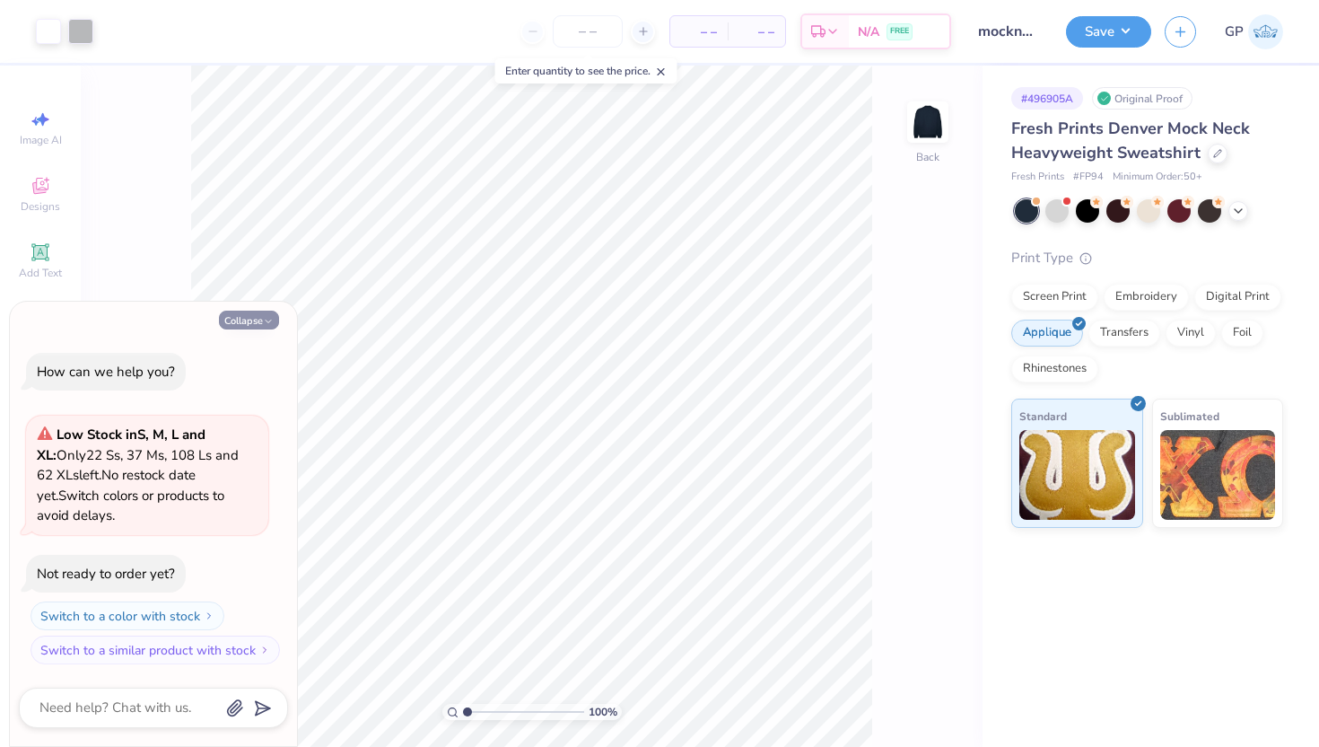
click at [263, 319] on icon "button" at bounding box center [268, 321] width 11 height 11
type textarea "x"
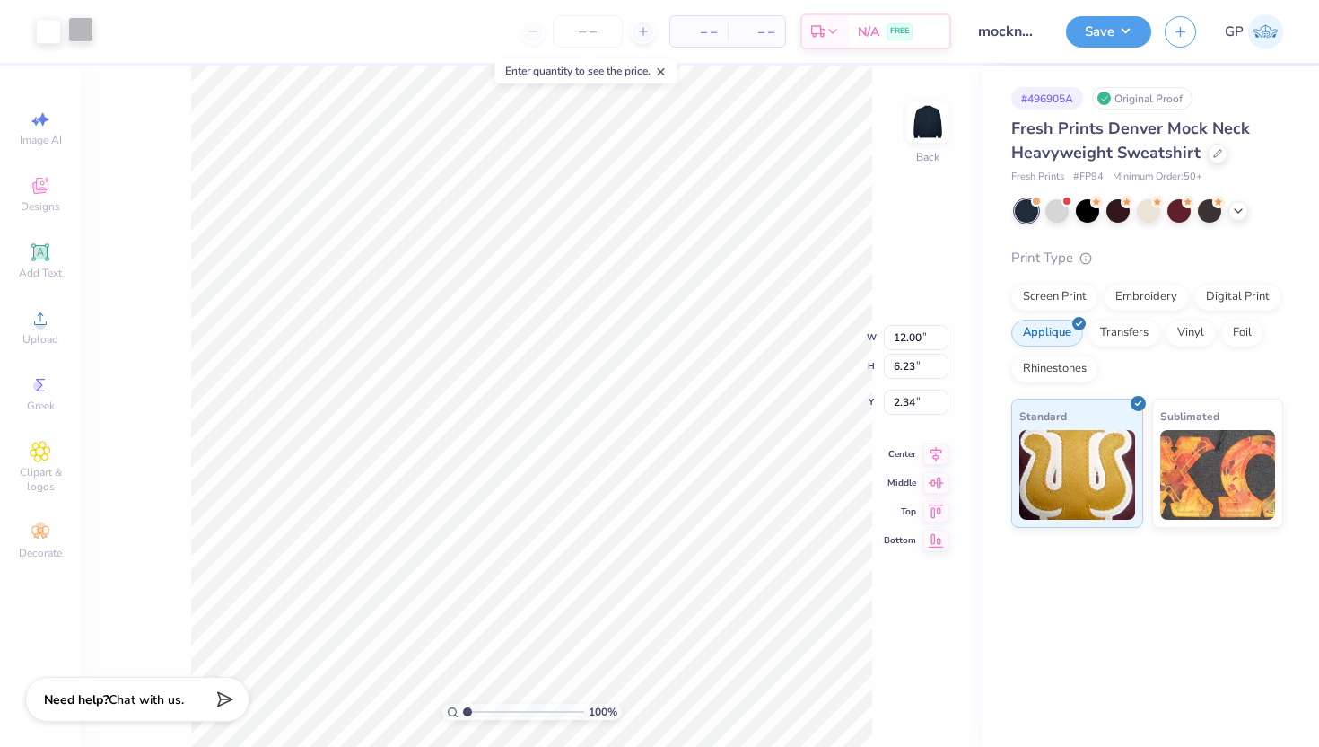
click at [93, 31] on div at bounding box center [80, 29] width 25 height 25
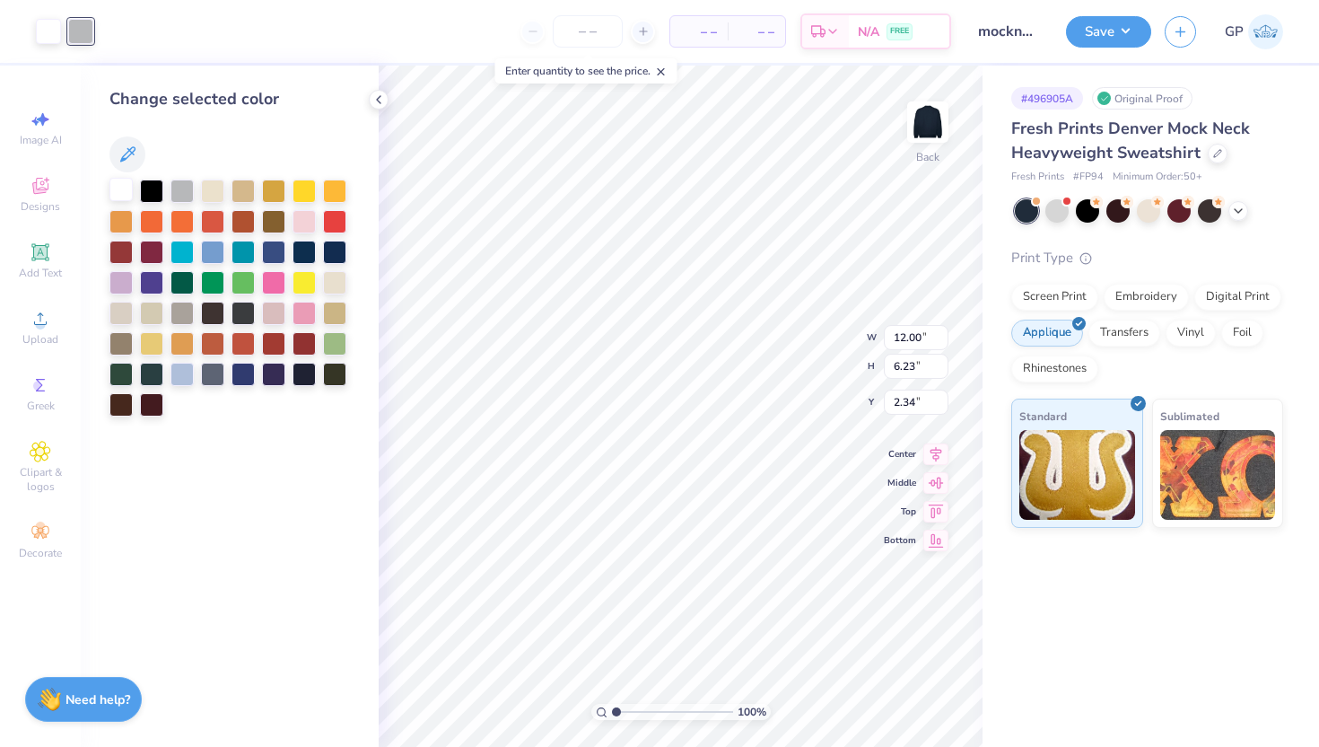
click at [125, 192] on div at bounding box center [120, 189] width 23 height 23
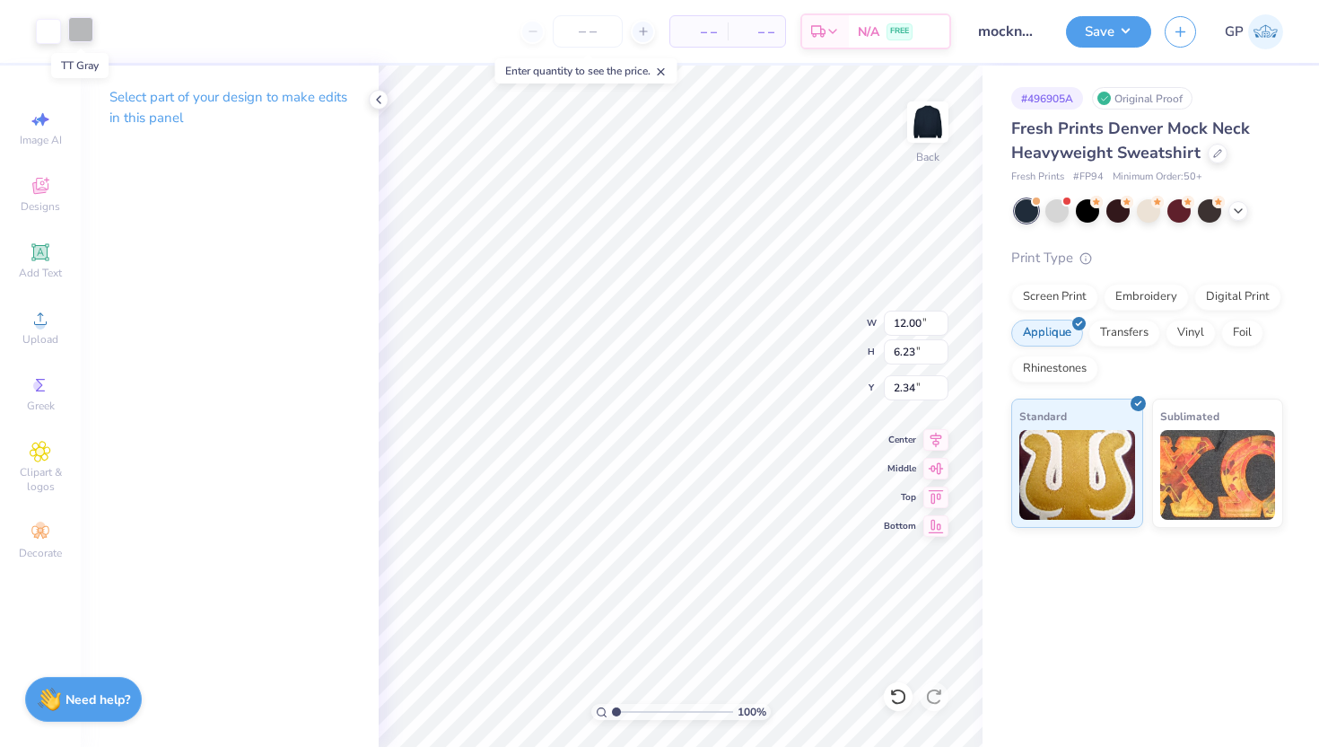
click at [78, 20] on div at bounding box center [80, 29] width 25 height 25
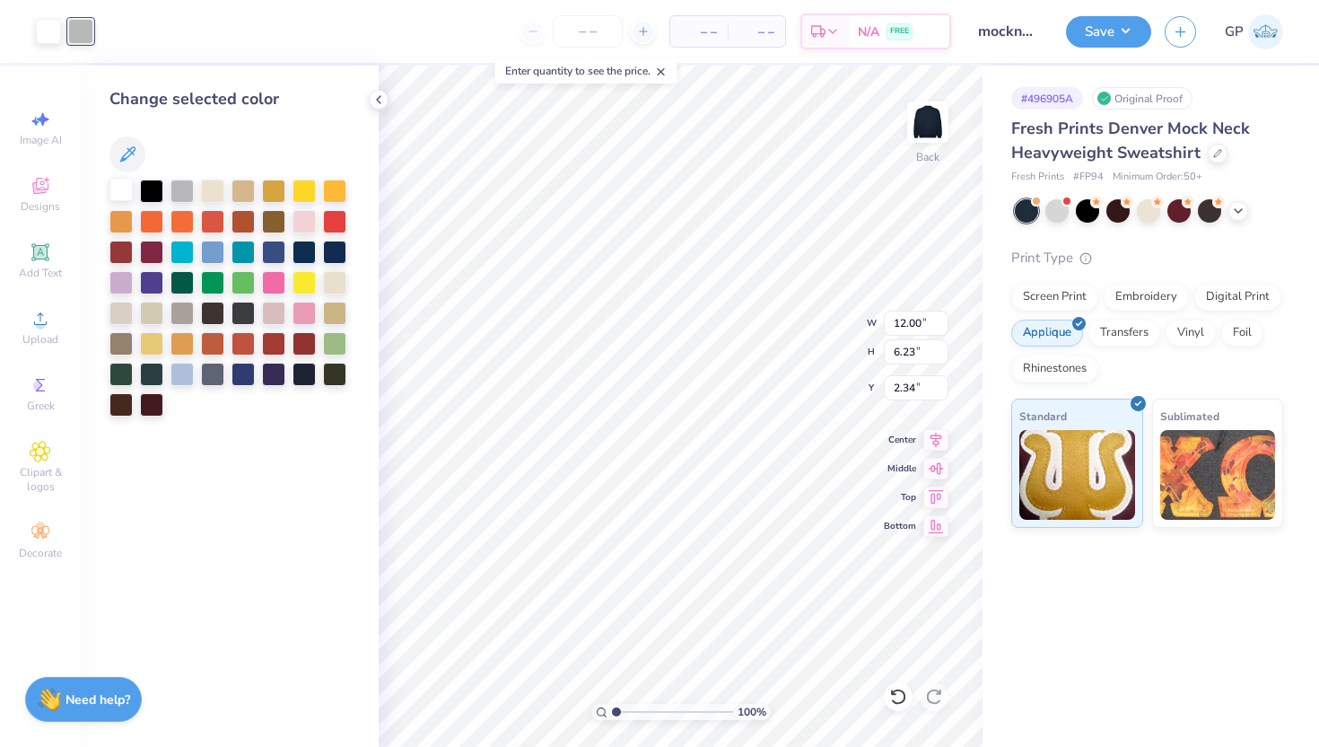
click at [120, 185] on div at bounding box center [120, 189] width 23 height 23
click at [40, 250] on icon at bounding box center [39, 251] width 13 height 13
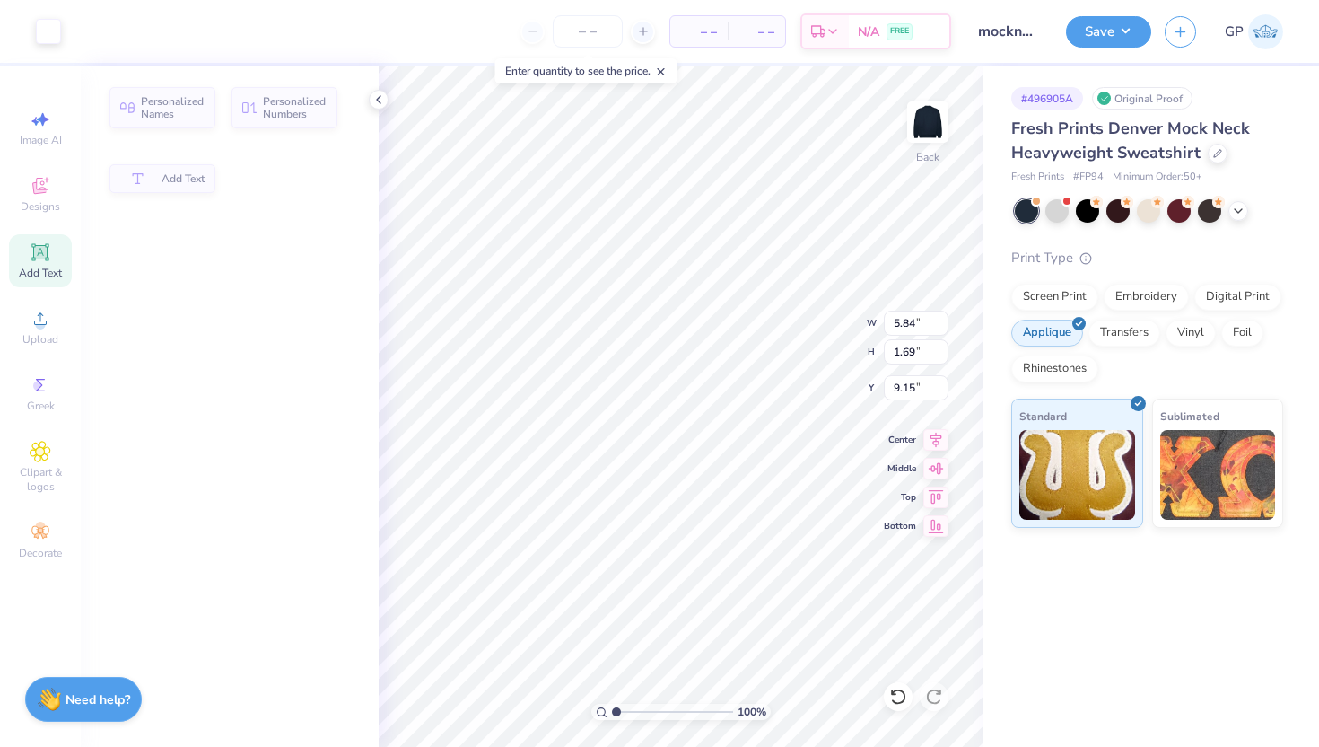
type input "5.84"
type input "1.69"
type input "9.15"
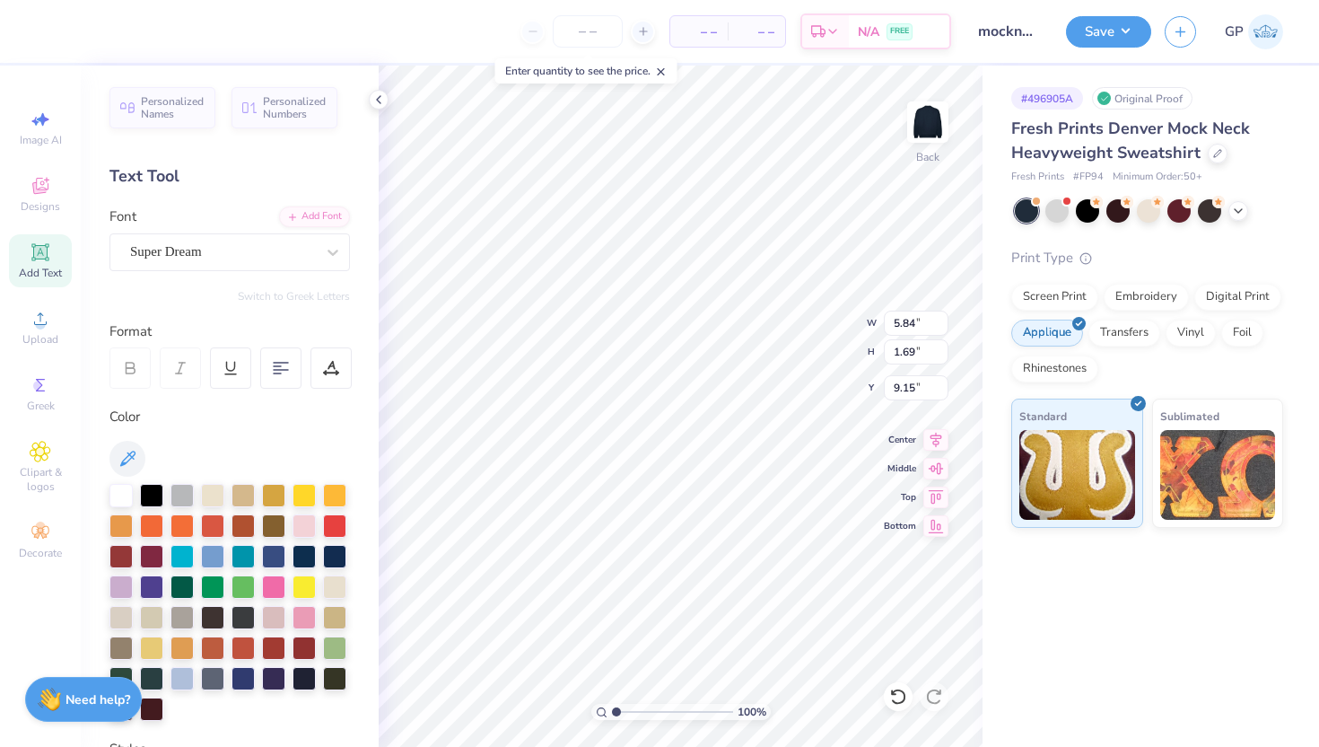
scroll to position [14, 3]
type textarea "CHI O"
click at [249, 246] on div "Super Dream" at bounding box center [222, 252] width 188 height 28
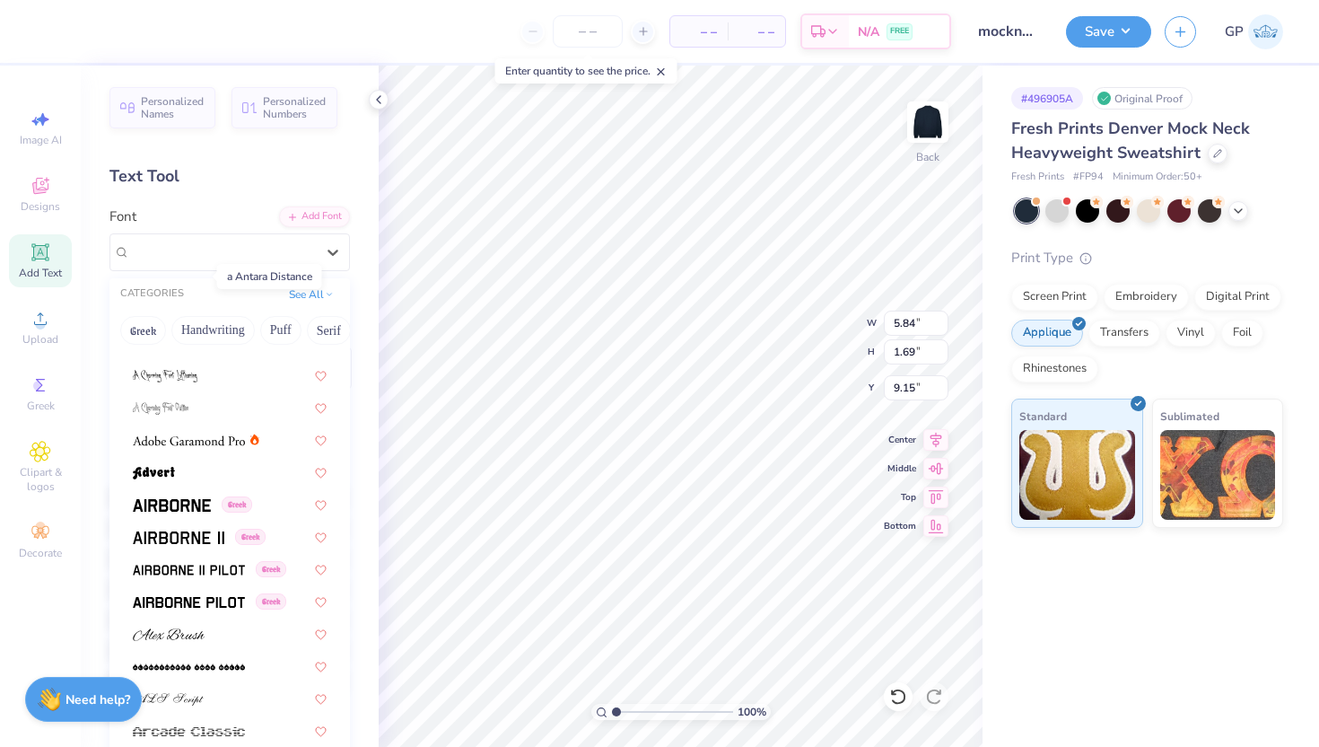
scroll to position [182, 0]
click at [179, 497] on img at bounding box center [172, 503] width 78 height 13
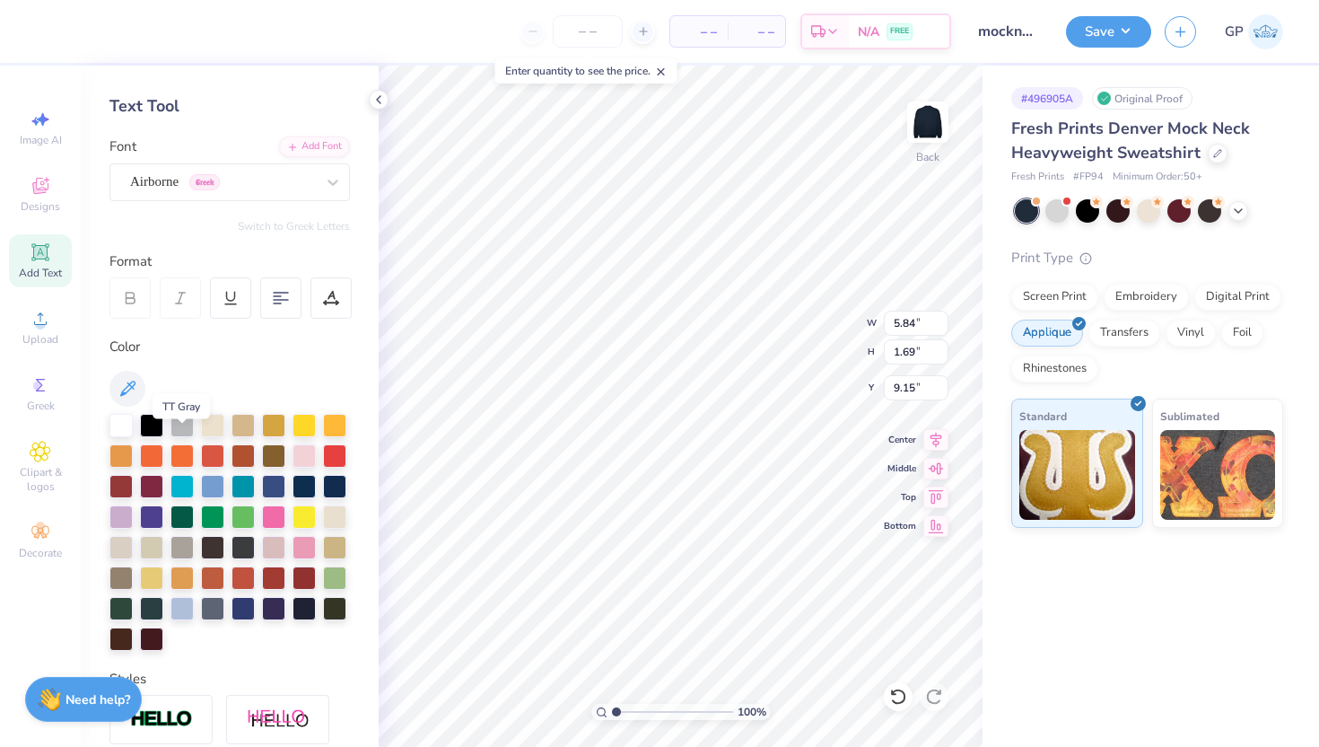
scroll to position [68, 0]
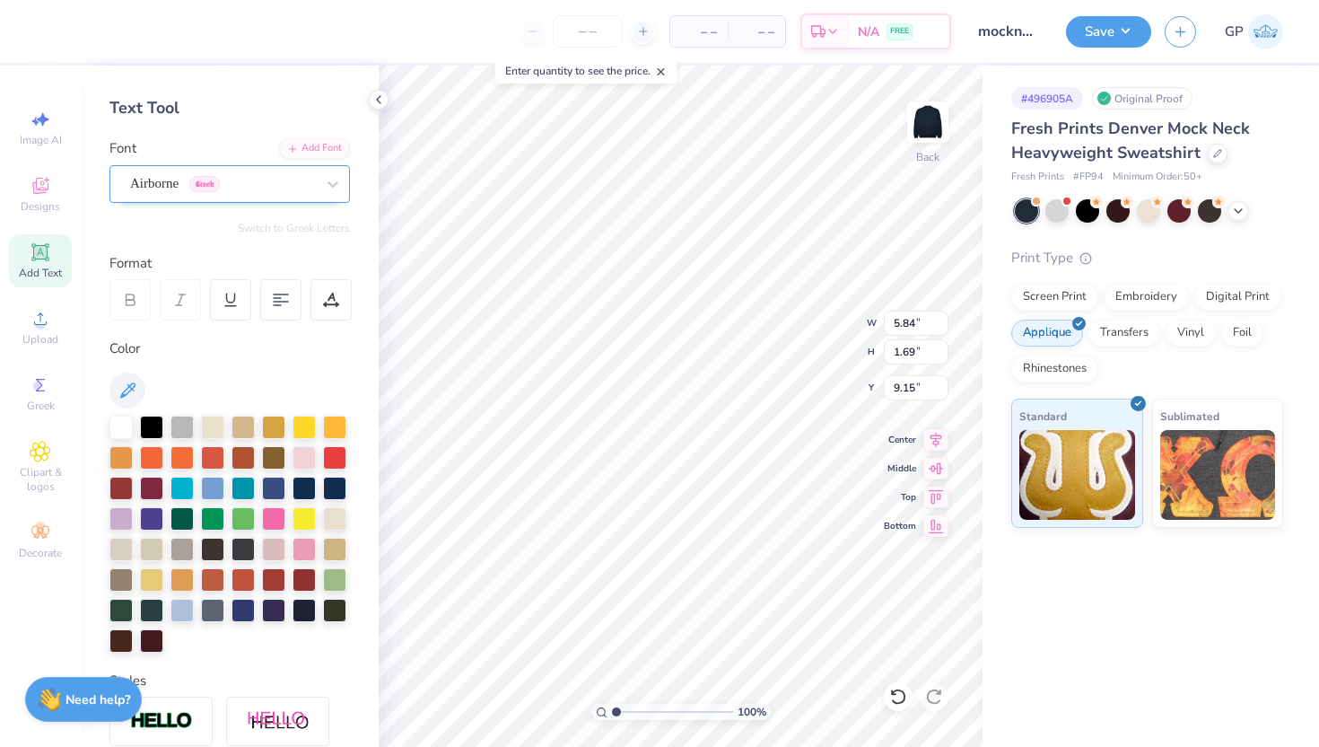
click at [211, 188] on div "Airborne Greek" at bounding box center [222, 184] width 188 height 28
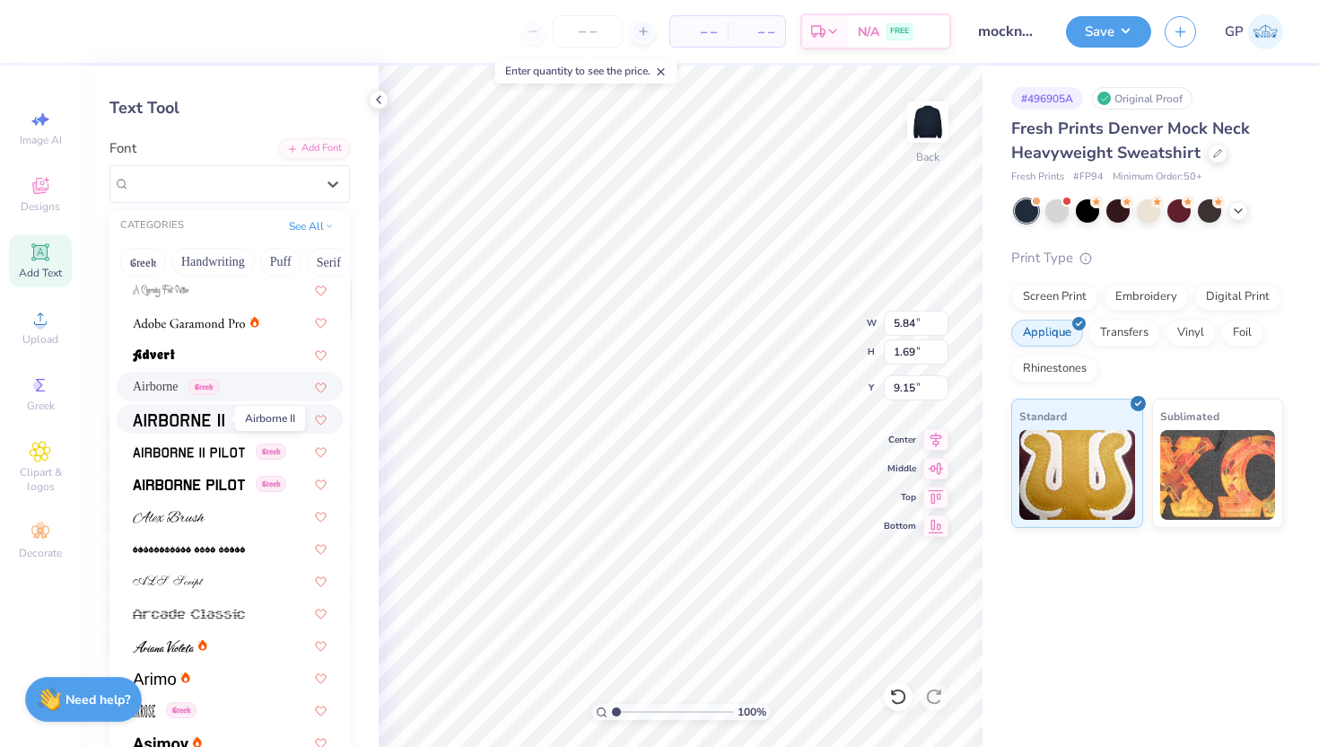
scroll to position [231, 0]
click at [170, 488] on img at bounding box center [189, 483] width 112 height 13
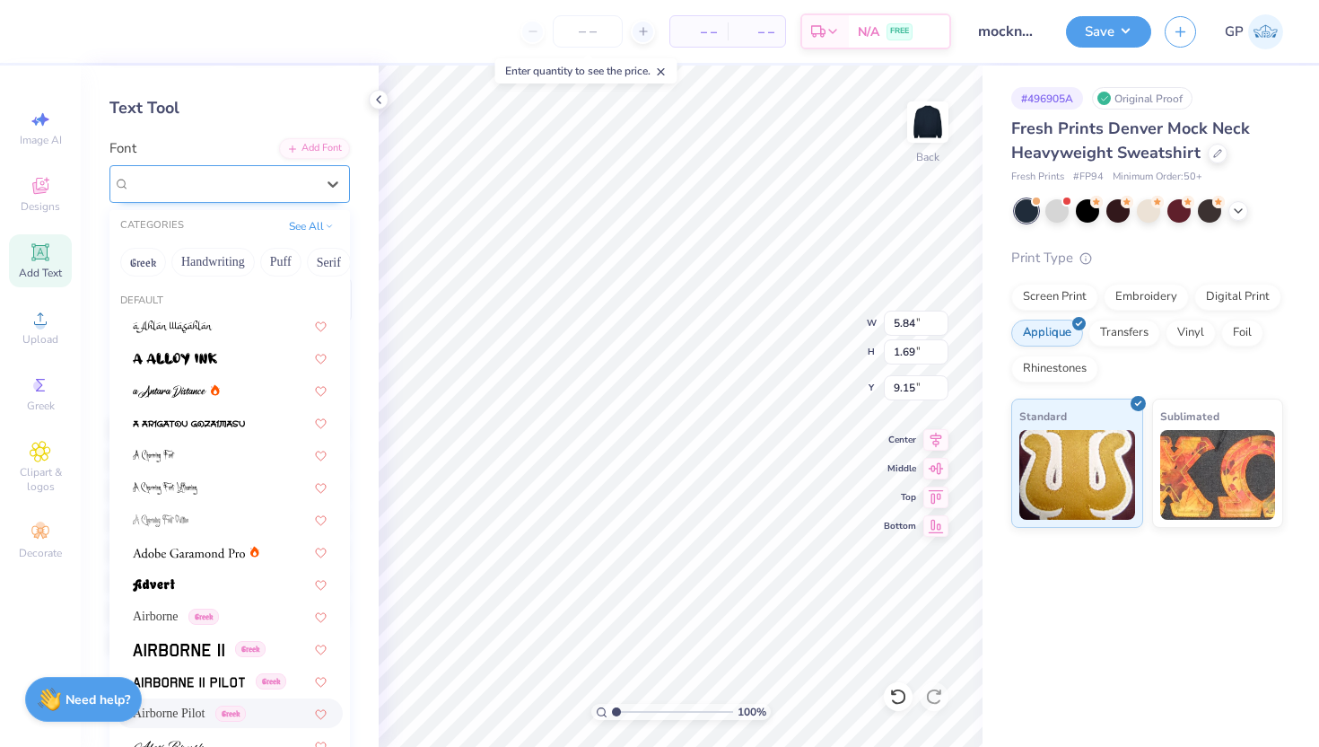
click at [225, 184] on div "Airborne Pilot Greek" at bounding box center [222, 184] width 188 height 28
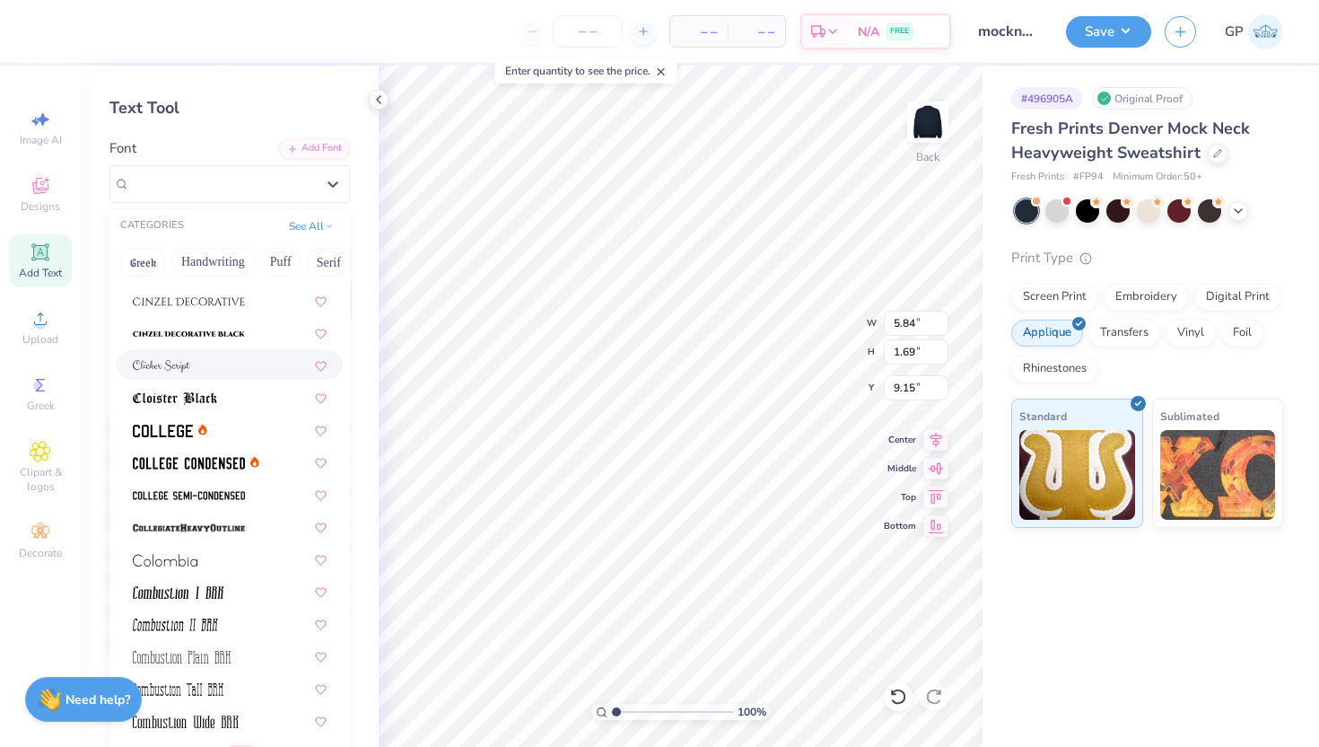
scroll to position [2225, 0]
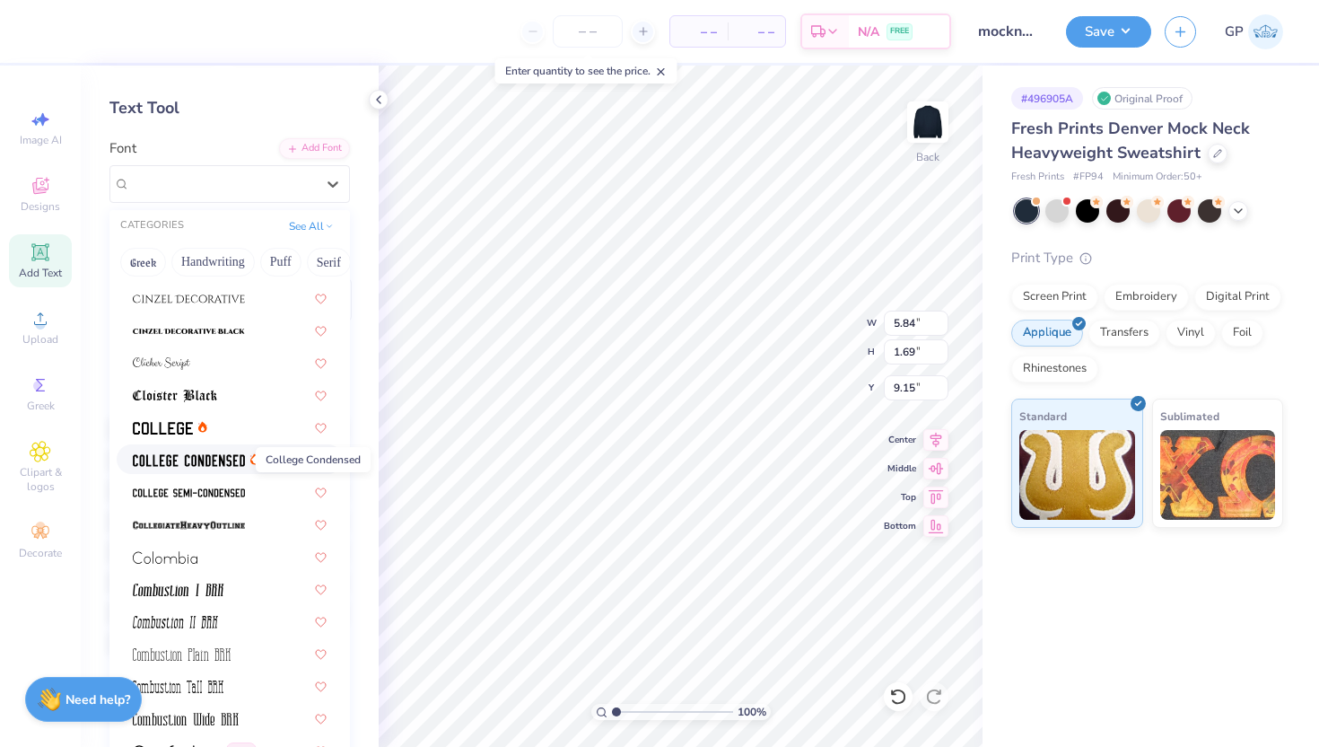
click at [195, 461] on img at bounding box center [189, 460] width 112 height 13
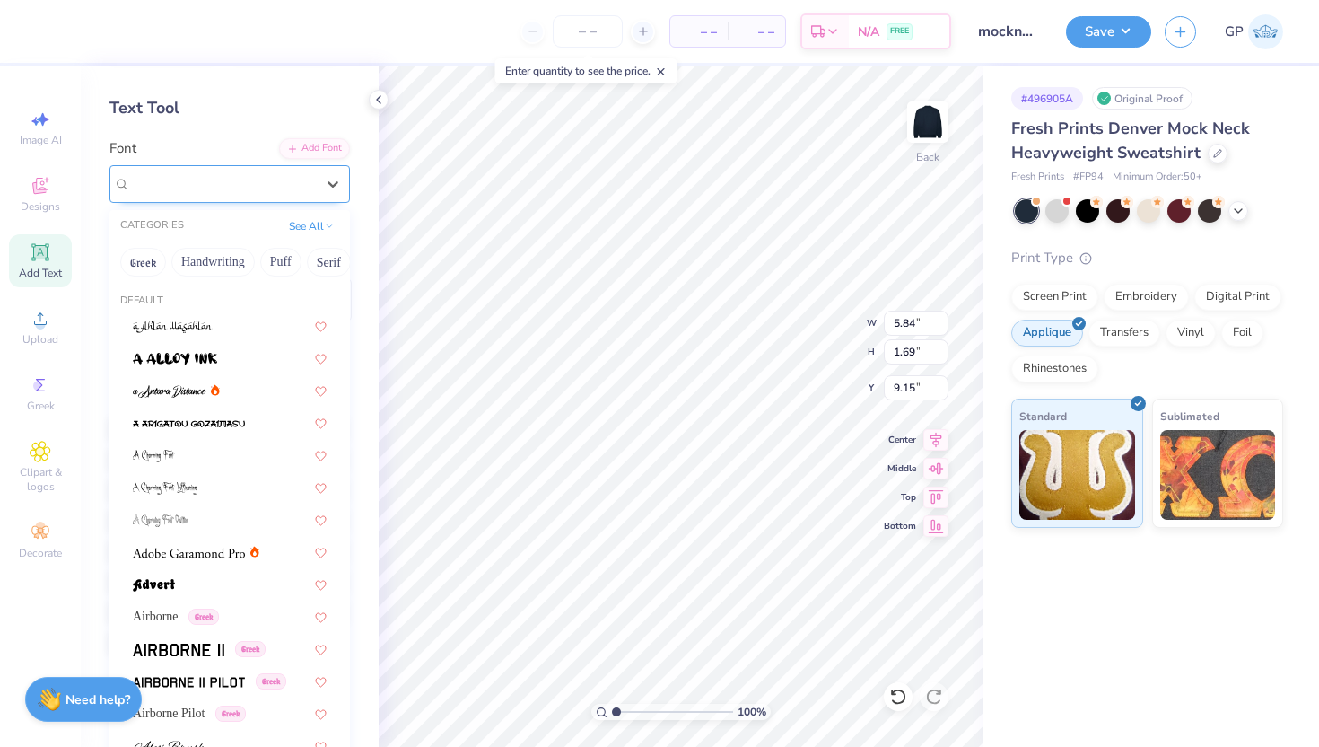
click at [190, 182] on div "College Condensed" at bounding box center [222, 184] width 188 height 28
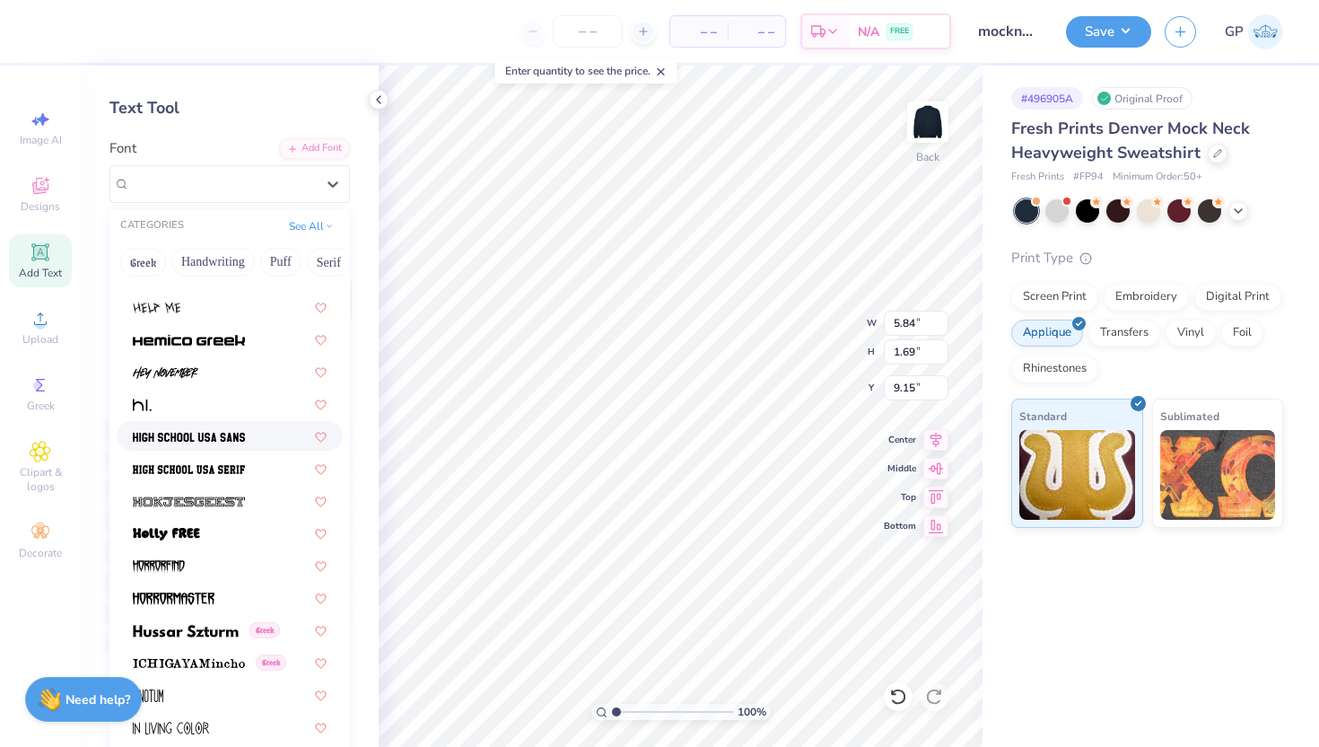
scroll to position [4411, 0]
click at [197, 446] on span at bounding box center [189, 437] width 112 height 19
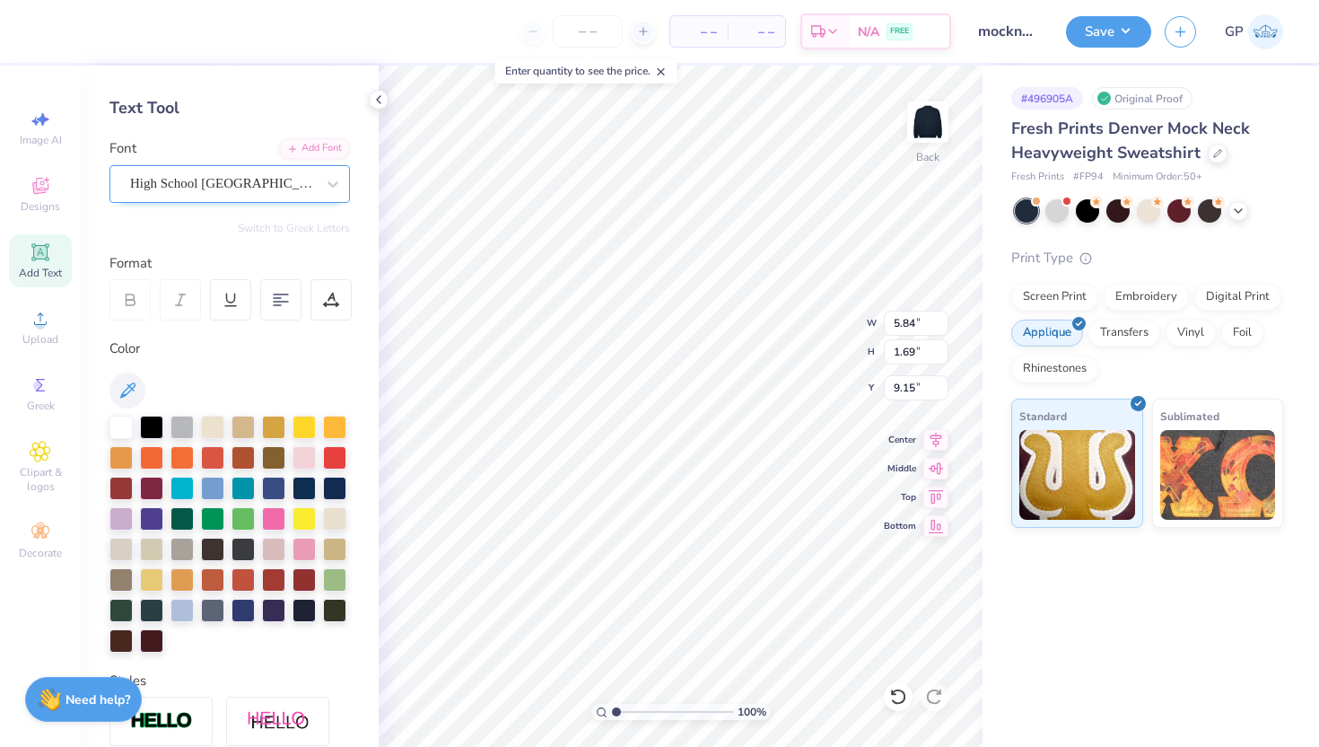
click at [214, 176] on div "High School USA Sans" at bounding box center [222, 184] width 188 height 28
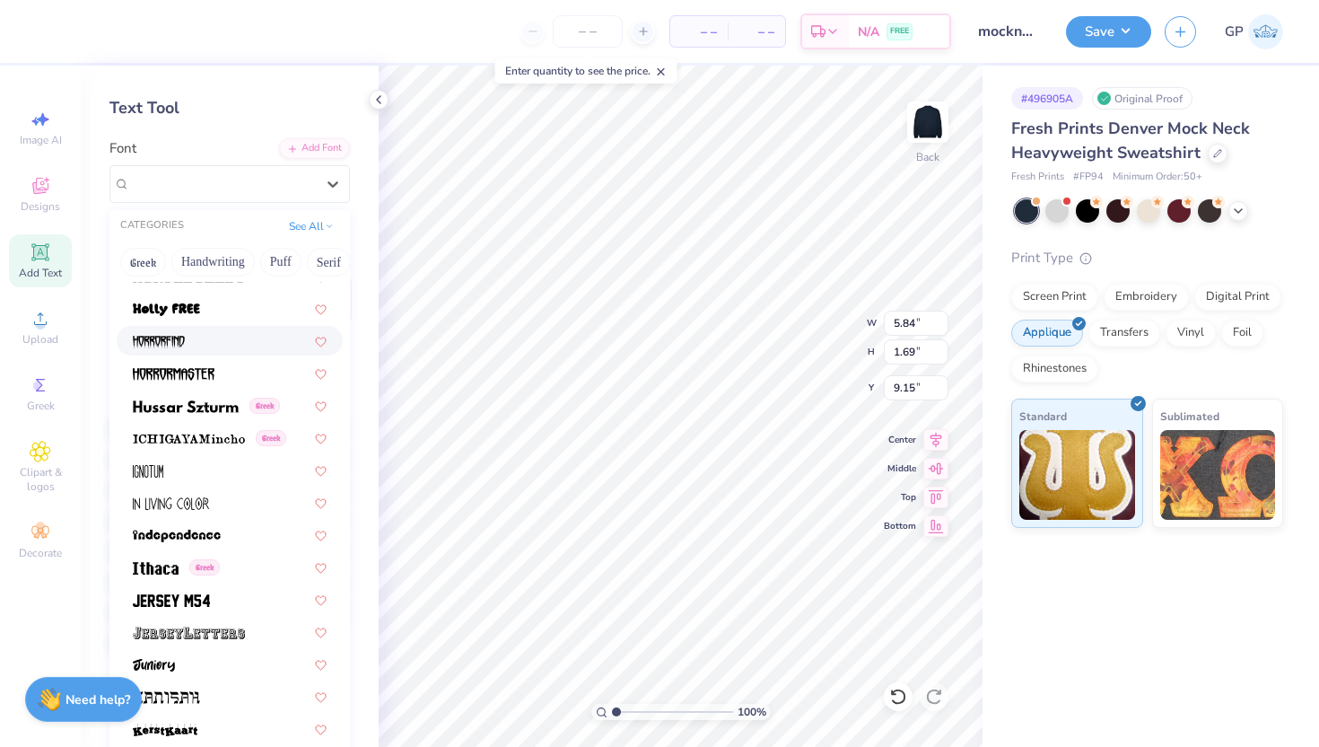
scroll to position [4683, 0]
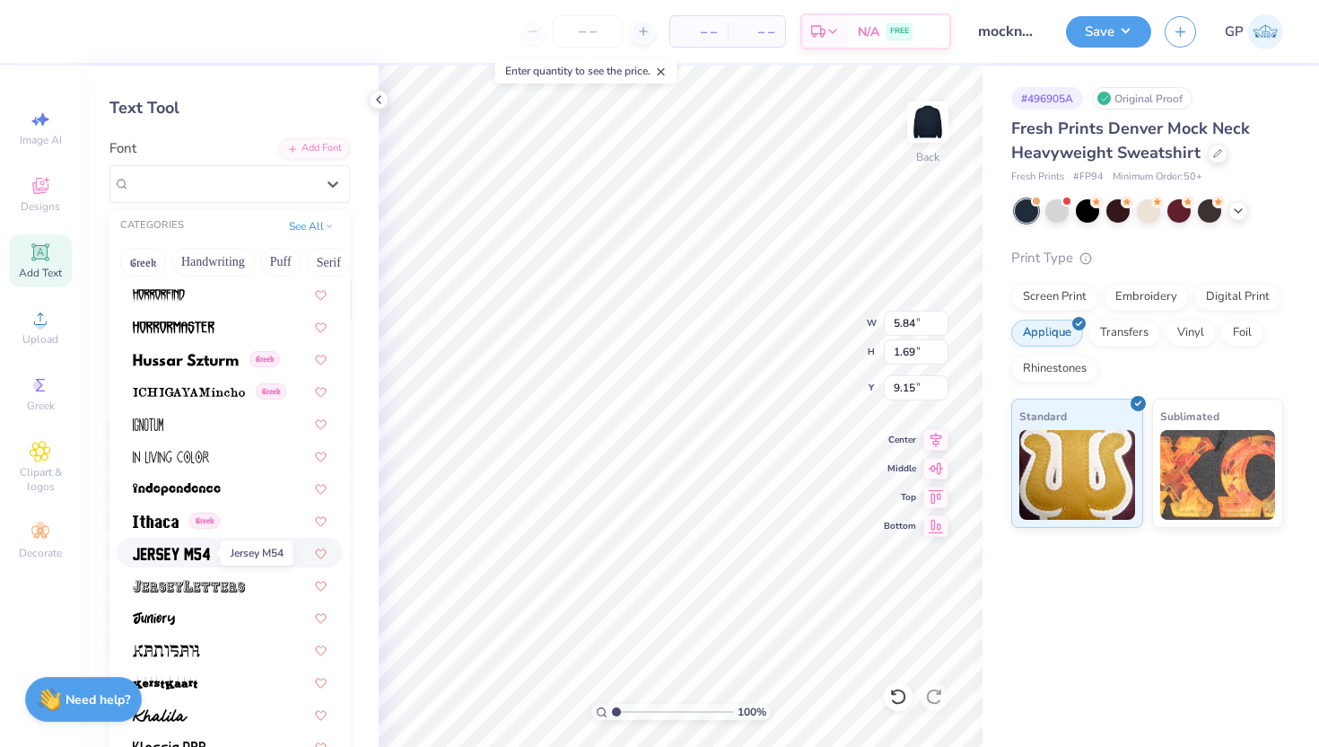
click at [187, 555] on img at bounding box center [171, 553] width 77 height 13
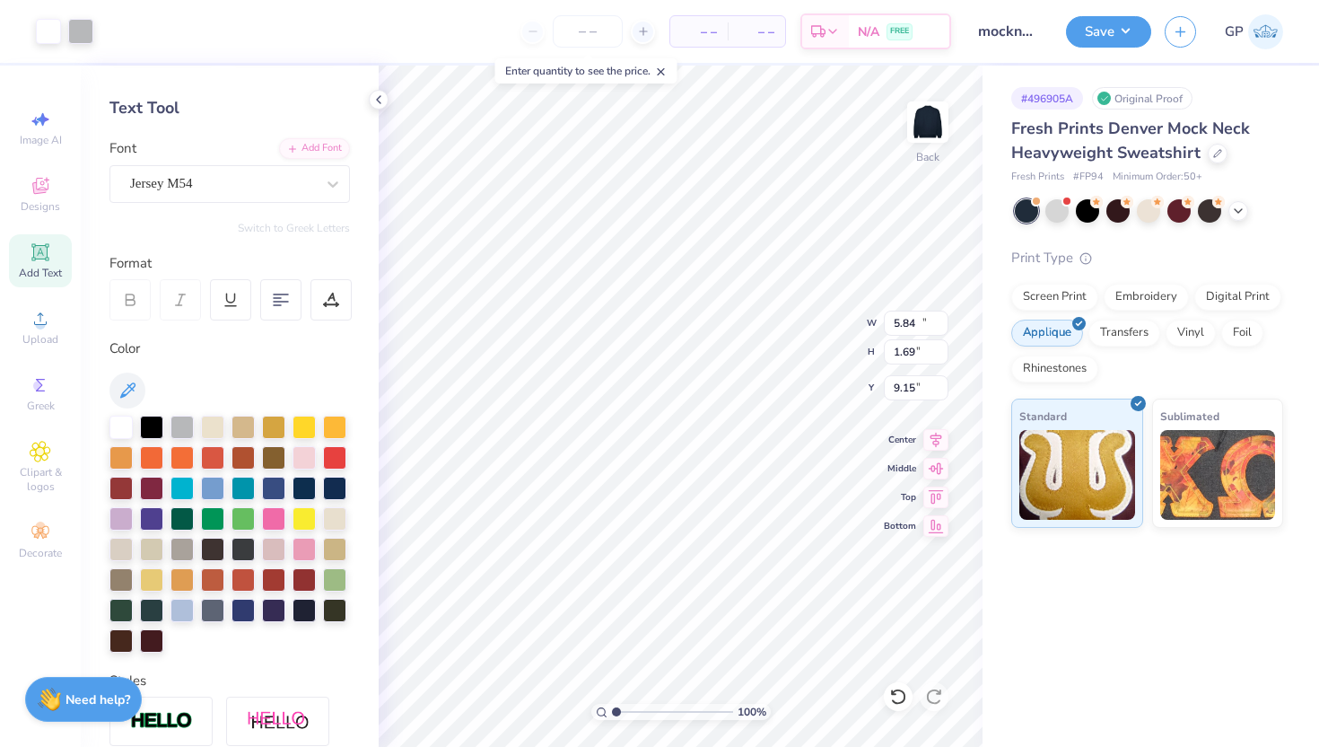
type input "12.00"
type input "6.23"
type input "2.34"
type input "4.63"
type input "1.85"
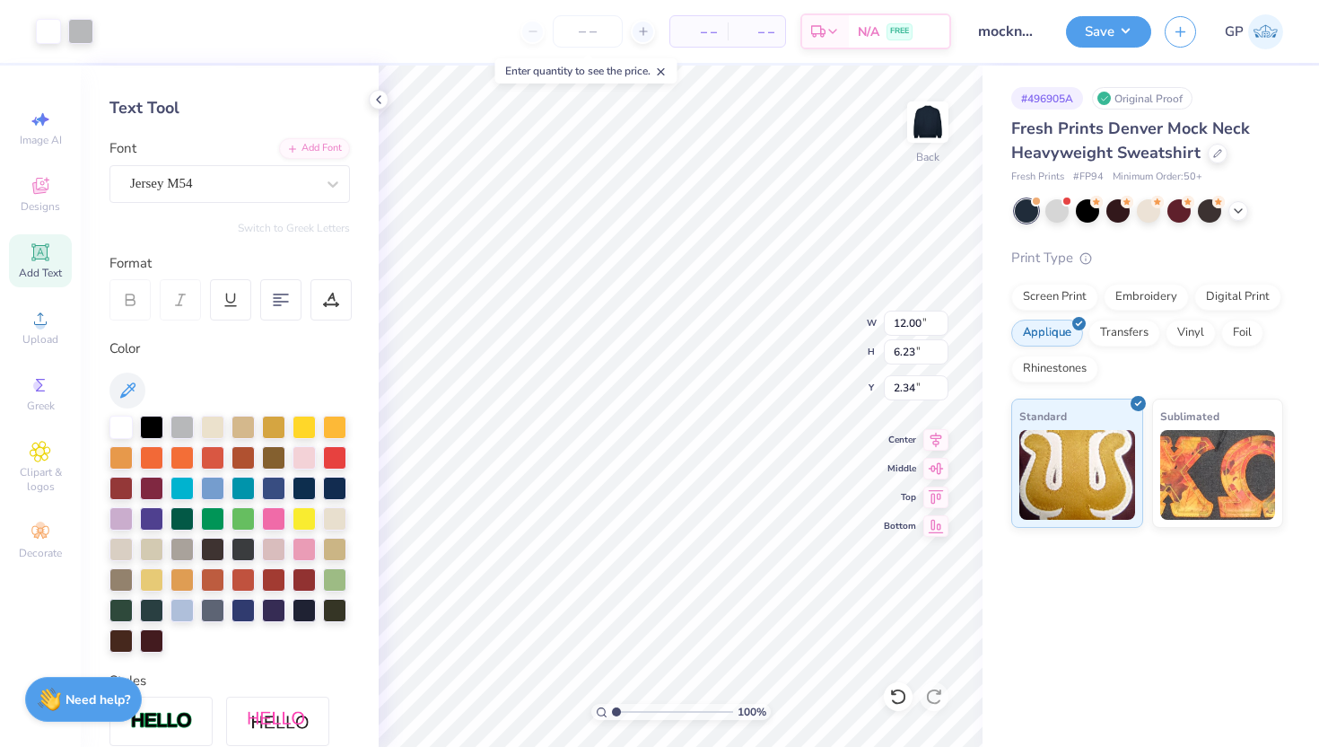
type input "9.07"
click at [276, 191] on div "Jersey M54" at bounding box center [222, 184] width 188 height 28
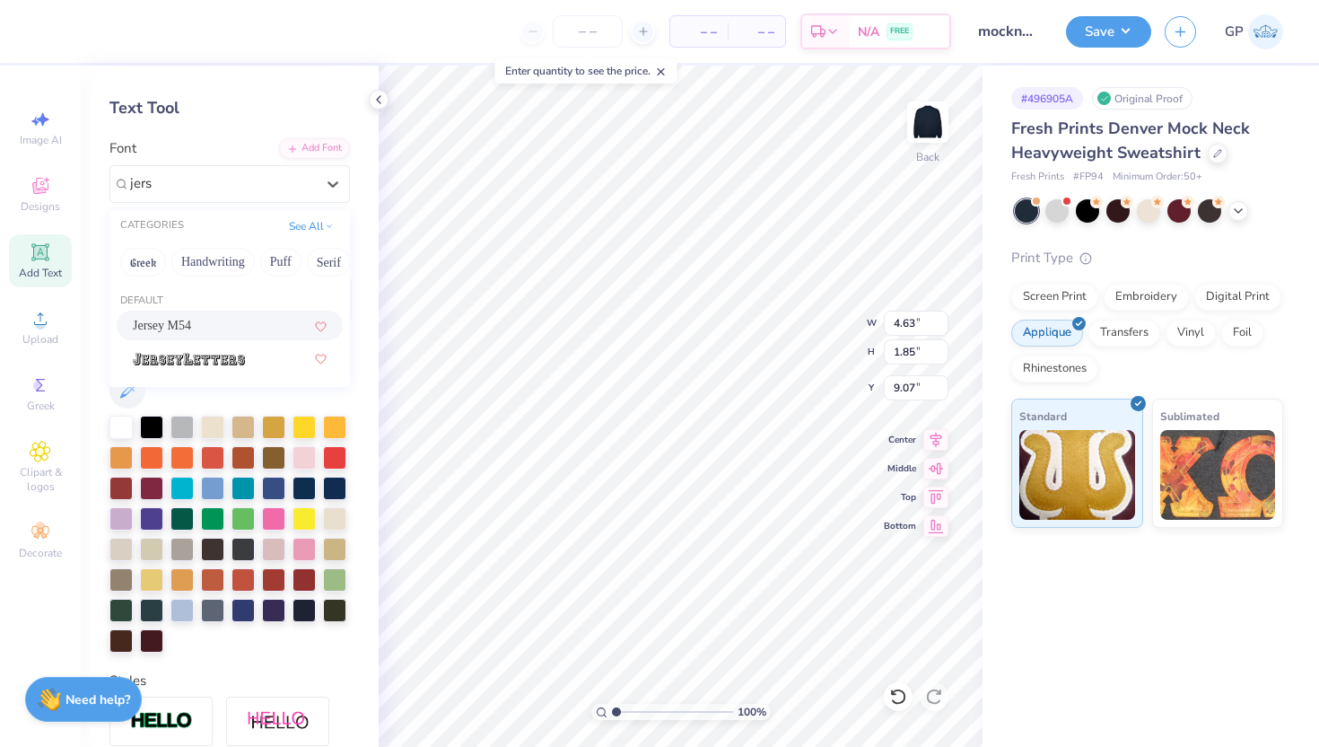
click at [227, 325] on div "Jersey M54" at bounding box center [230, 325] width 194 height 19
type input "jers"
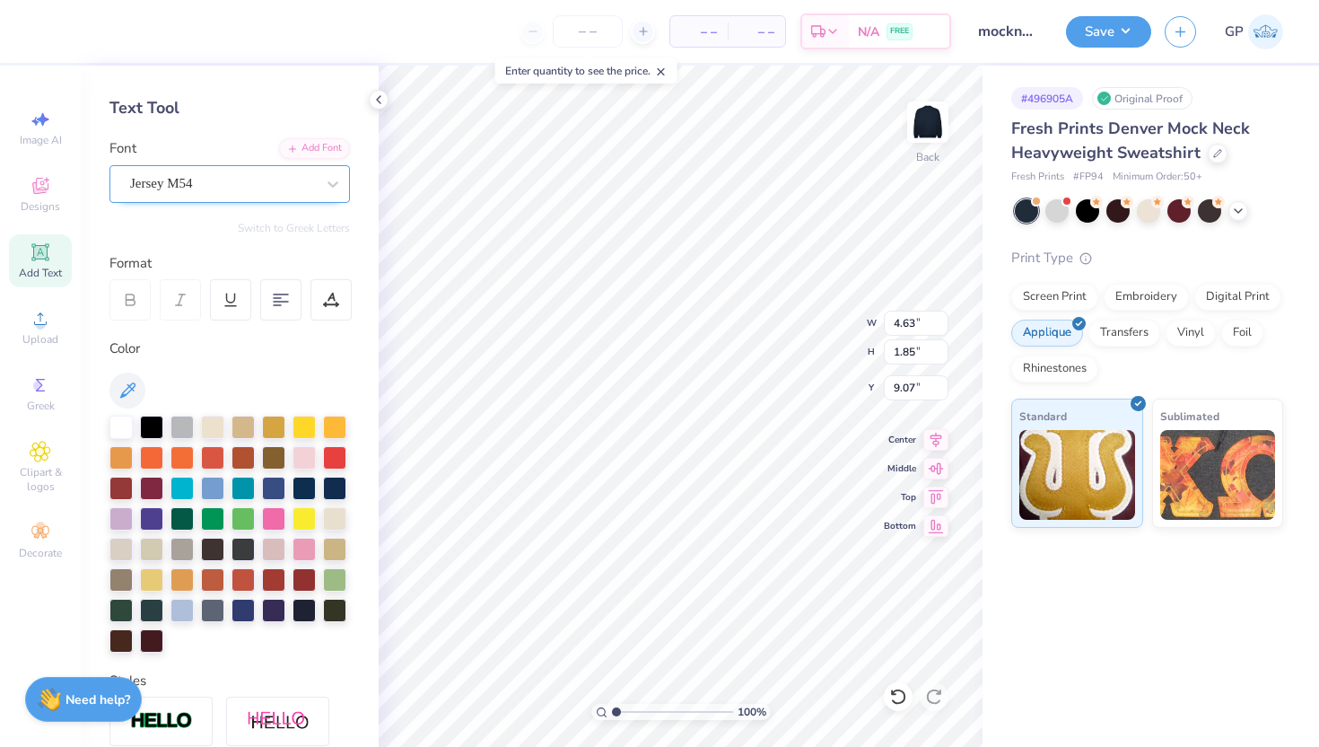
click at [225, 169] on div "Jersey M54" at bounding box center [229, 184] width 240 height 38
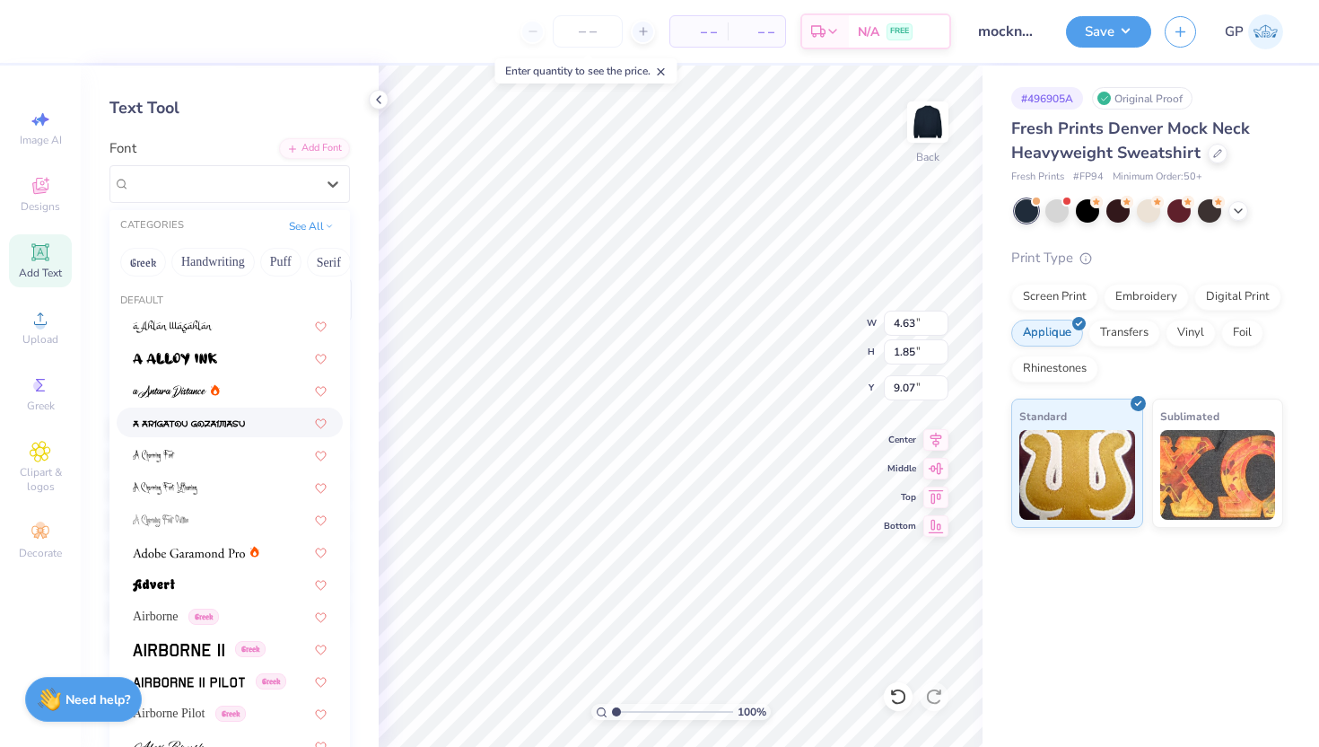
click at [206, 424] on img at bounding box center [189, 423] width 112 height 13
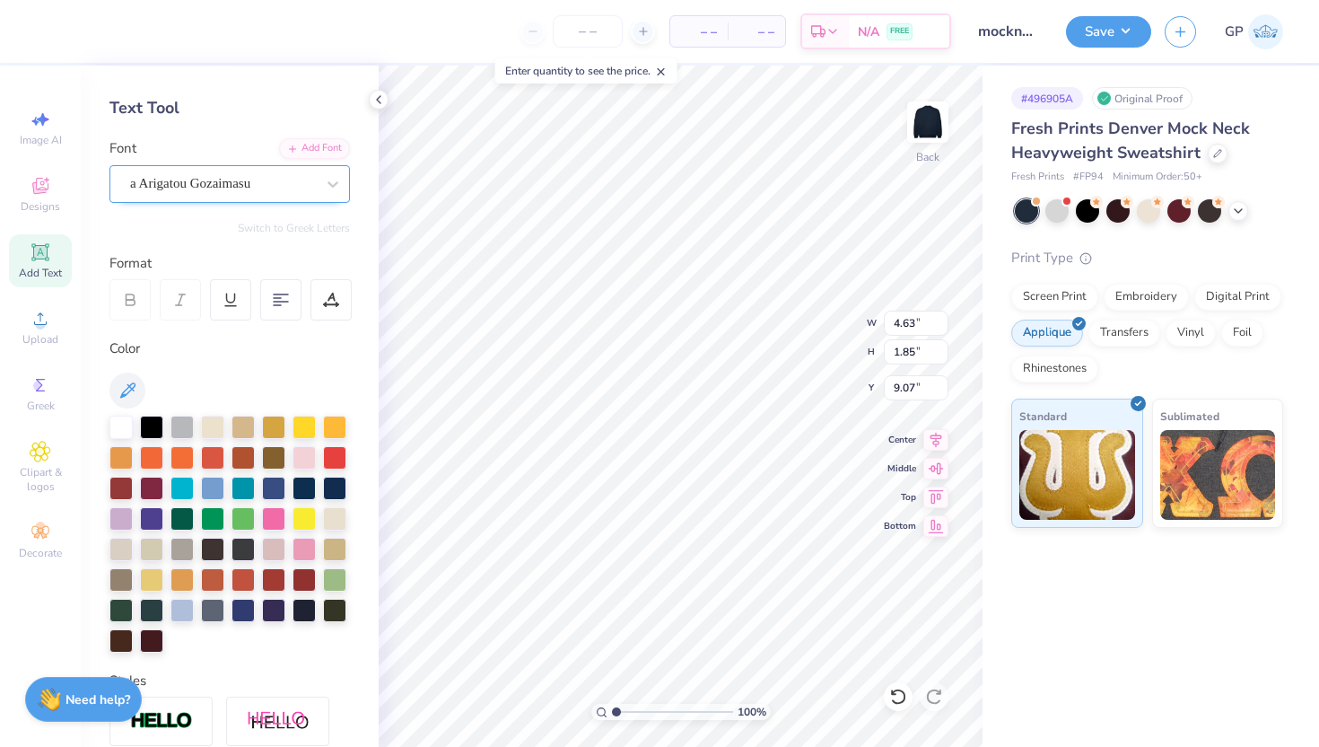
type input "6.99"
type input "1.95"
type input "9.02"
click at [206, 182] on div "a Arigatou Gozaimasu" at bounding box center [222, 184] width 188 height 28
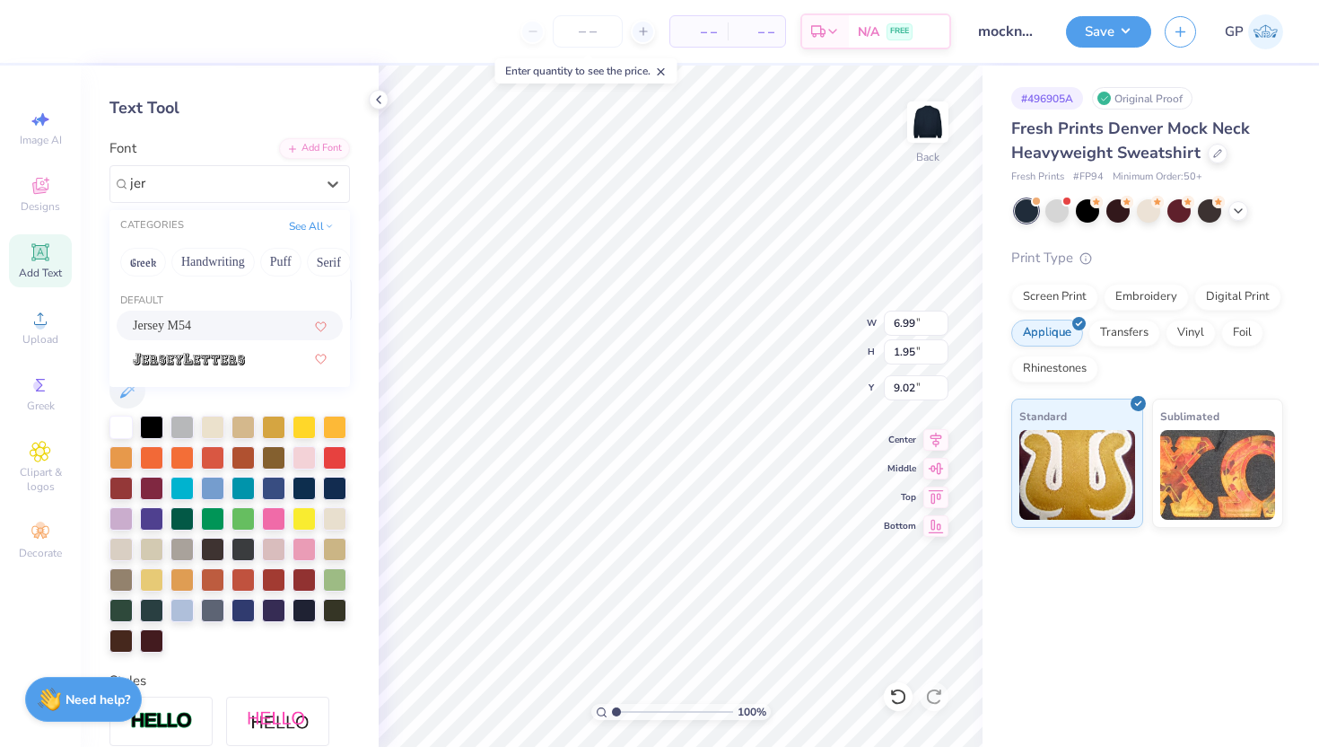
click at [198, 319] on div "Jersey M54" at bounding box center [230, 325] width 194 height 19
type input "jer"
type input "4.63"
type input "1.85"
type input "9.07"
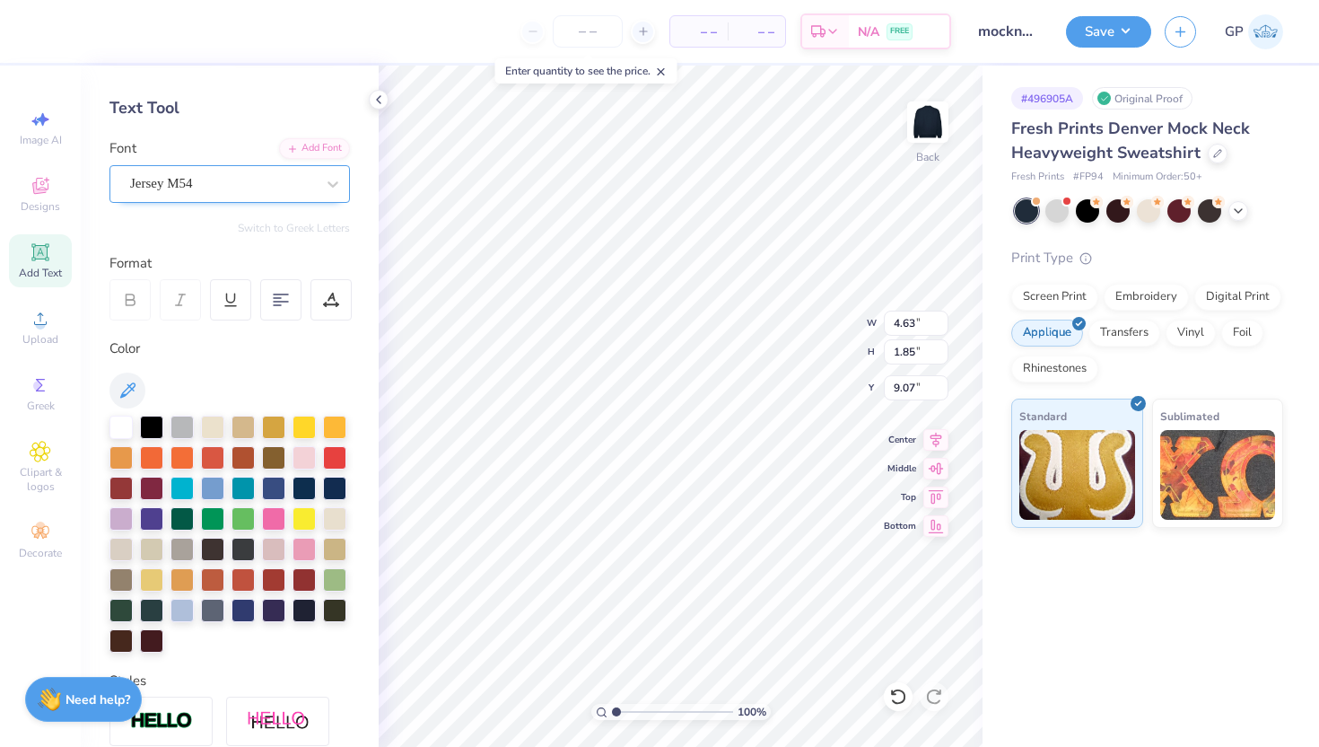
click at [223, 188] on div "Jersey M54" at bounding box center [222, 184] width 188 height 28
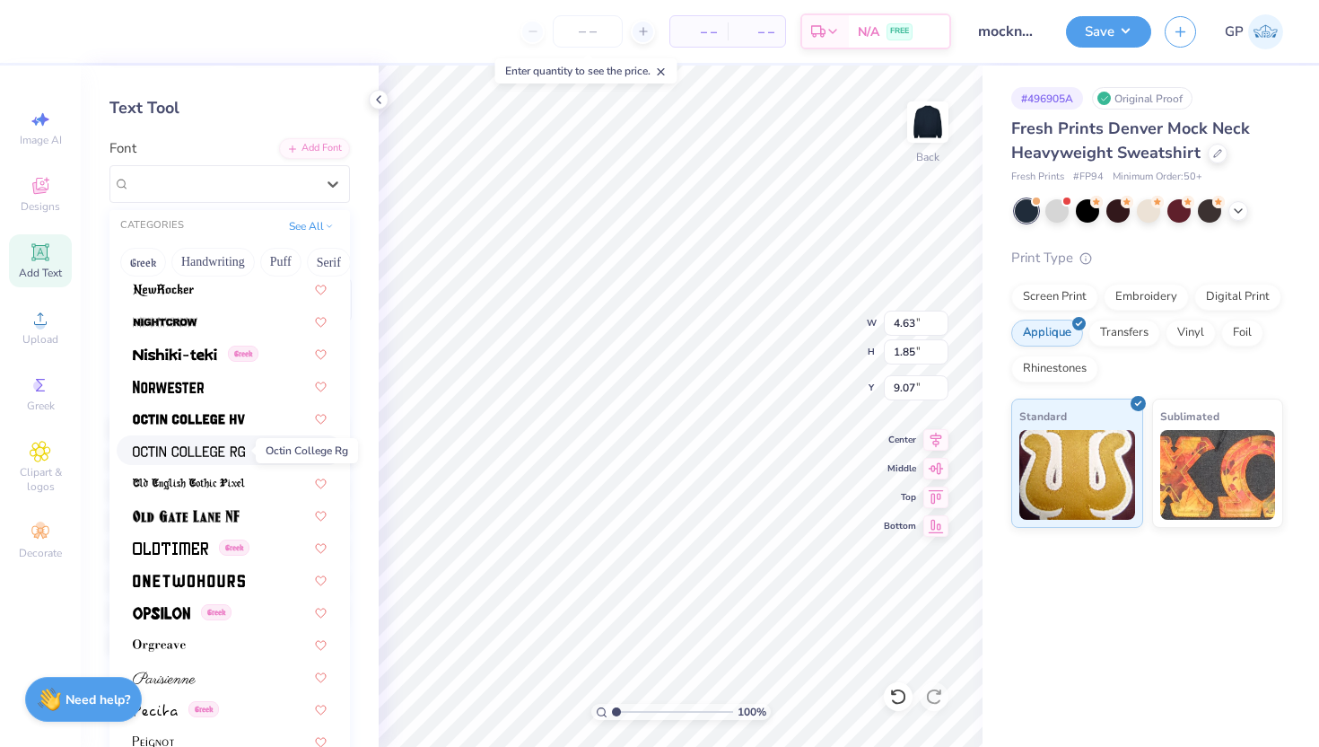
scroll to position [6965, 0]
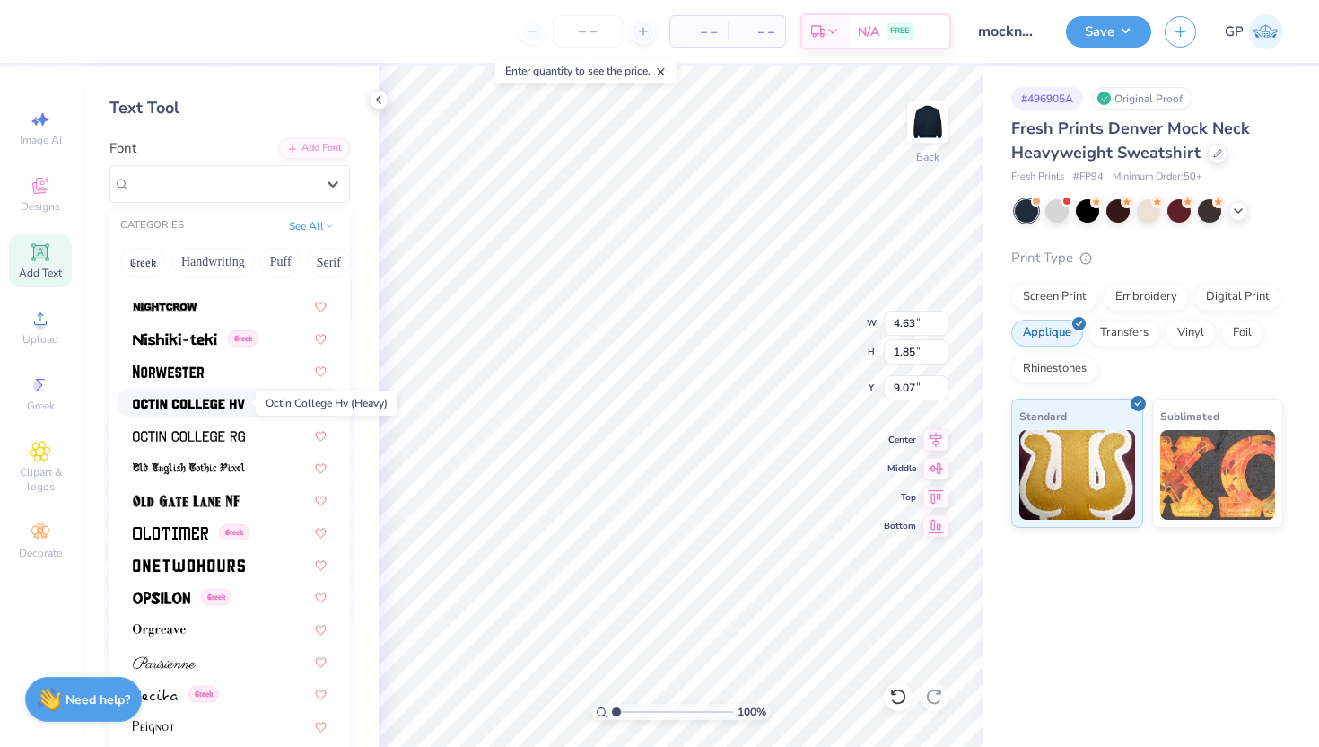
click at [215, 407] on img at bounding box center [189, 404] width 112 height 13
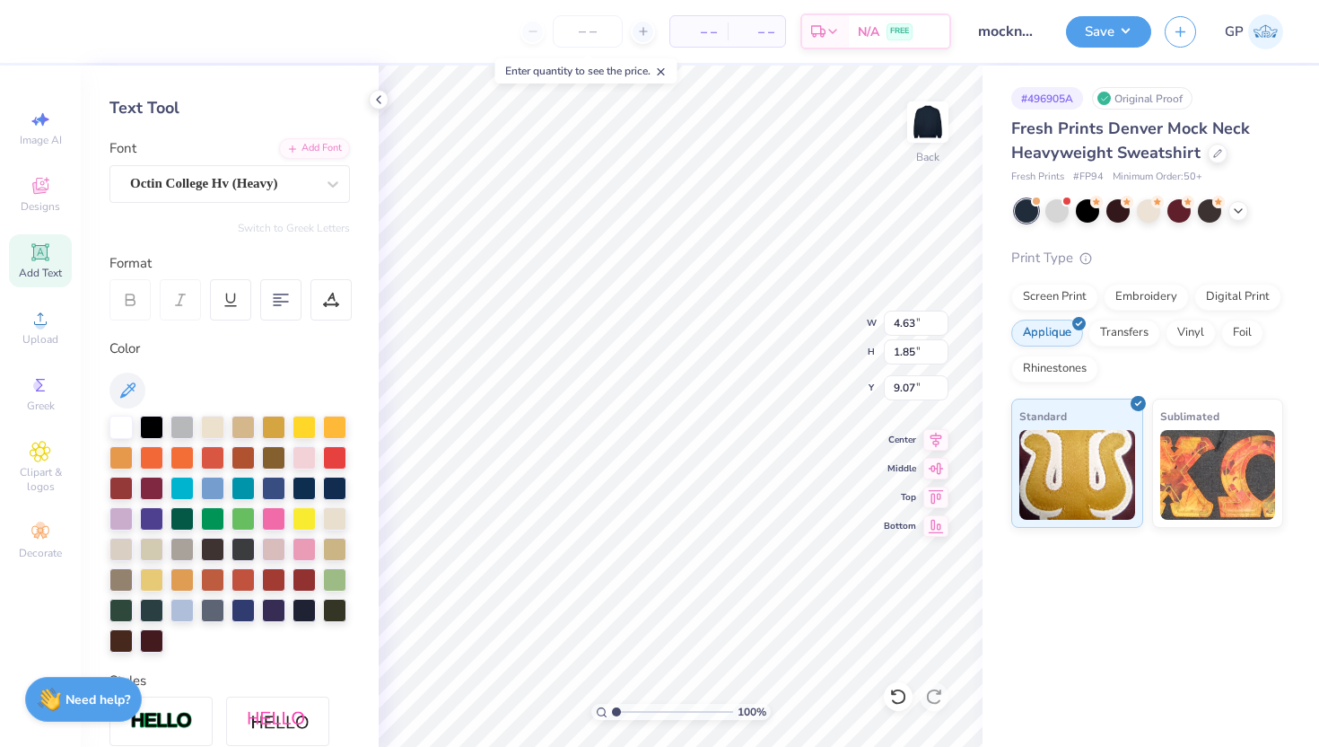
type input "5.31"
type input "1.69"
type input "9.15"
click at [218, 180] on div "Octin College Hv (Heavy)" at bounding box center [222, 184] width 188 height 28
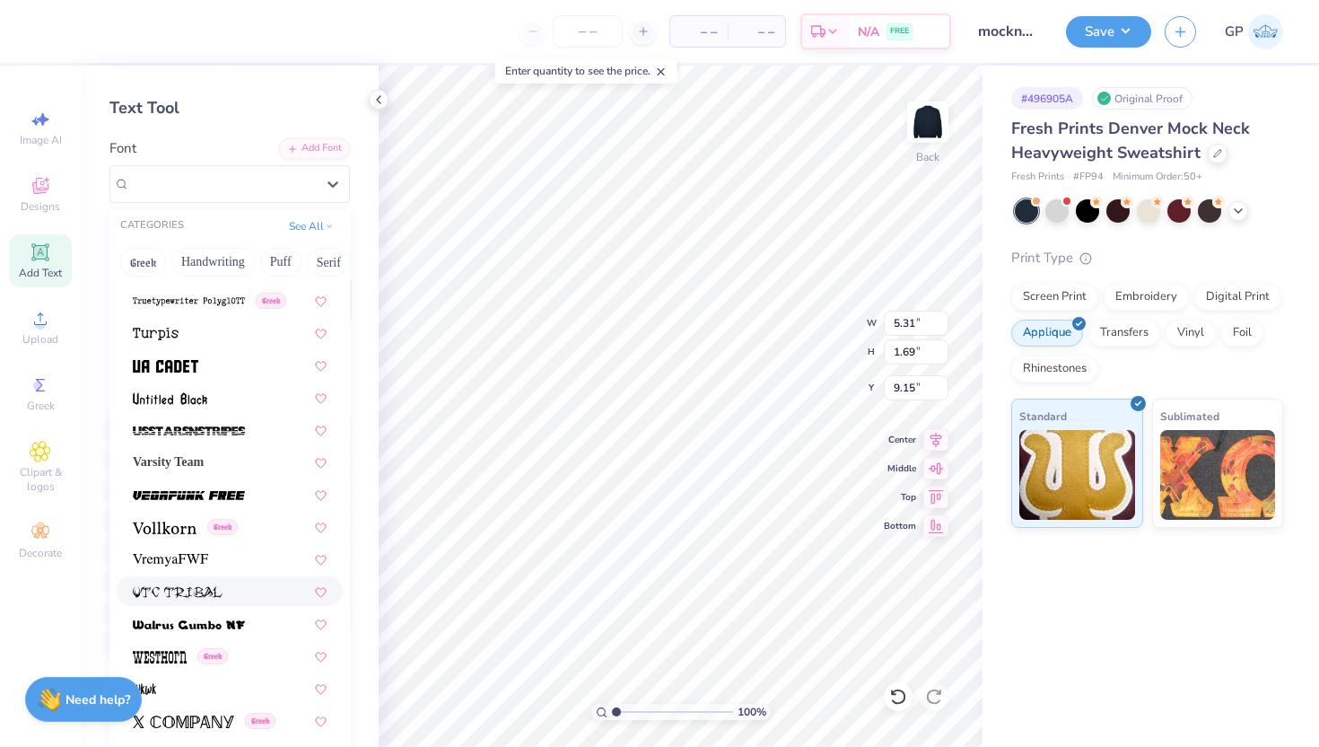
scroll to position [9458, 0]
click at [223, 469] on div "Varsity Team" at bounding box center [230, 462] width 194 height 19
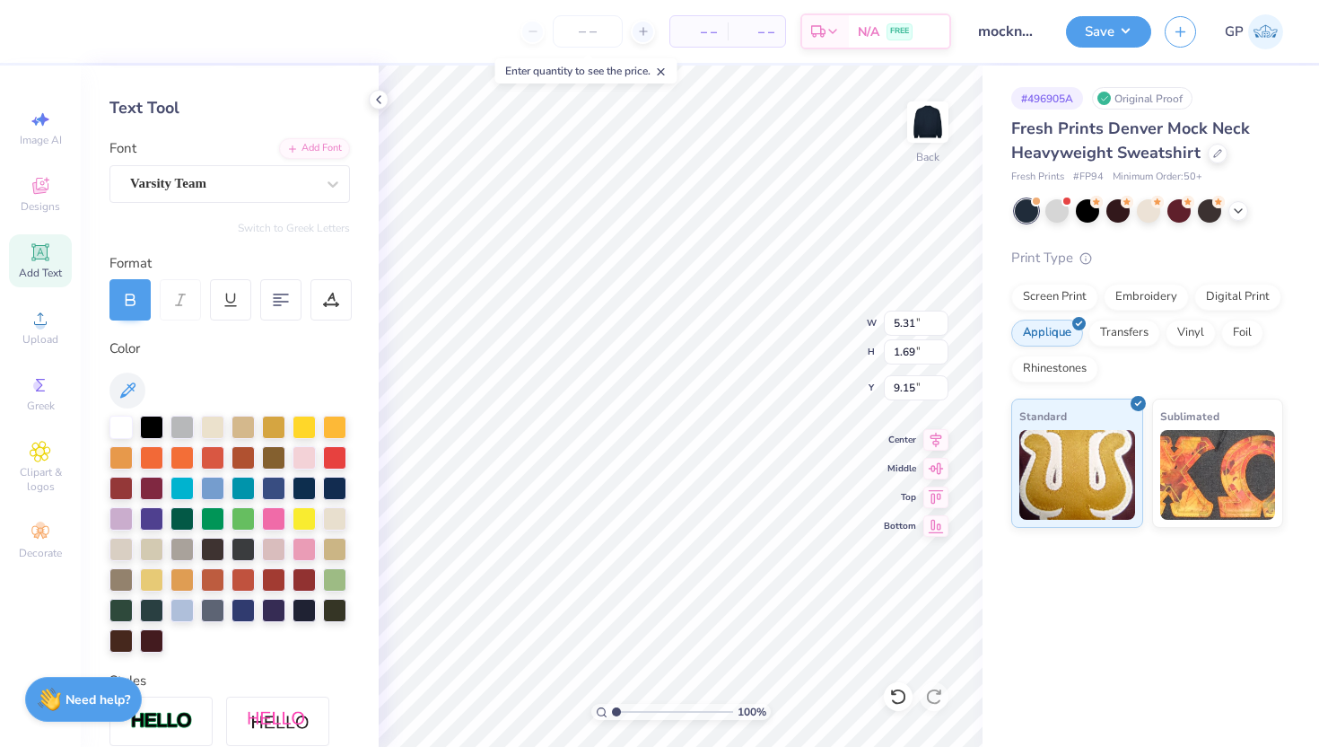
type input "5.40"
type input "12.00"
type input "6.23"
type input "2.34"
type input "5.40"
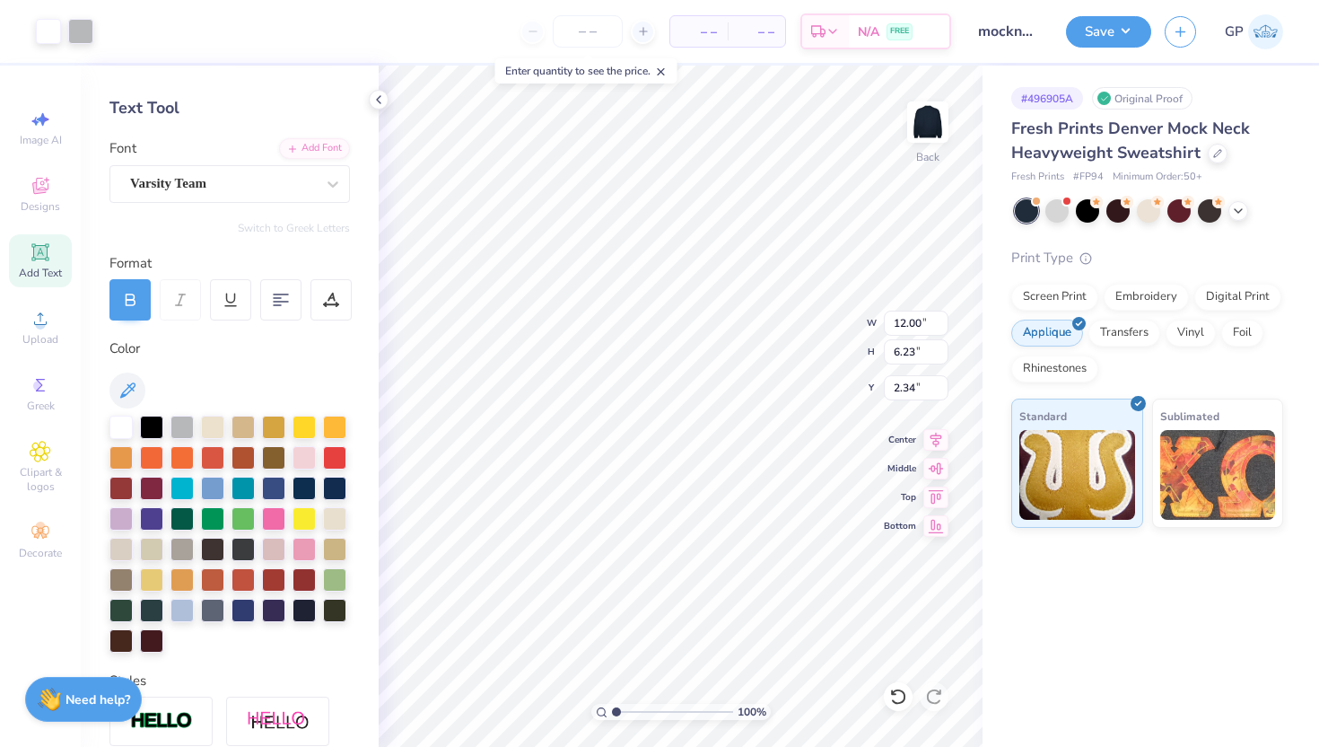
type input "1.69"
type input "9.15"
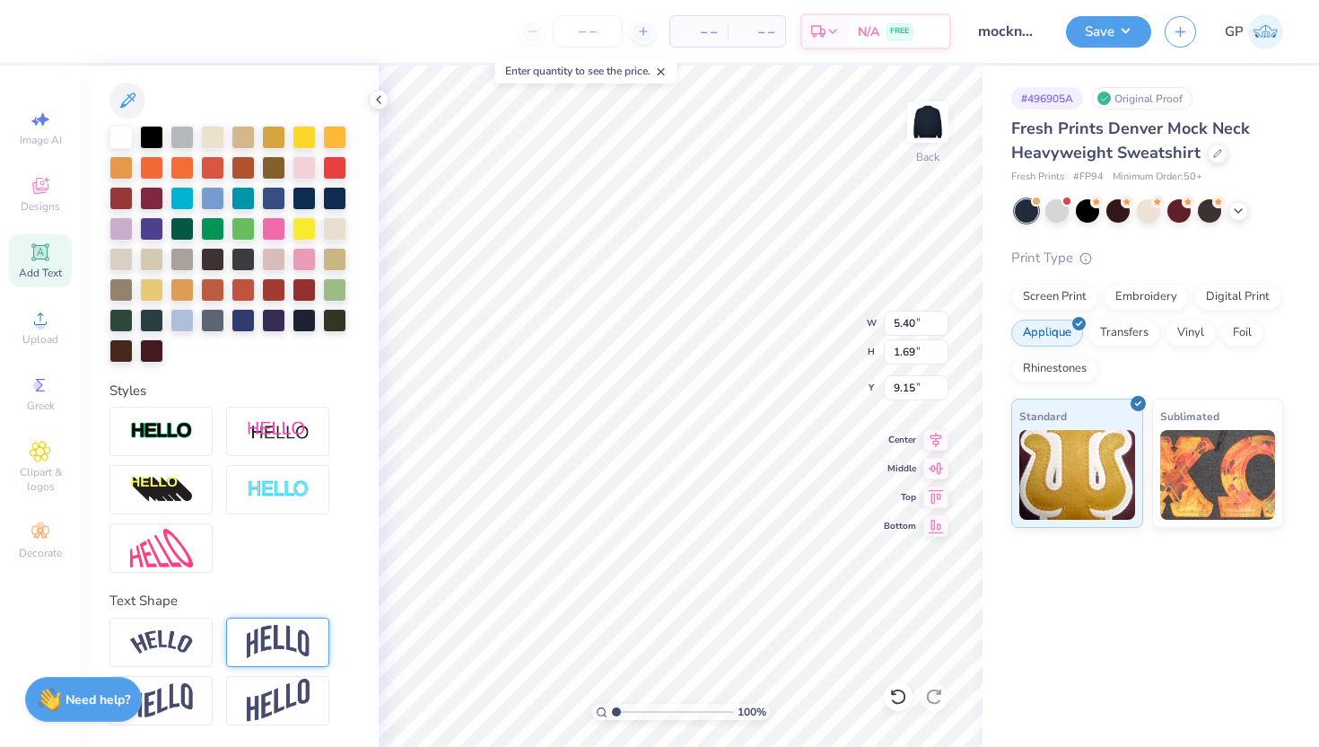
click at [264, 628] on img at bounding box center [278, 642] width 63 height 34
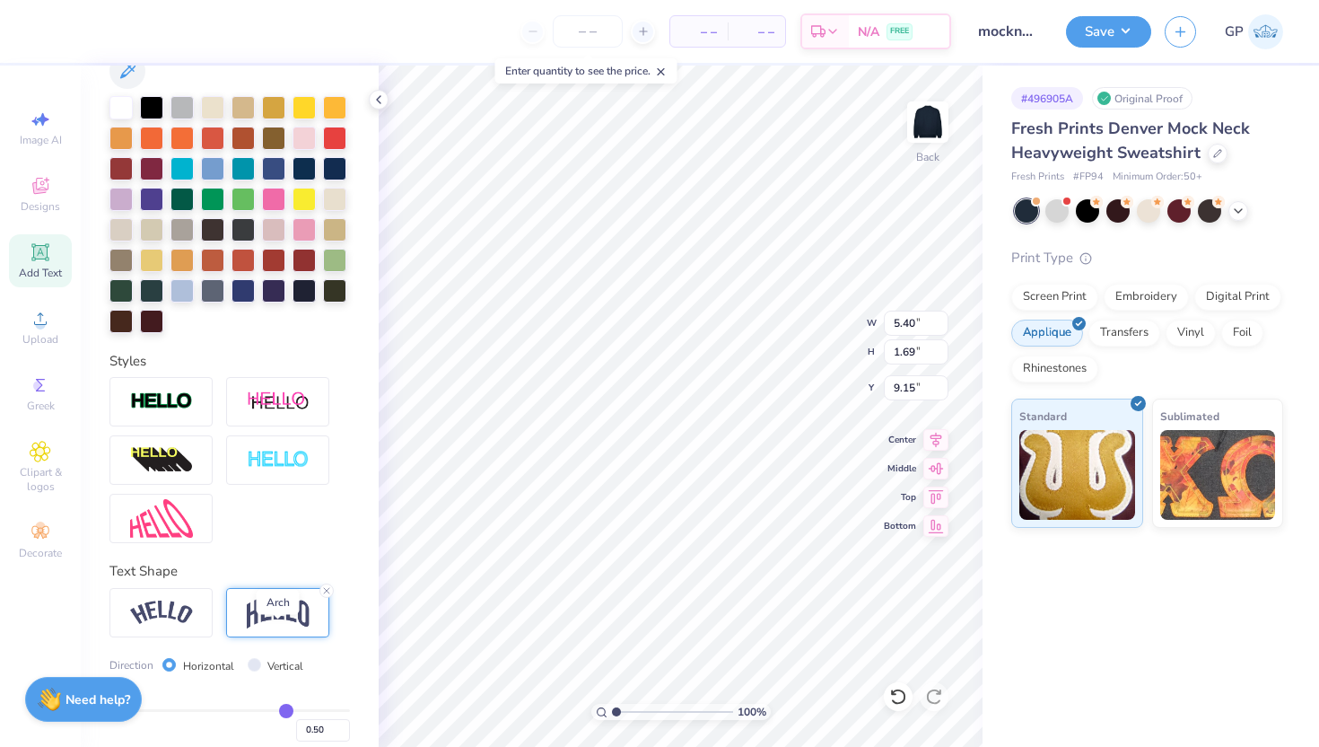
type input "2.64"
type input "8.68"
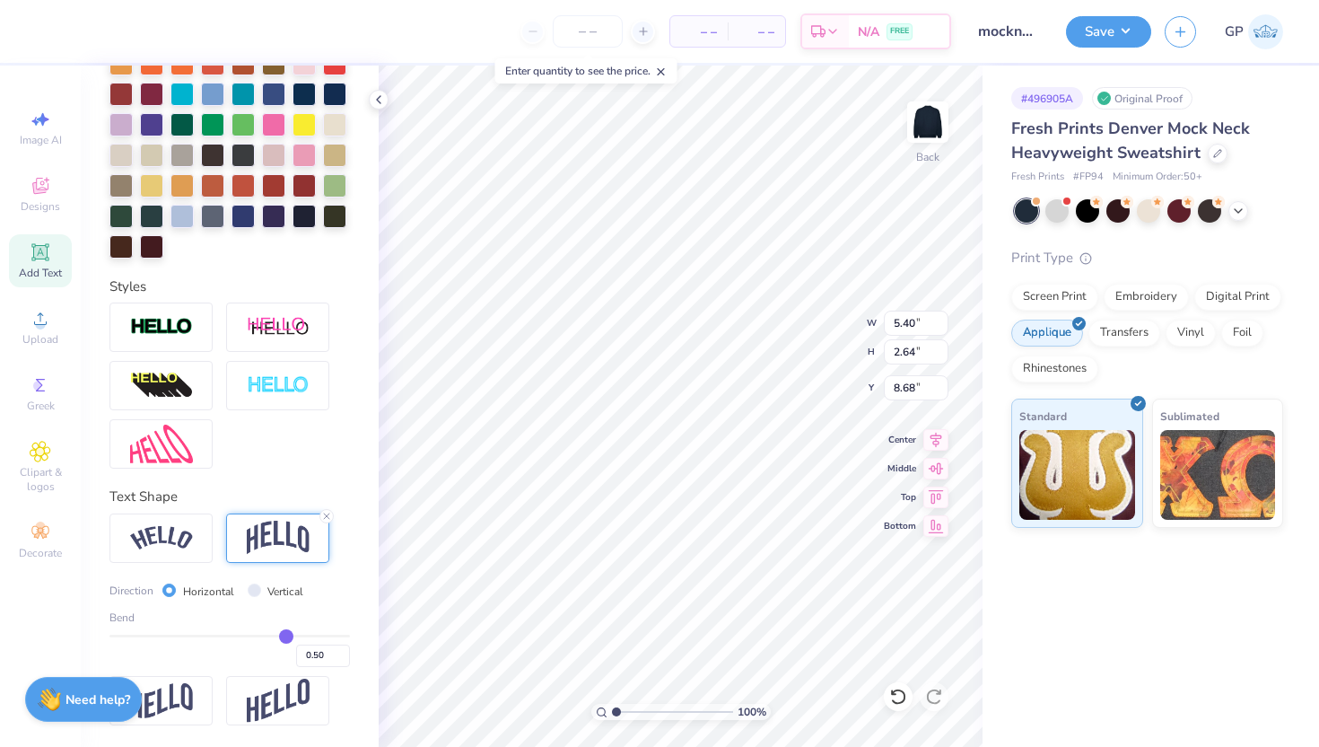
type input "12.00"
type input "6.23"
type input "2.34"
type input "5.40"
type input "2.64"
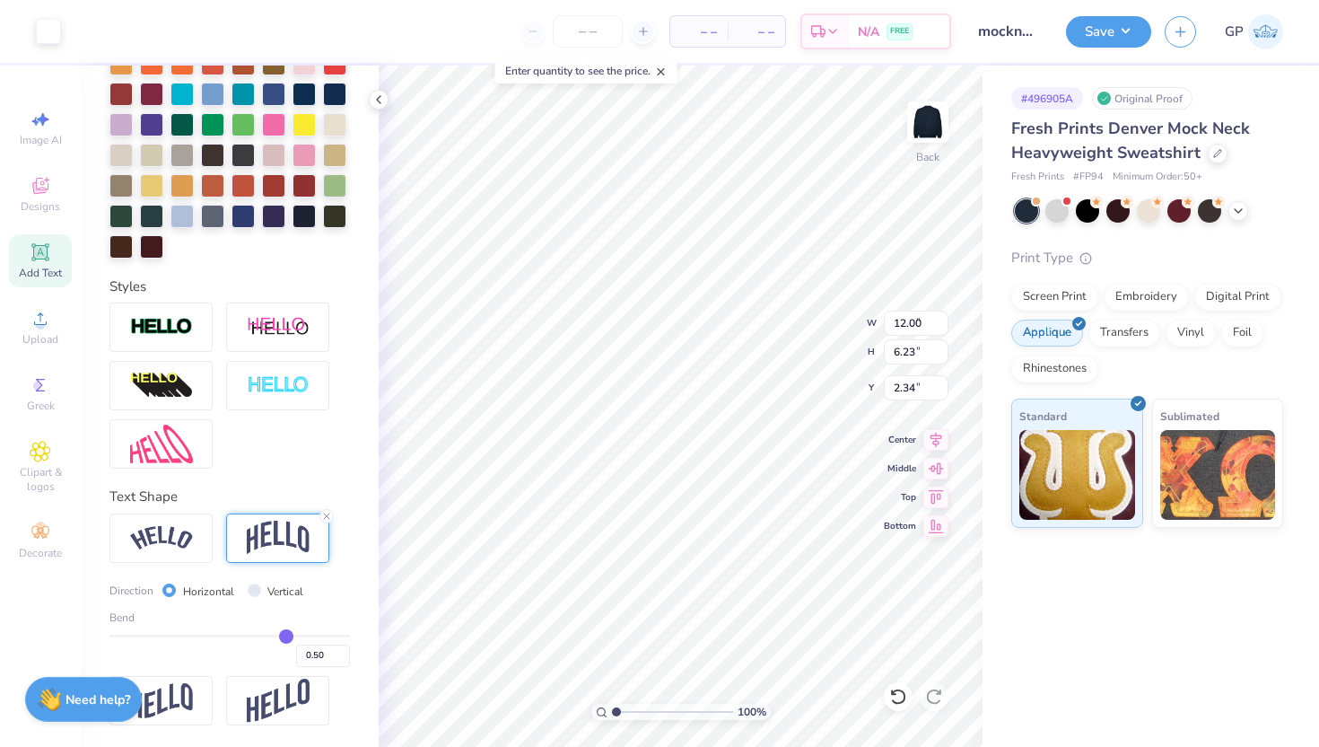
type input "8.68"
type input "10.91"
type input "5.33"
type input "3.00"
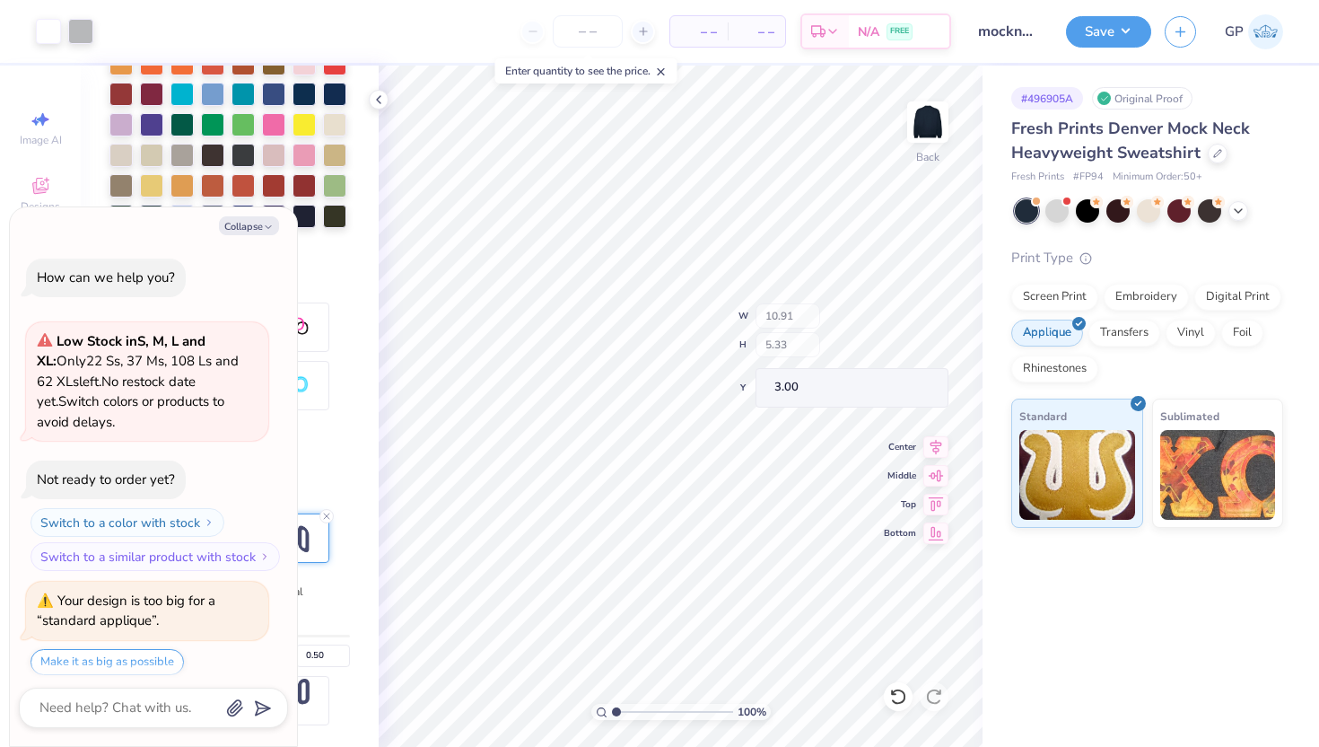
scroll to position [55, 0]
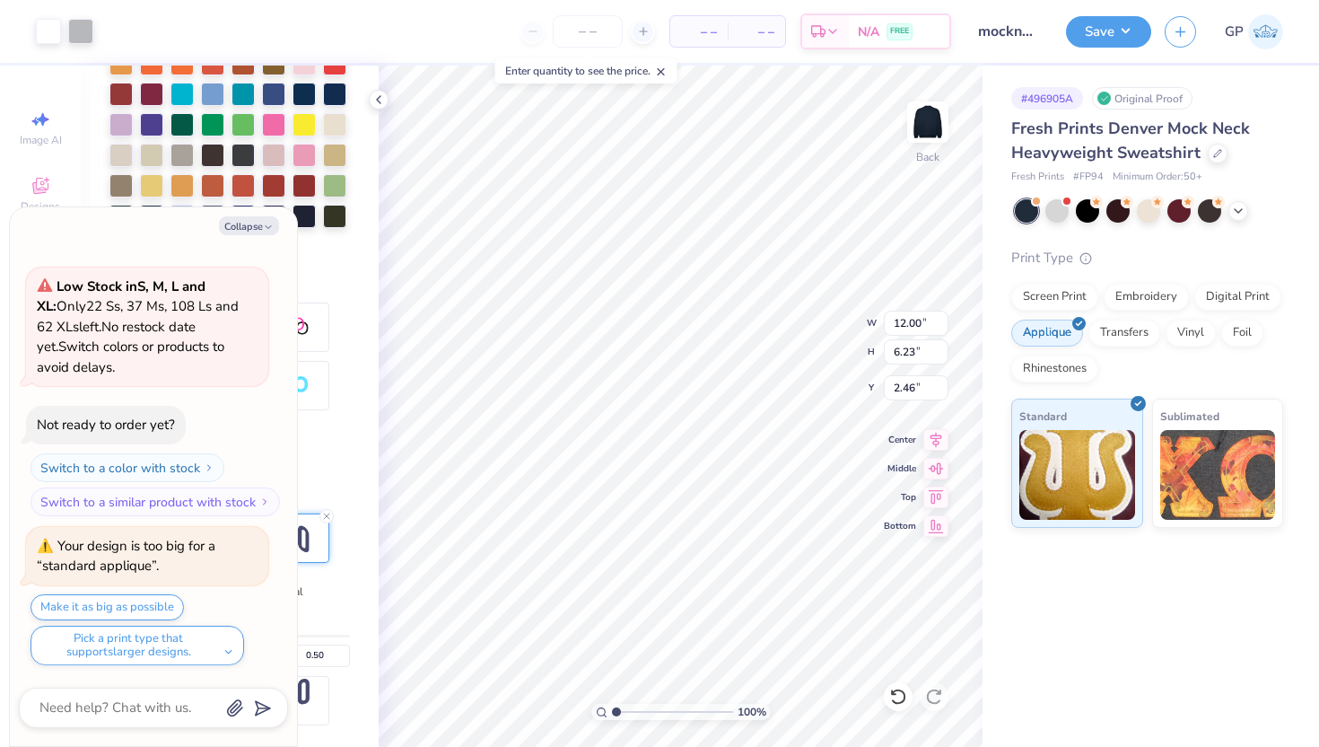
type textarea "x"
type input "10.91"
type input "5.33"
type input "3.00"
type textarea "x"
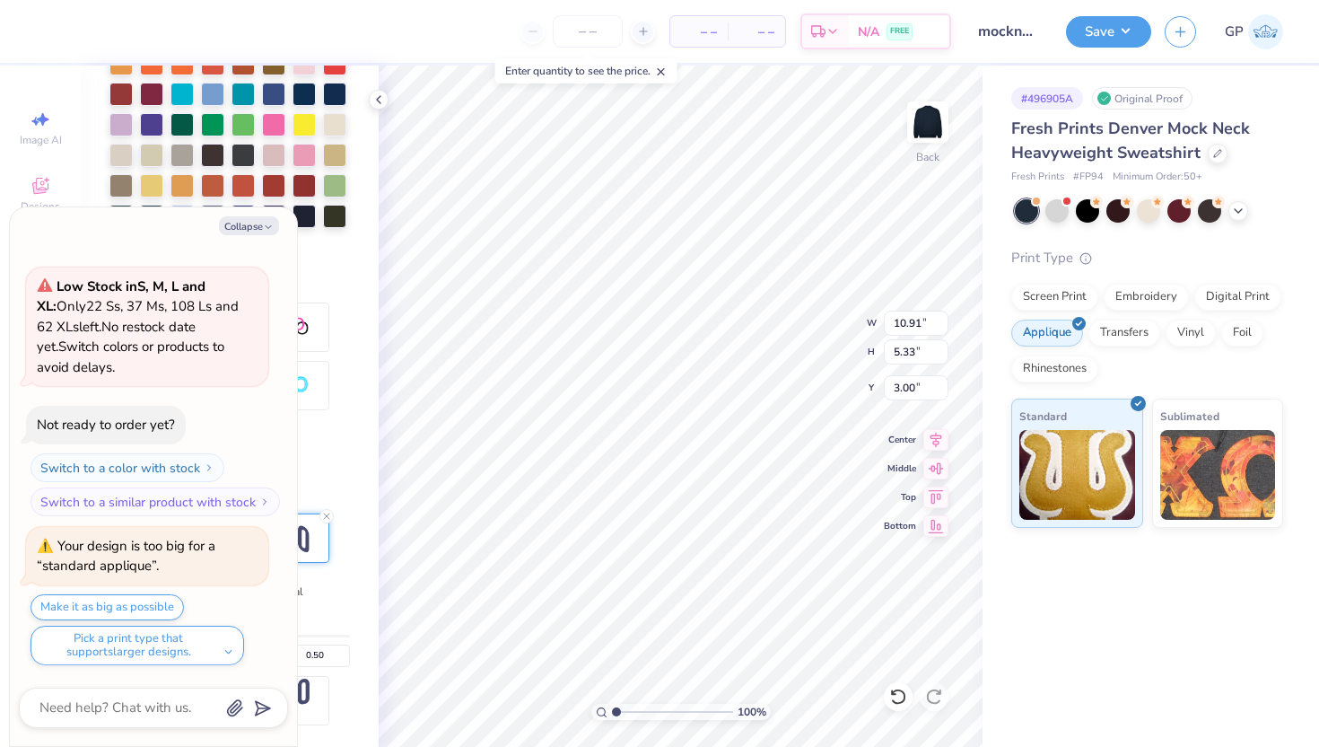
type input "2.67"
click at [262, 228] on button "Collapse" at bounding box center [249, 225] width 60 height 19
type textarea "x"
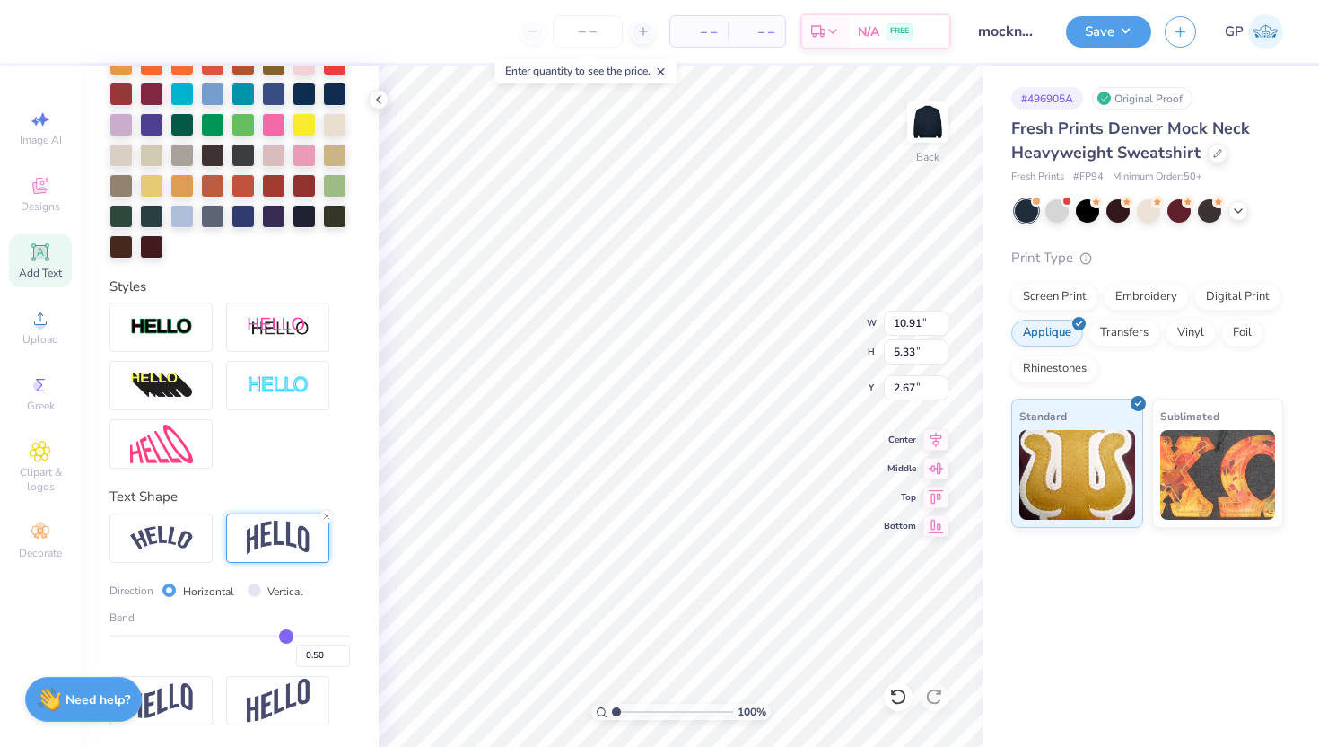
type input "0.47"
type input "0.46"
type input "0.45"
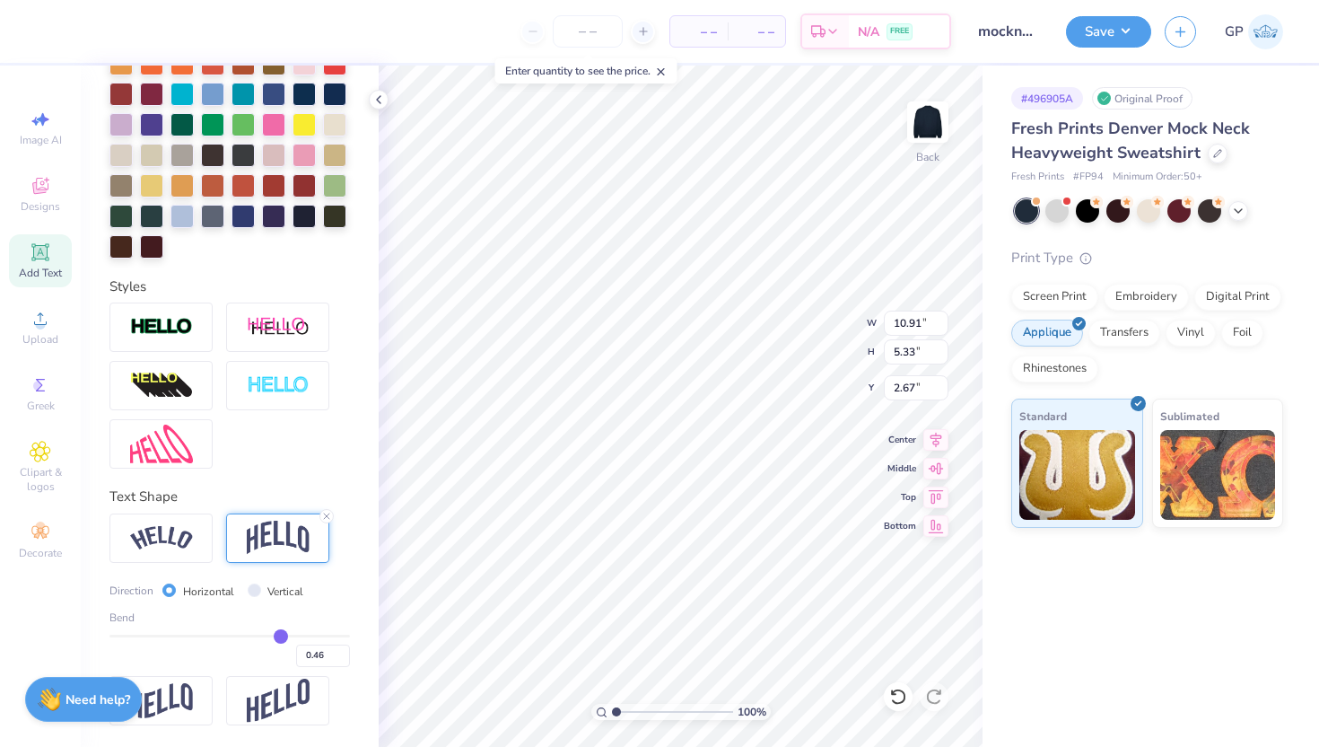
type input "0.45"
type input "0.44"
type input "0.43"
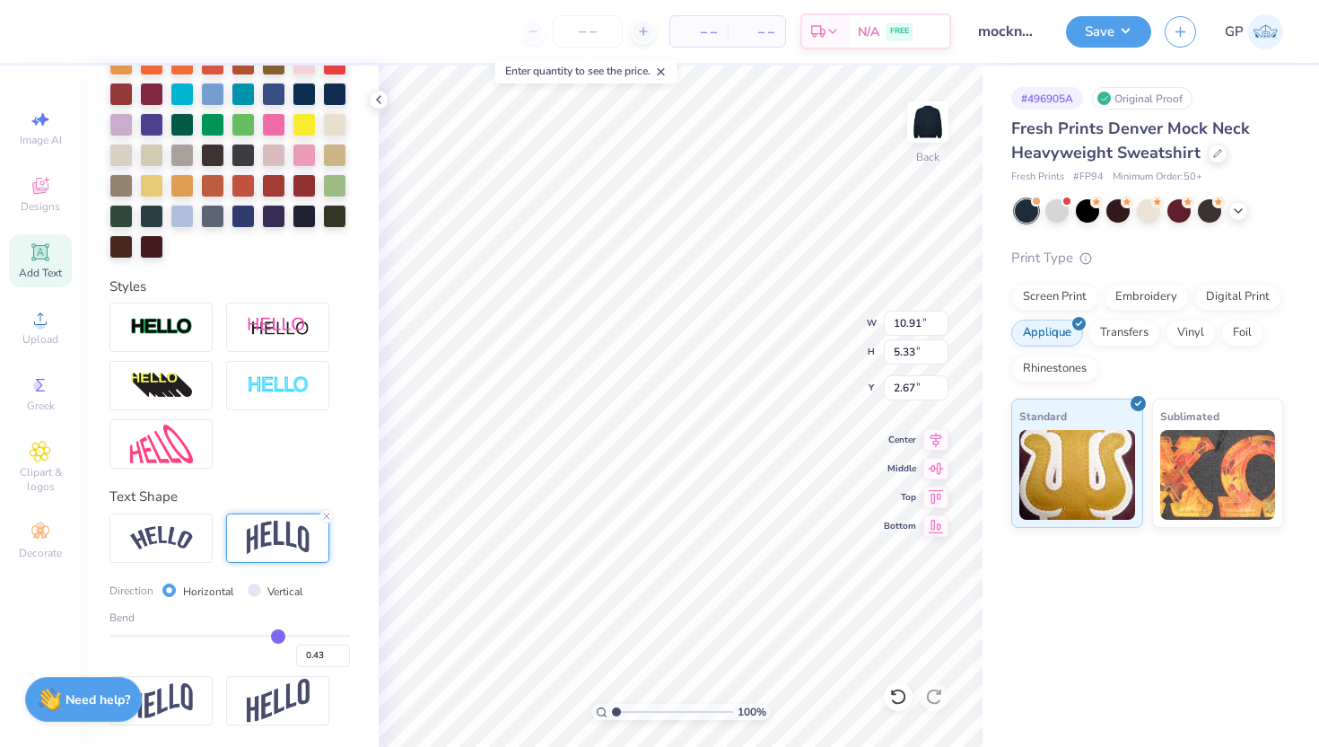
type input "0.42"
type input "0.41"
type input "0.4"
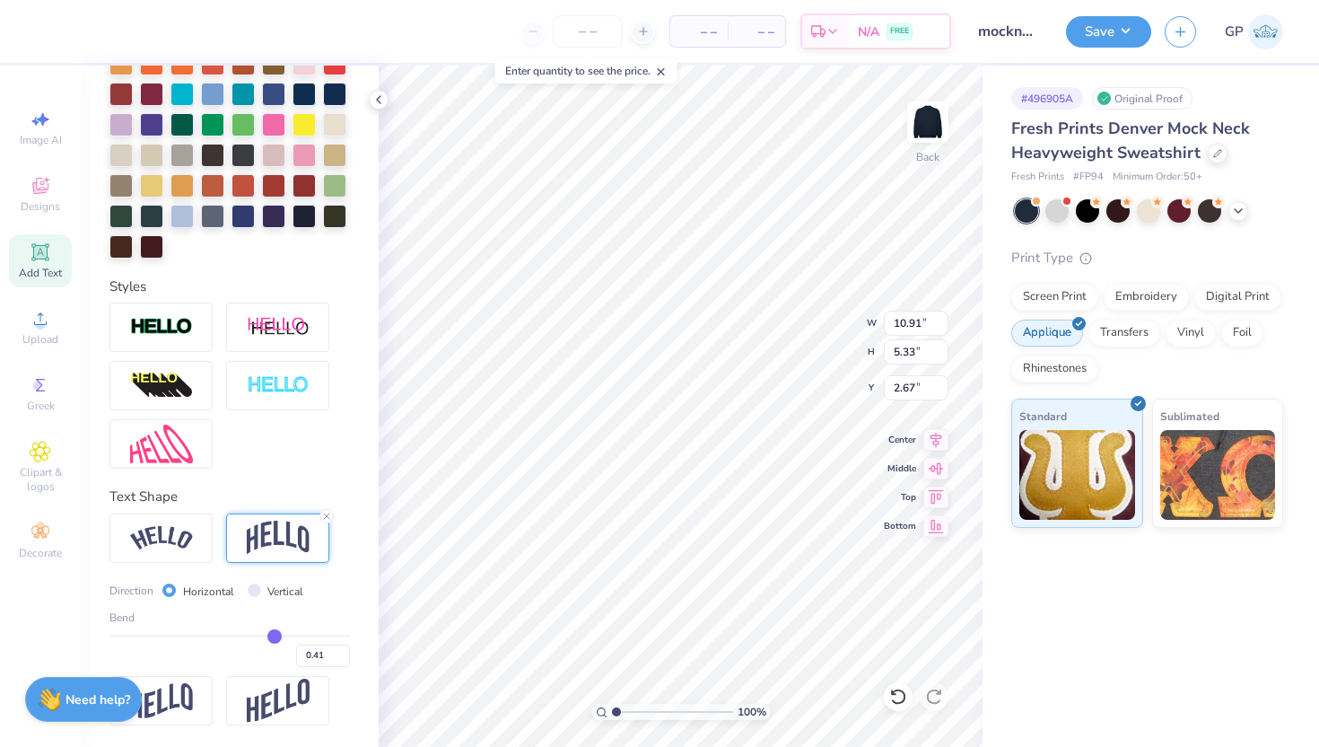
type input "0.40"
type input "0.39"
click at [265, 634] on input "range" at bounding box center [229, 635] width 240 height 3
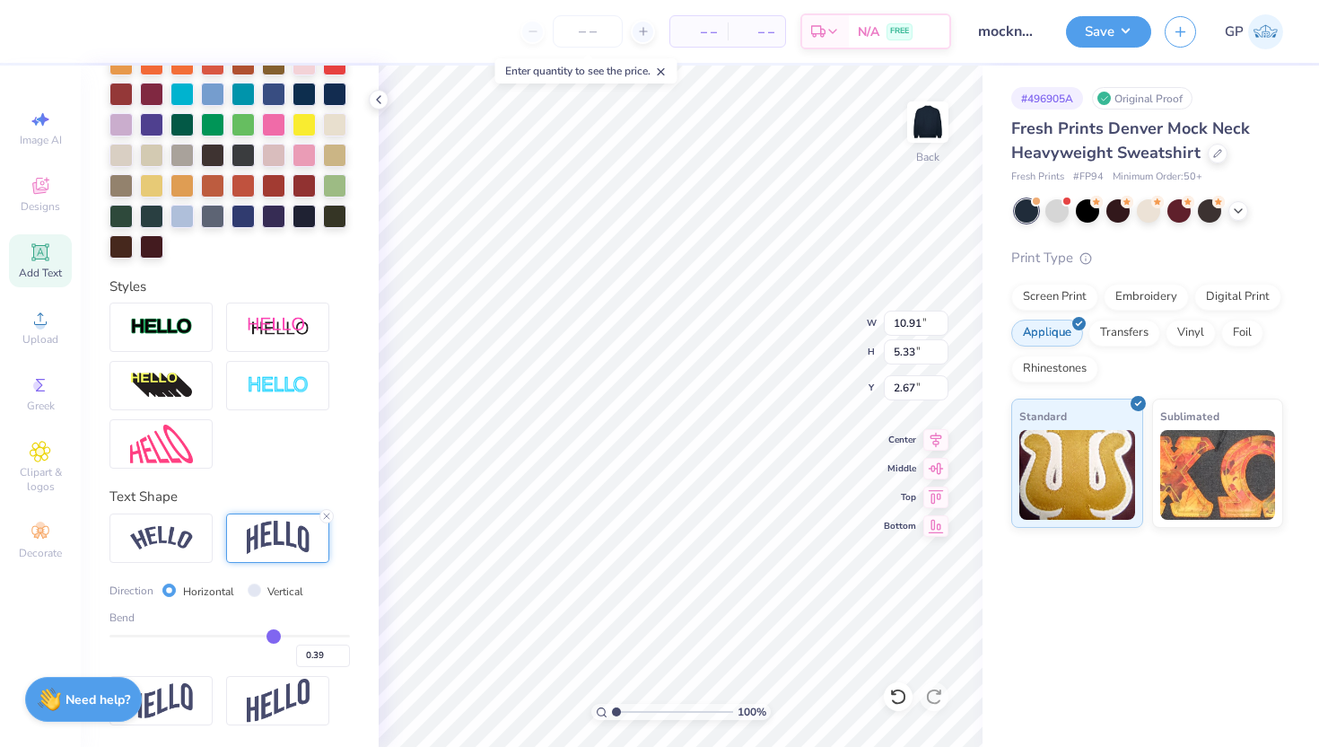
type input "4.89"
type input "2.89"
type input "0.38"
type input "0.37"
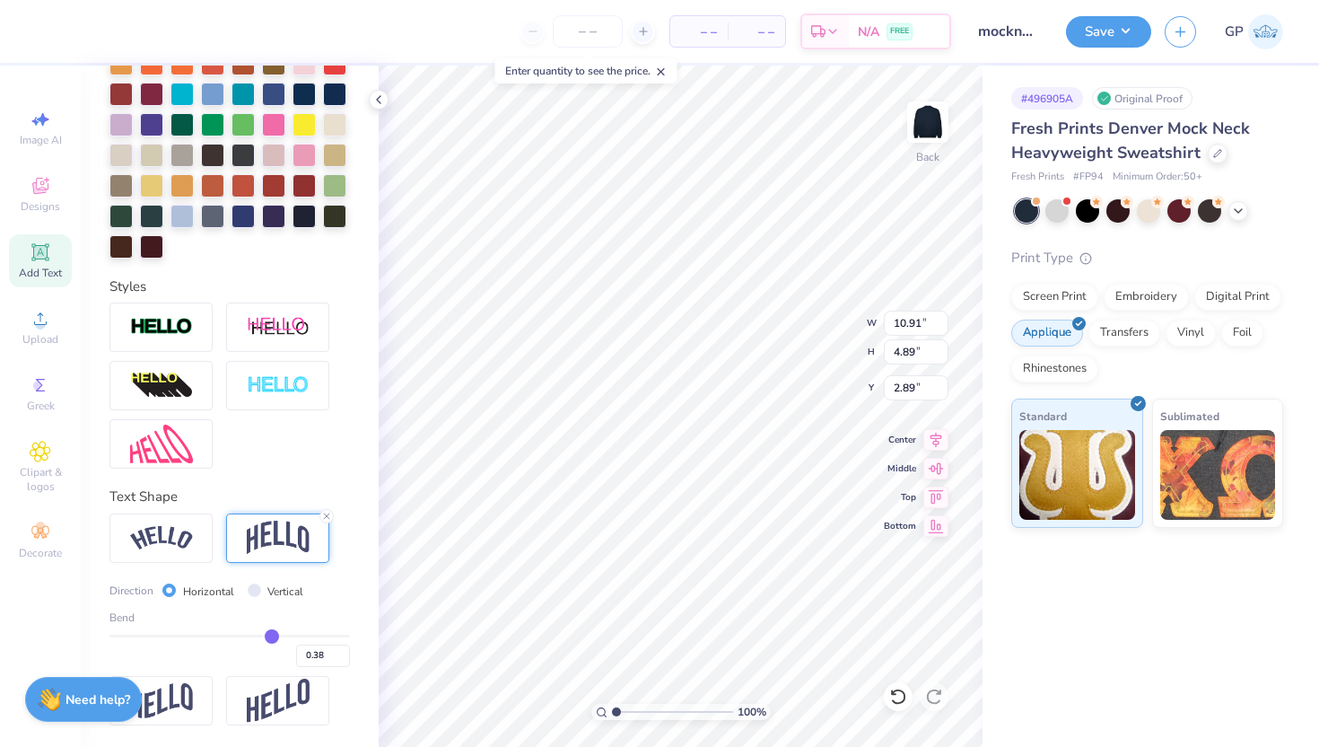
type input "0.37"
type input "0.36"
type input "0.35"
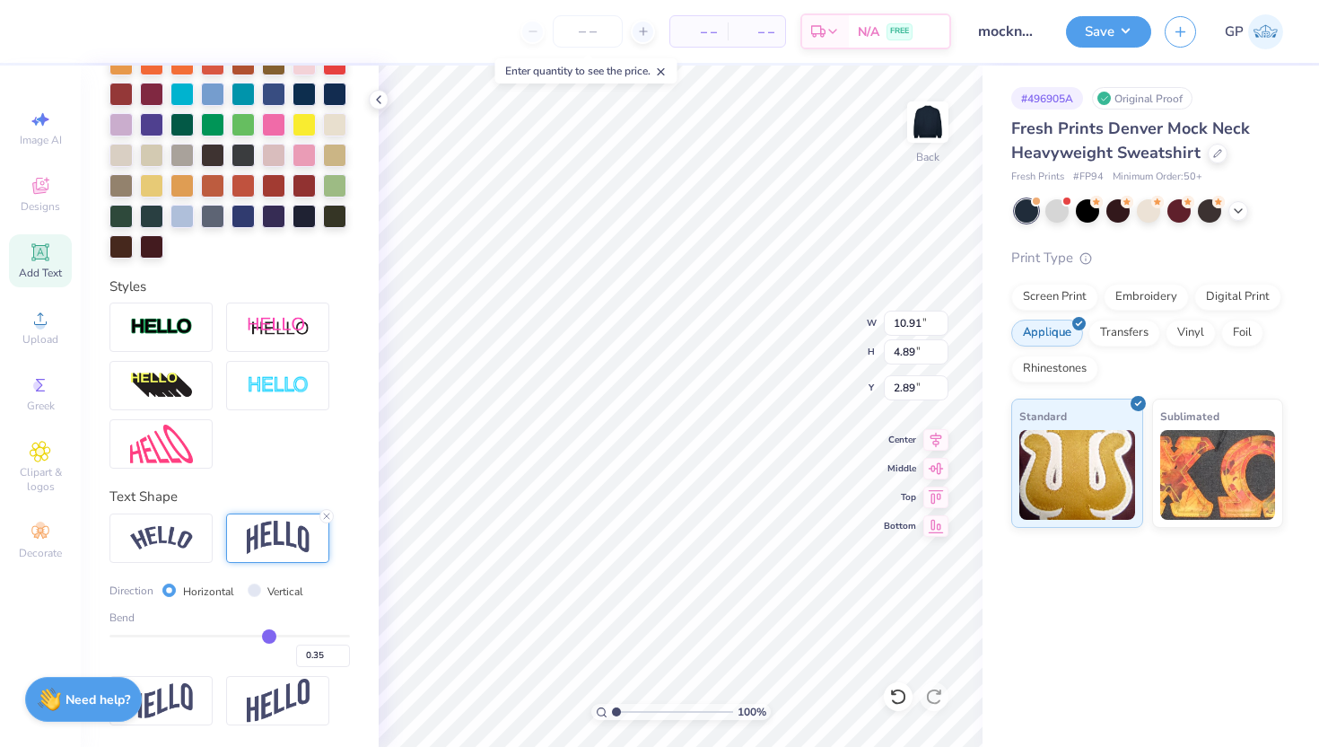
type input "0.34"
type input "0.33"
type input "0.32"
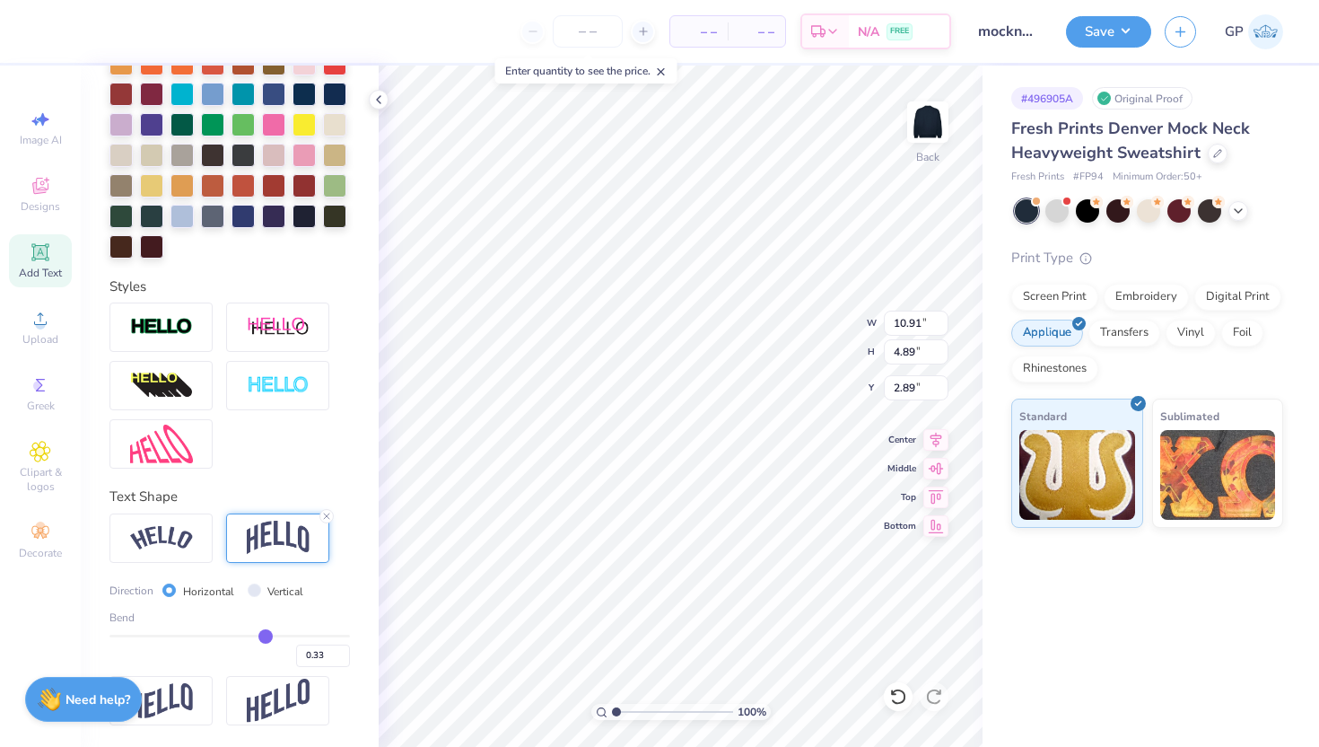
type input "0.32"
type input "0.31"
drag, startPoint x: 265, startPoint y: 634, endPoint x: 255, endPoint y: 634, distance: 9.9
type input "0.31"
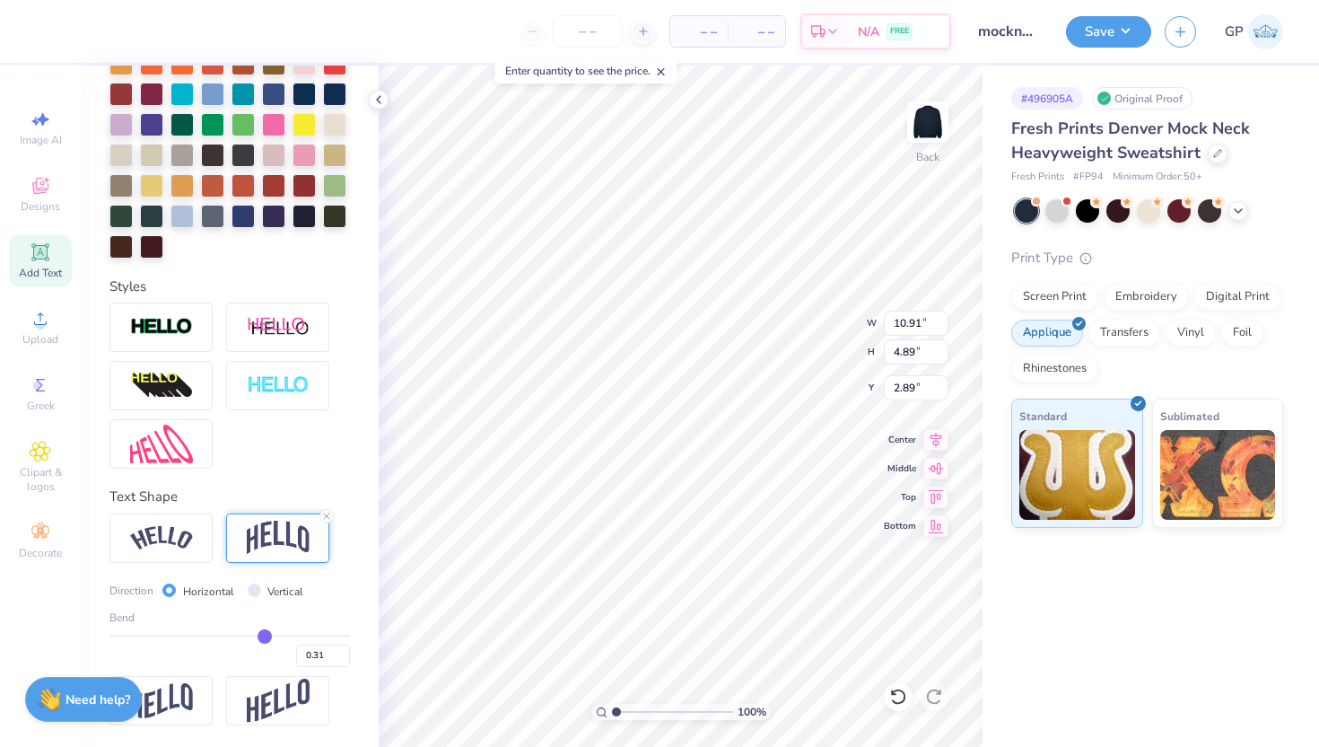
click at [255, 634] on input "range" at bounding box center [229, 635] width 240 height 3
type input "4.58"
type input "3.04"
type input "9.27"
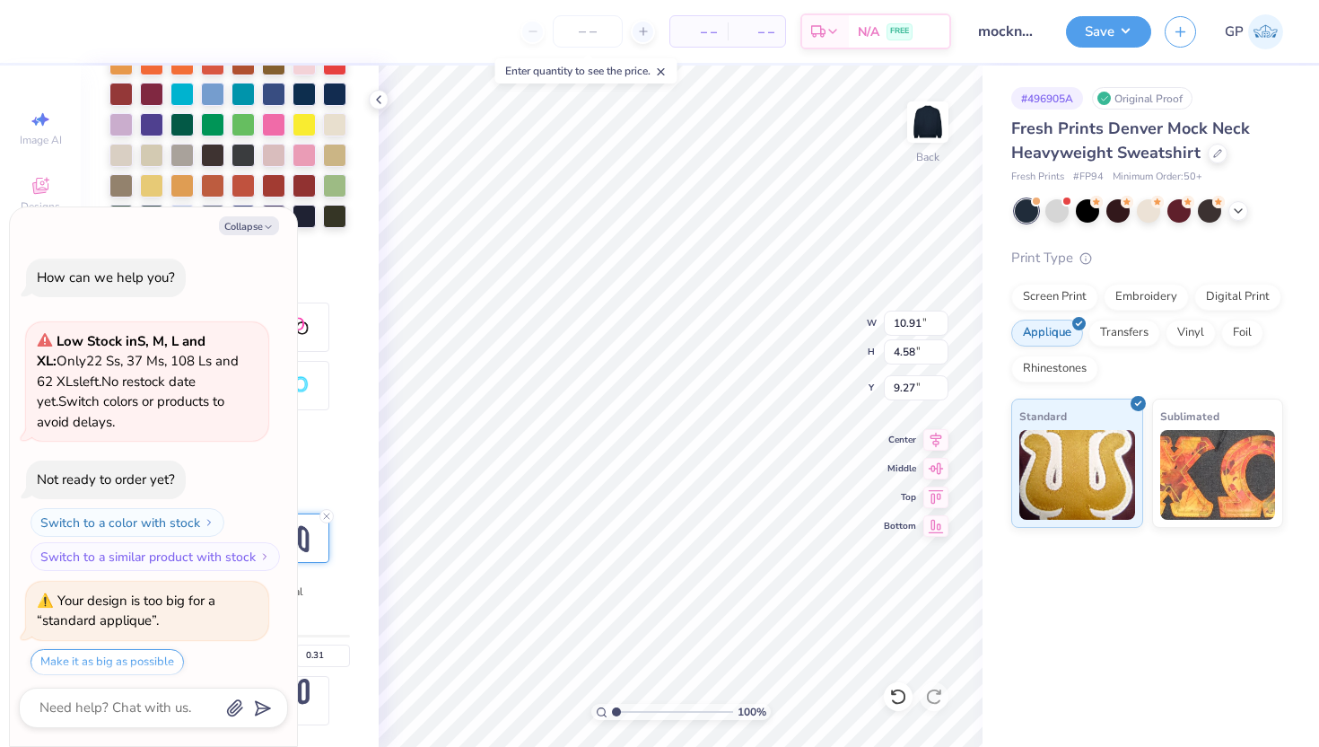
scroll to position [204, 0]
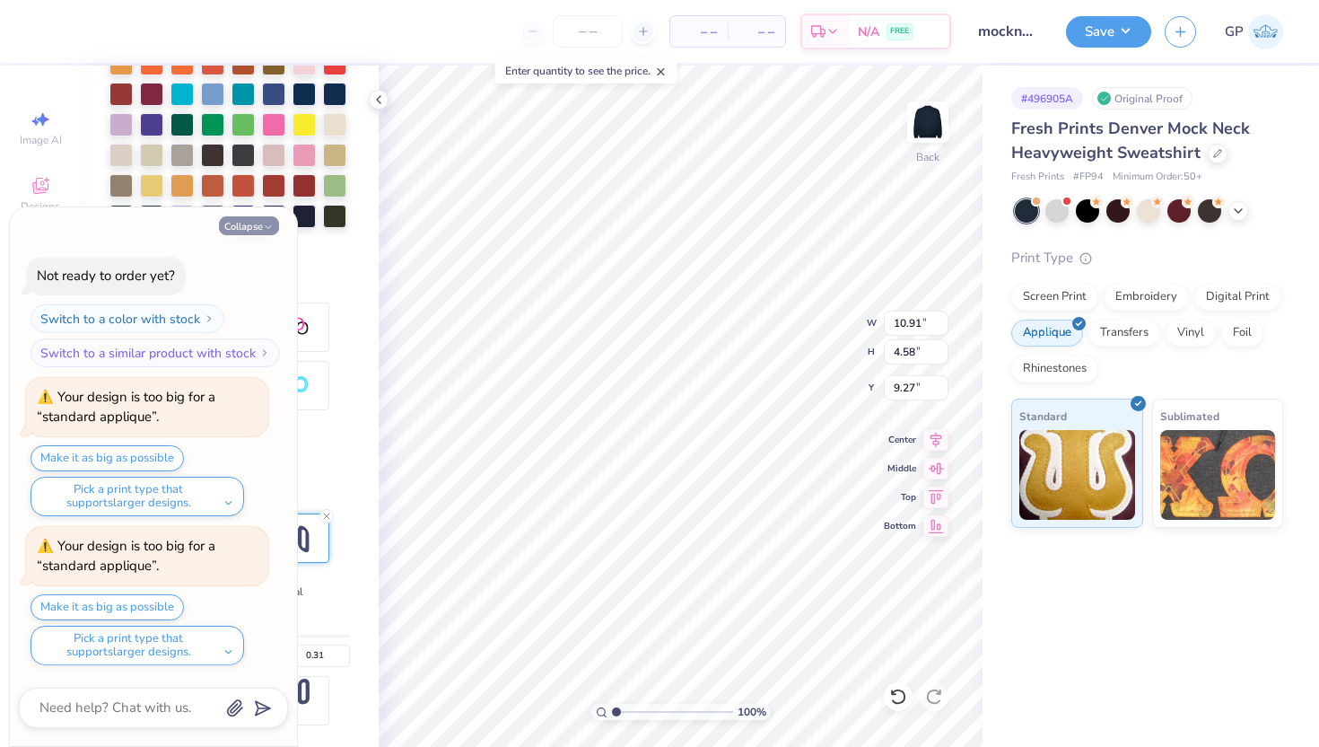
click at [269, 225] on icon "button" at bounding box center [268, 227] width 11 height 11
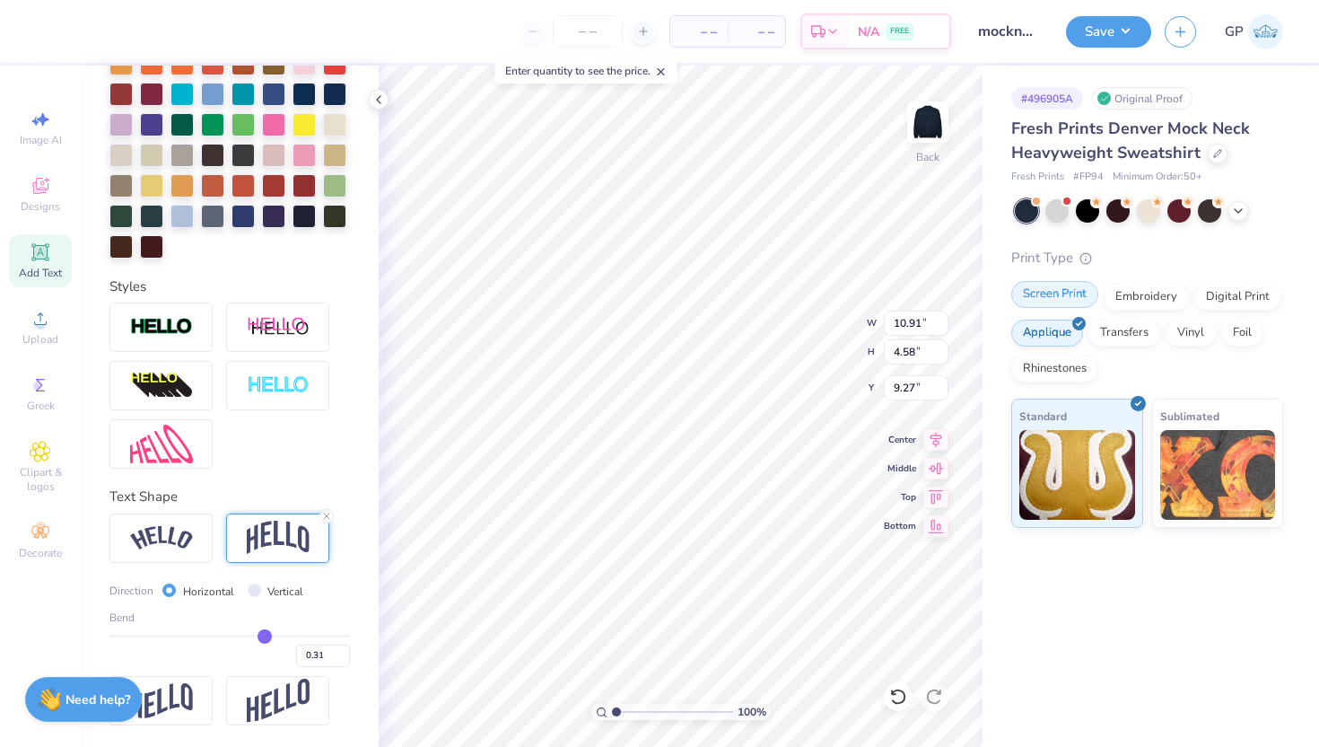
click at [1084, 296] on div "Screen Print" at bounding box center [1054, 294] width 87 height 27
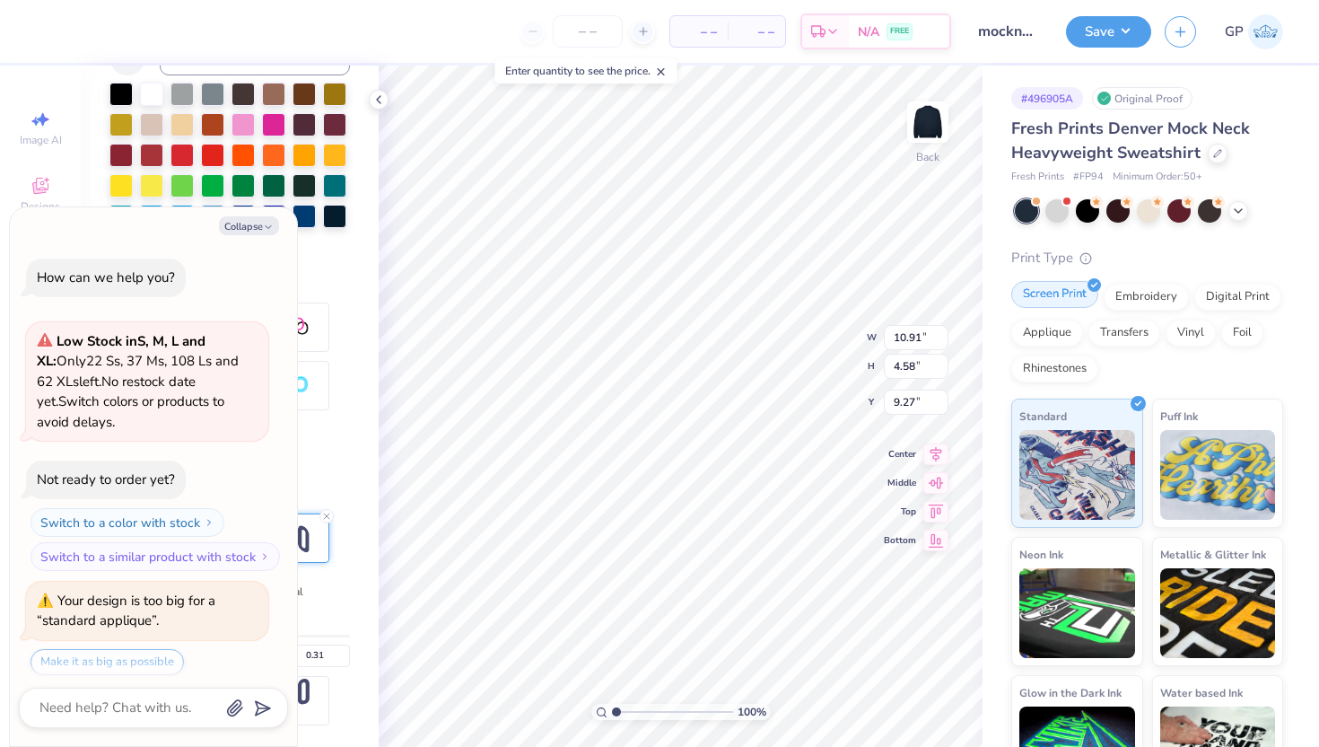
scroll to position [313, 0]
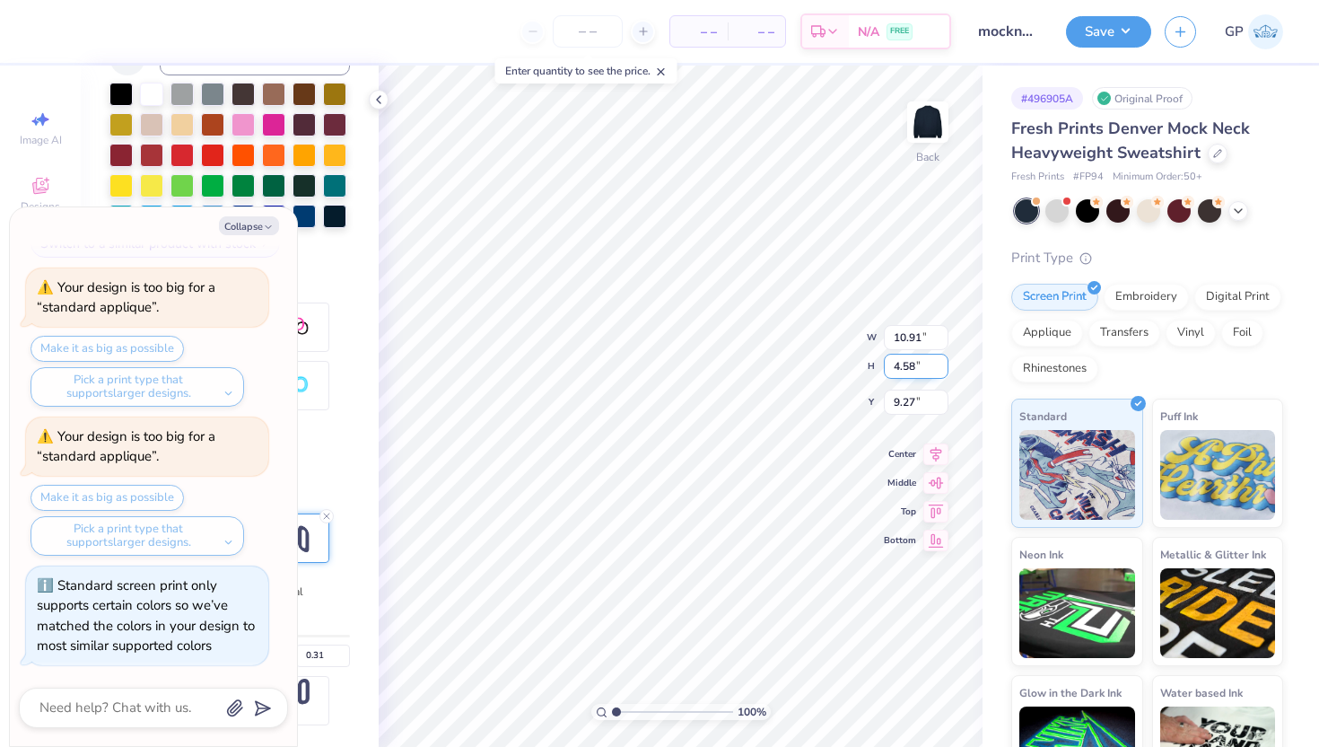
type textarea "x"
type input "12.20"
type input "5.12"
type input "8.73"
click at [263, 228] on icon "button" at bounding box center [268, 227] width 11 height 11
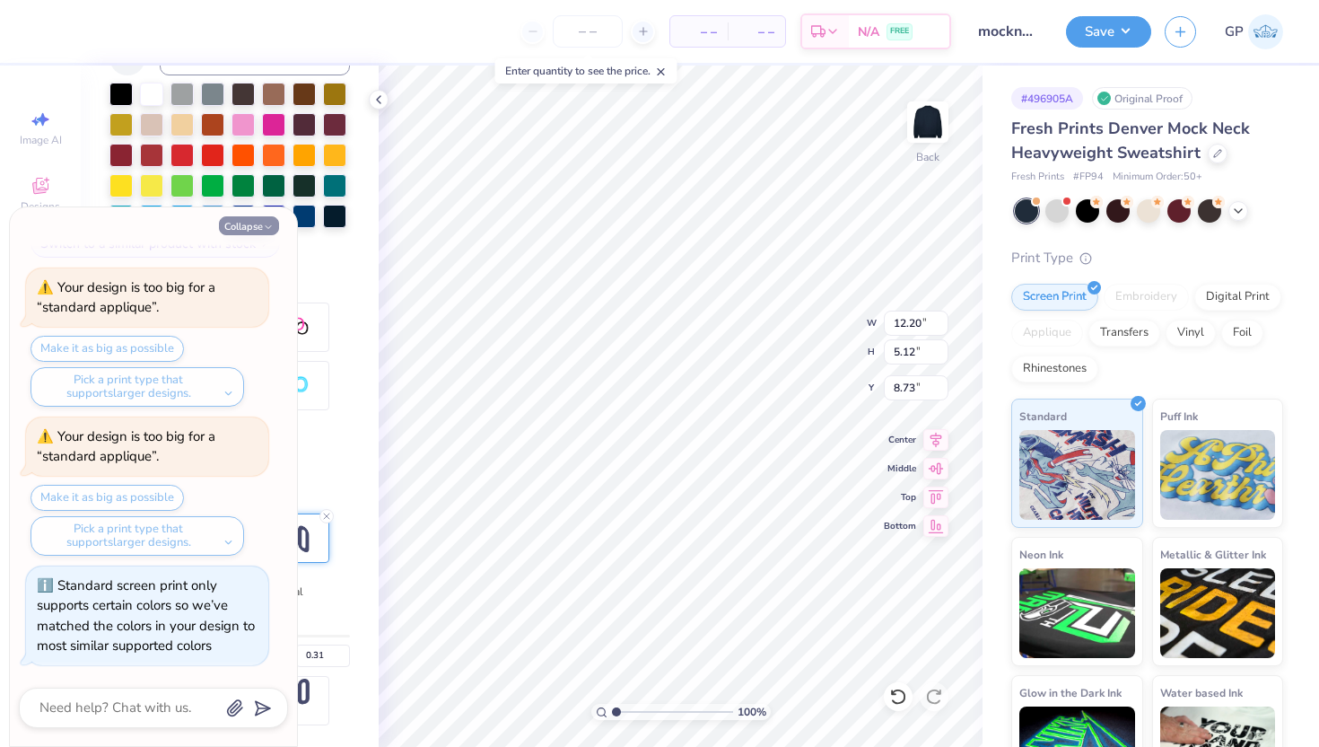
type textarea "x"
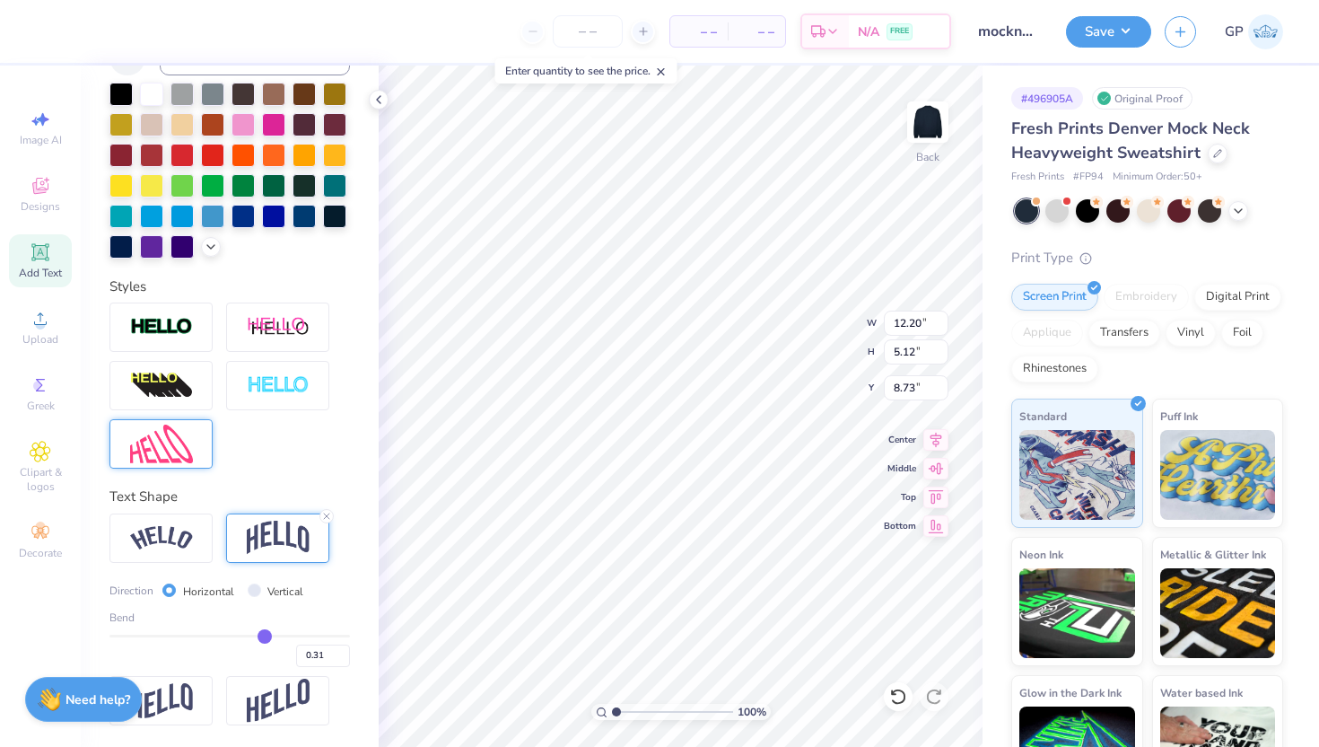
click at [171, 464] on div at bounding box center [160, 443] width 103 height 49
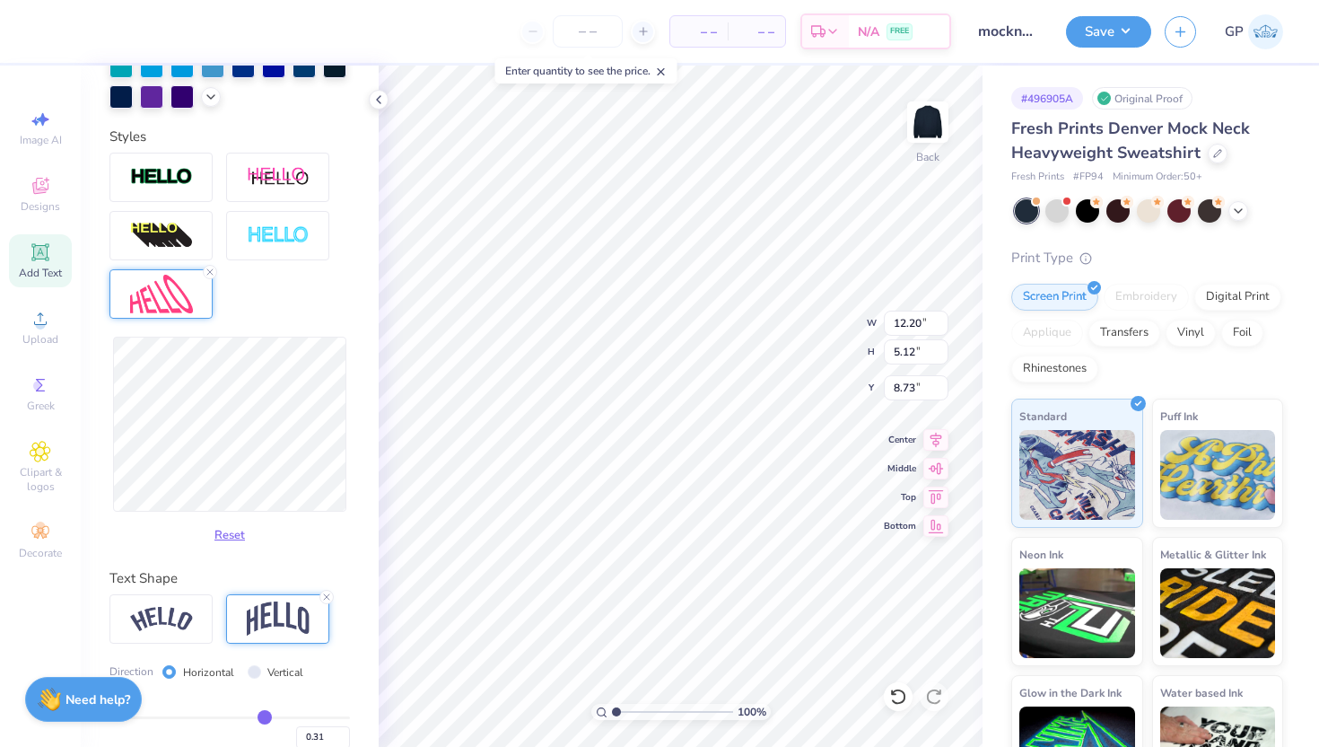
scroll to position [571, 0]
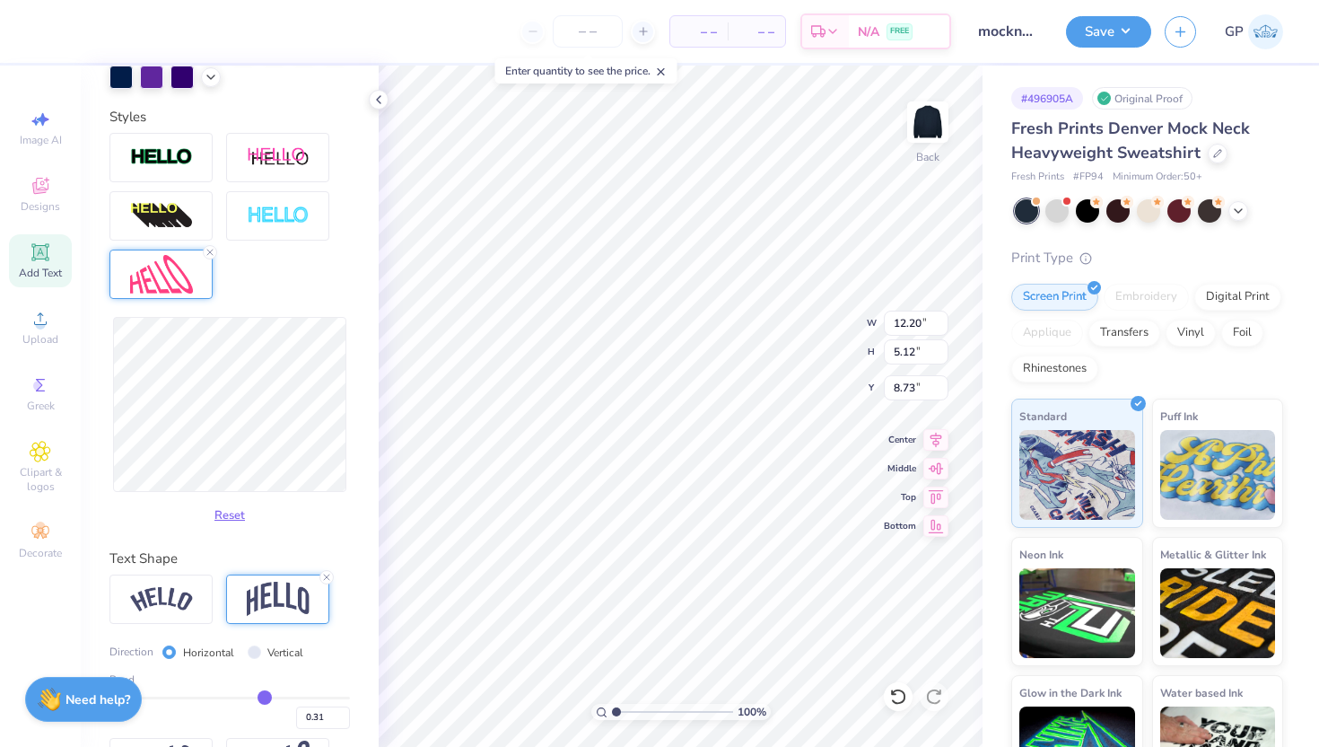
type input "12.18"
type input "6.46"
type input "8.06"
type input "12.11"
type input "6.59"
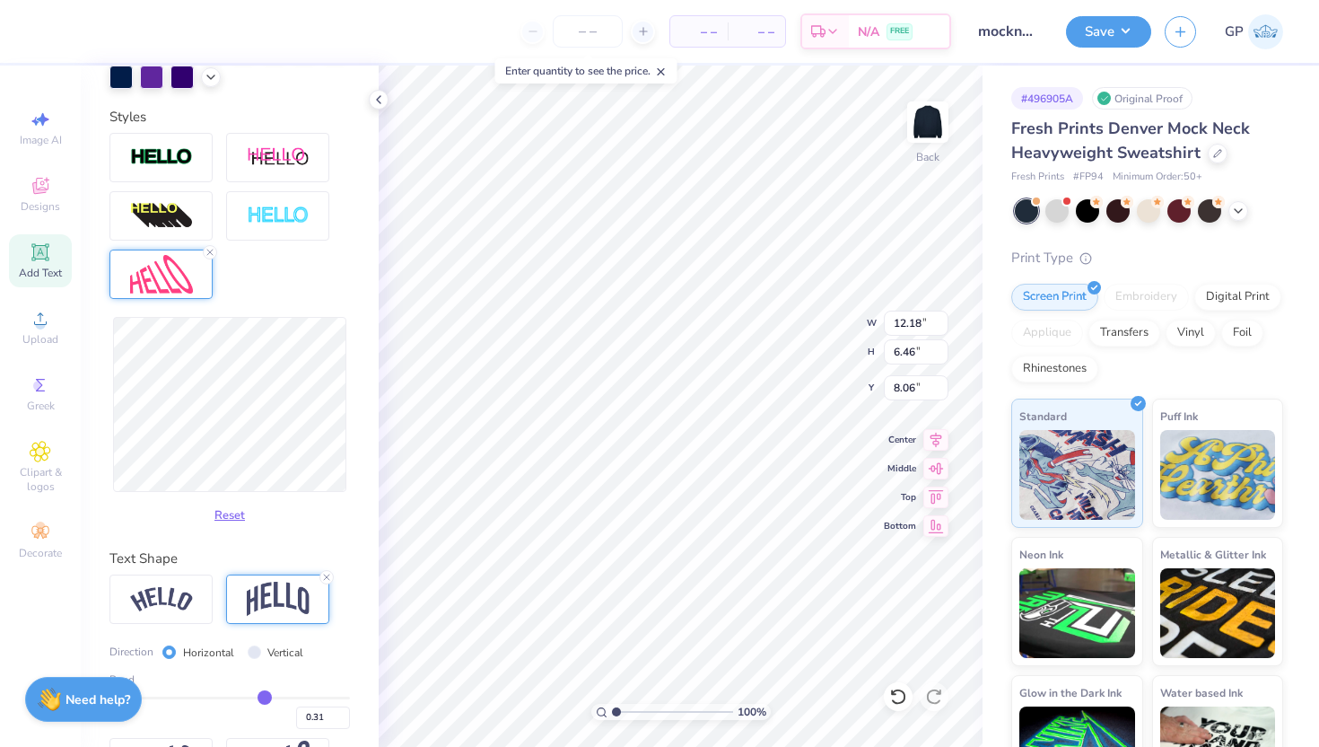
type input "7.99"
type input "10.94"
type input "12.00"
type input "6.23"
type input "2.46"
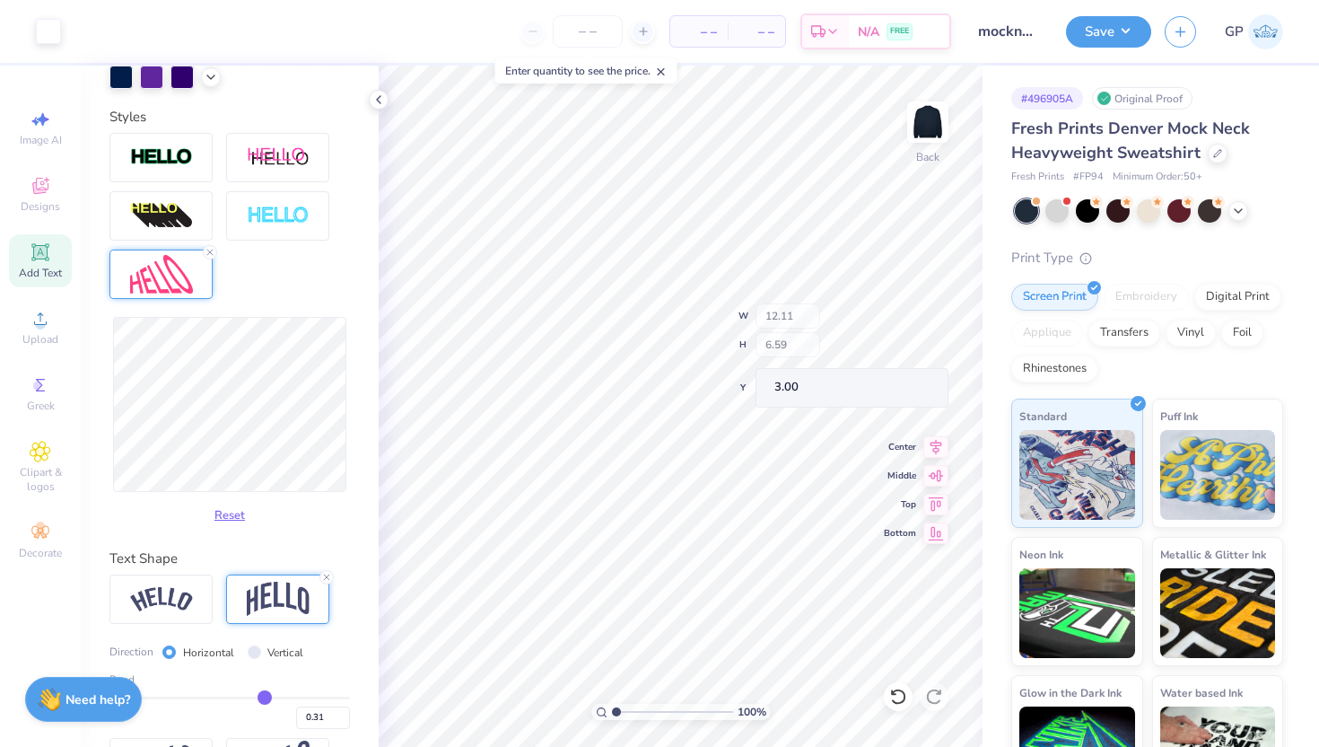
type input "3.00"
type input "10.07"
type input "5.48"
click at [1083, 331] on div "Applique" at bounding box center [1047, 330] width 72 height 27
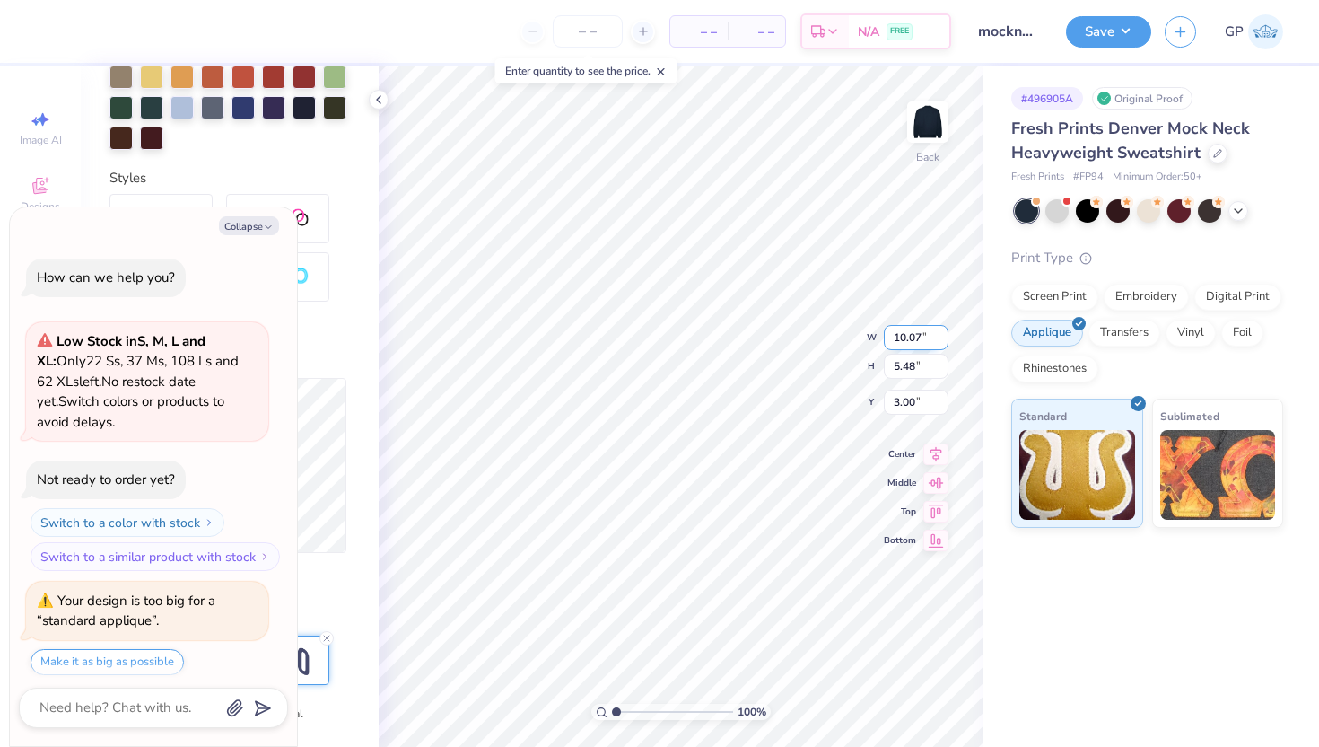
scroll to position [423, 0]
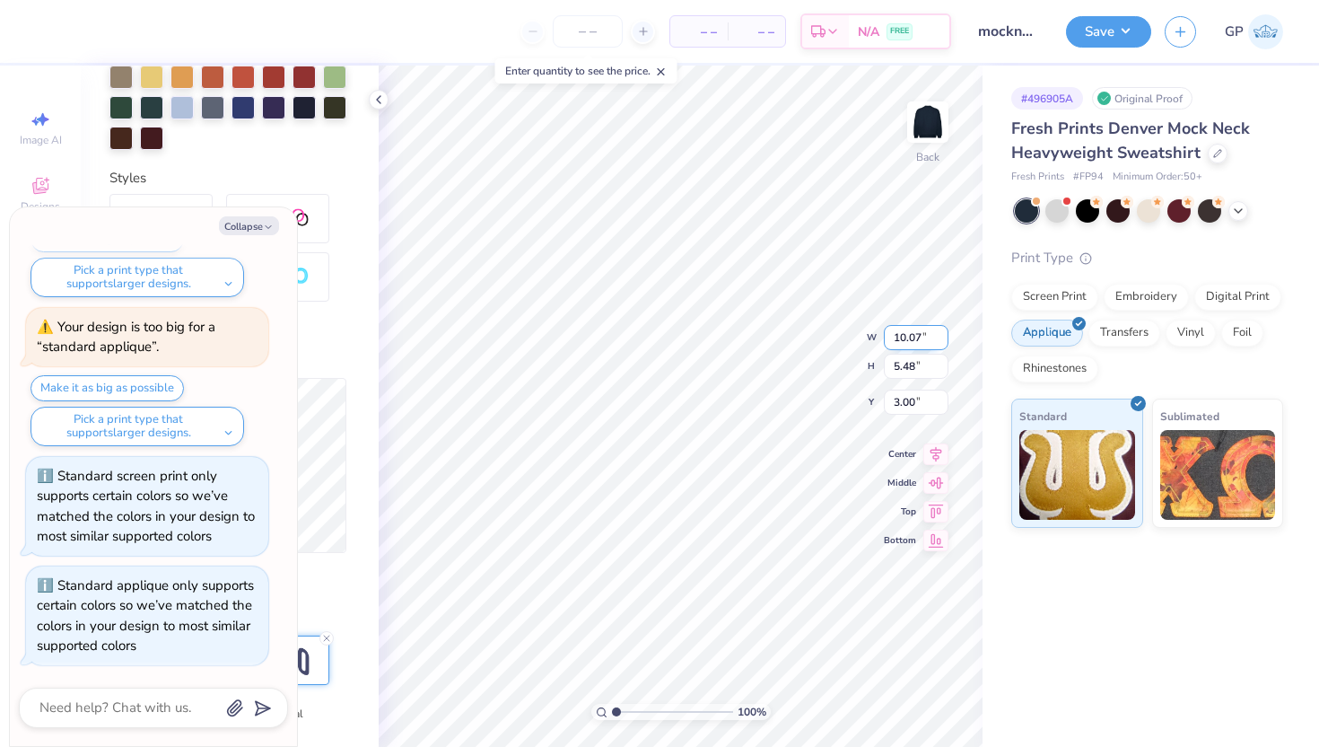
type textarea "x"
click at [936, 324] on input "10.06" at bounding box center [916, 322] width 65 height 25
click at [936, 324] on input "10.05" at bounding box center [916, 322] width 65 height 25
click at [936, 324] on input "10.04" at bounding box center [916, 322] width 65 height 25
click at [936, 324] on input "10.03" at bounding box center [916, 322] width 65 height 25
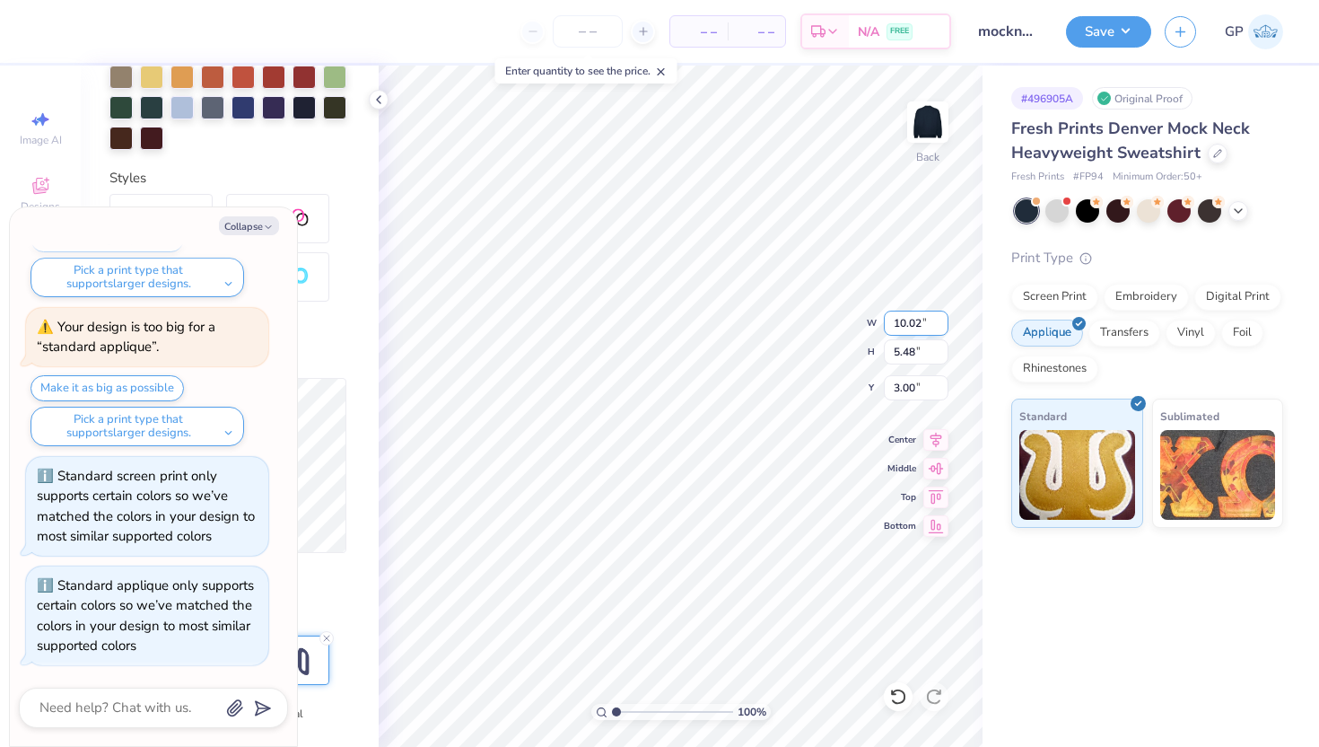
click at [936, 324] on input "10.02" at bounding box center [916, 322] width 65 height 25
click at [936, 324] on input "10.01" at bounding box center [916, 322] width 65 height 25
type input "10"
click at [936, 324] on input "10" at bounding box center [916, 322] width 65 height 25
click at [1102, 24] on button "Save" at bounding box center [1108, 28] width 85 height 31
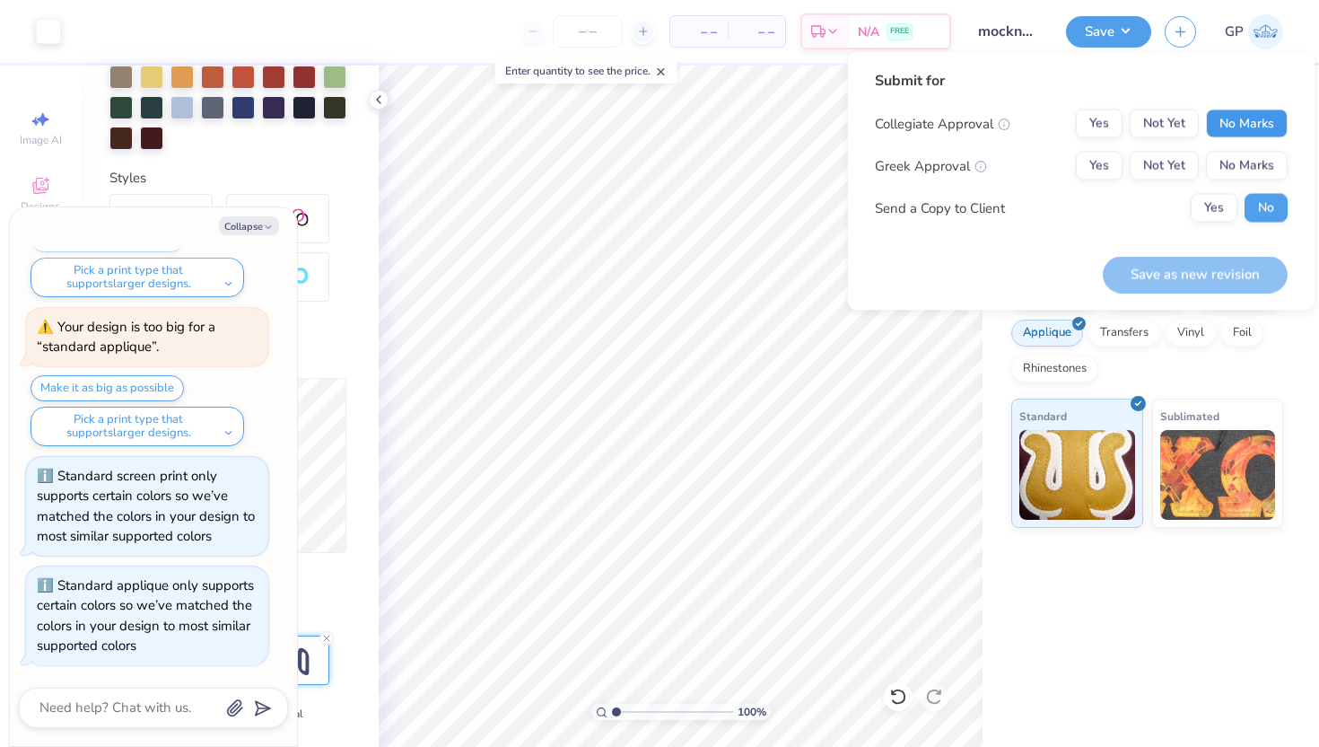
click at [1264, 122] on button "No Marks" at bounding box center [1247, 123] width 82 height 29
click at [1113, 153] on button "Yes" at bounding box center [1099, 166] width 47 height 29
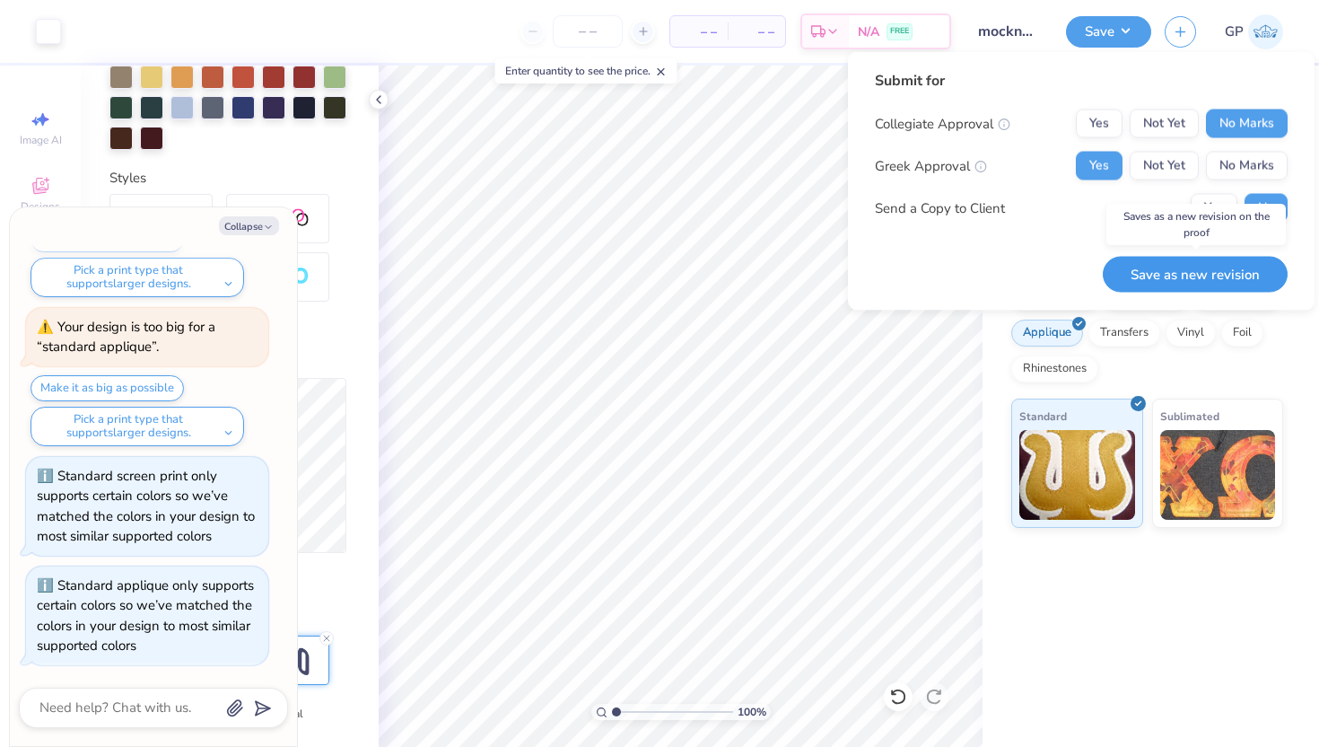
click at [1232, 282] on button "Save as new revision" at bounding box center [1195, 274] width 185 height 37
click at [1207, 210] on div "Saves as a new revision on the proof" at bounding box center [1195, 224] width 179 height 41
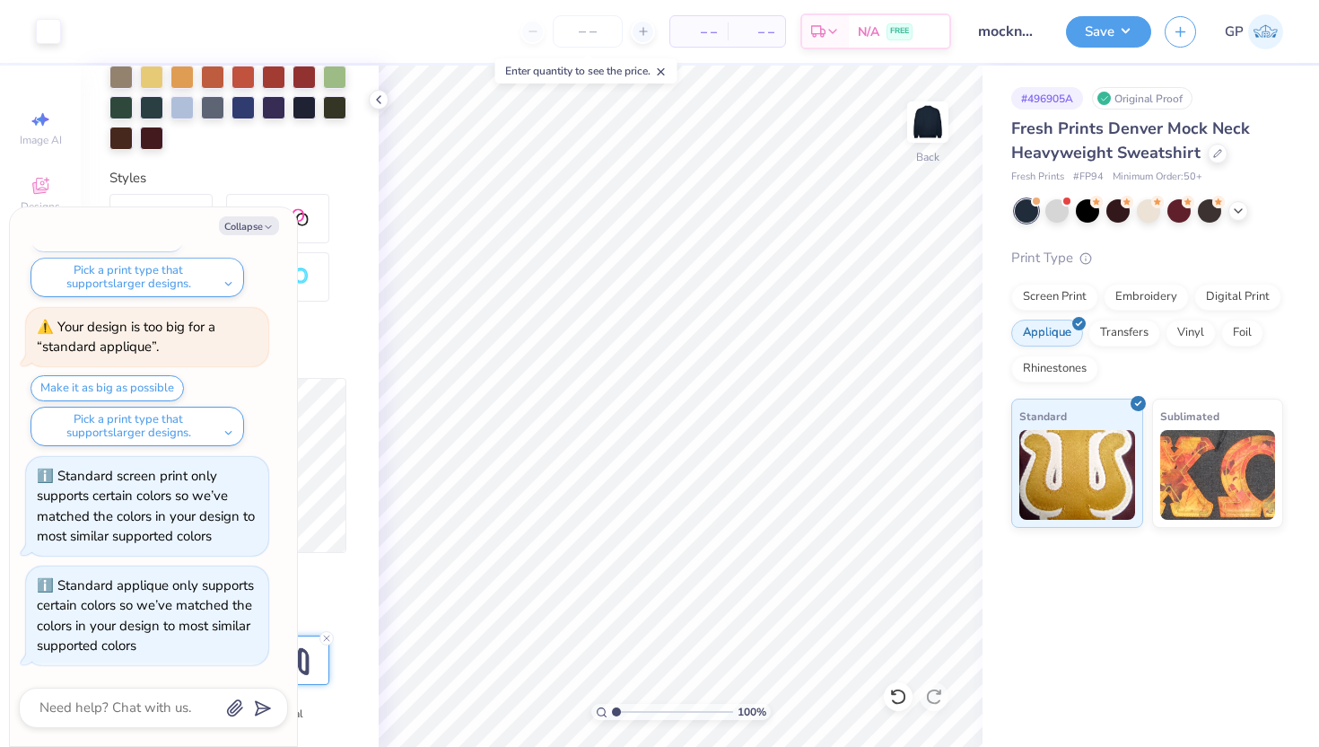
type textarea "x"
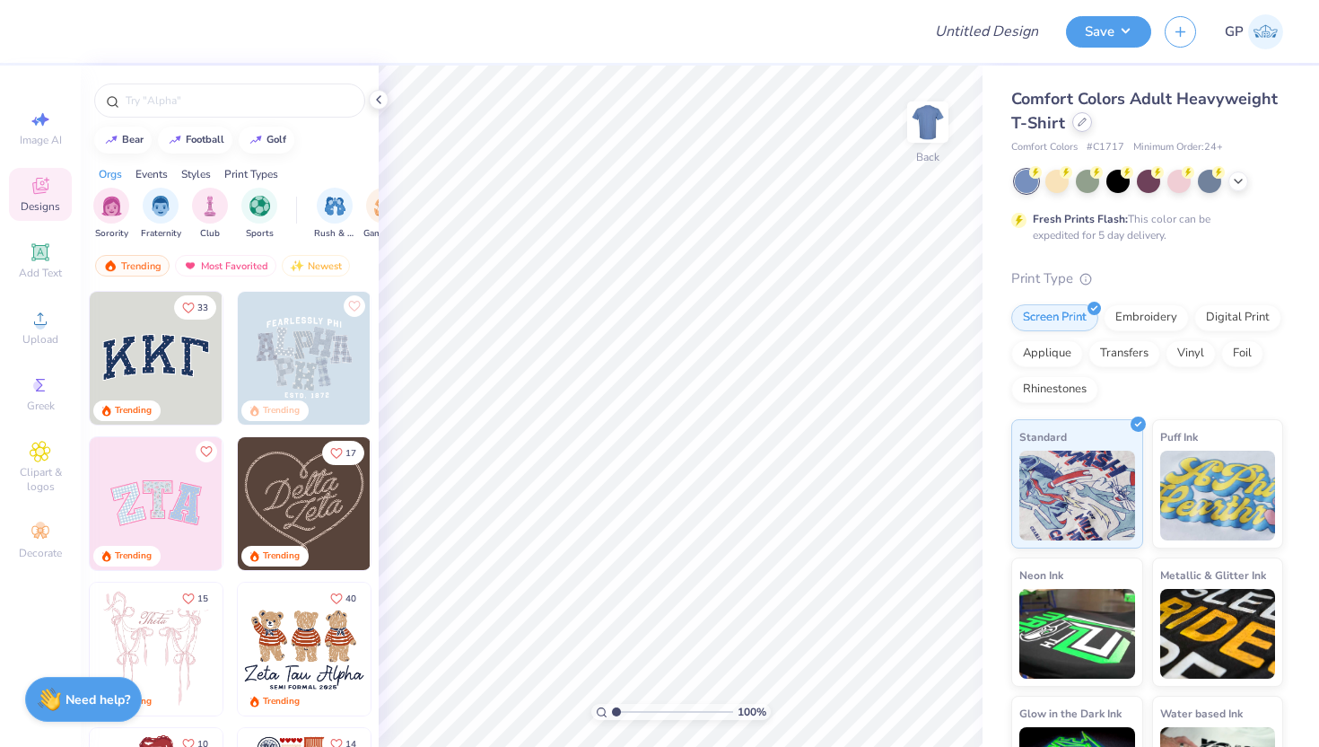
click at [1092, 120] on div at bounding box center [1082, 122] width 20 height 20
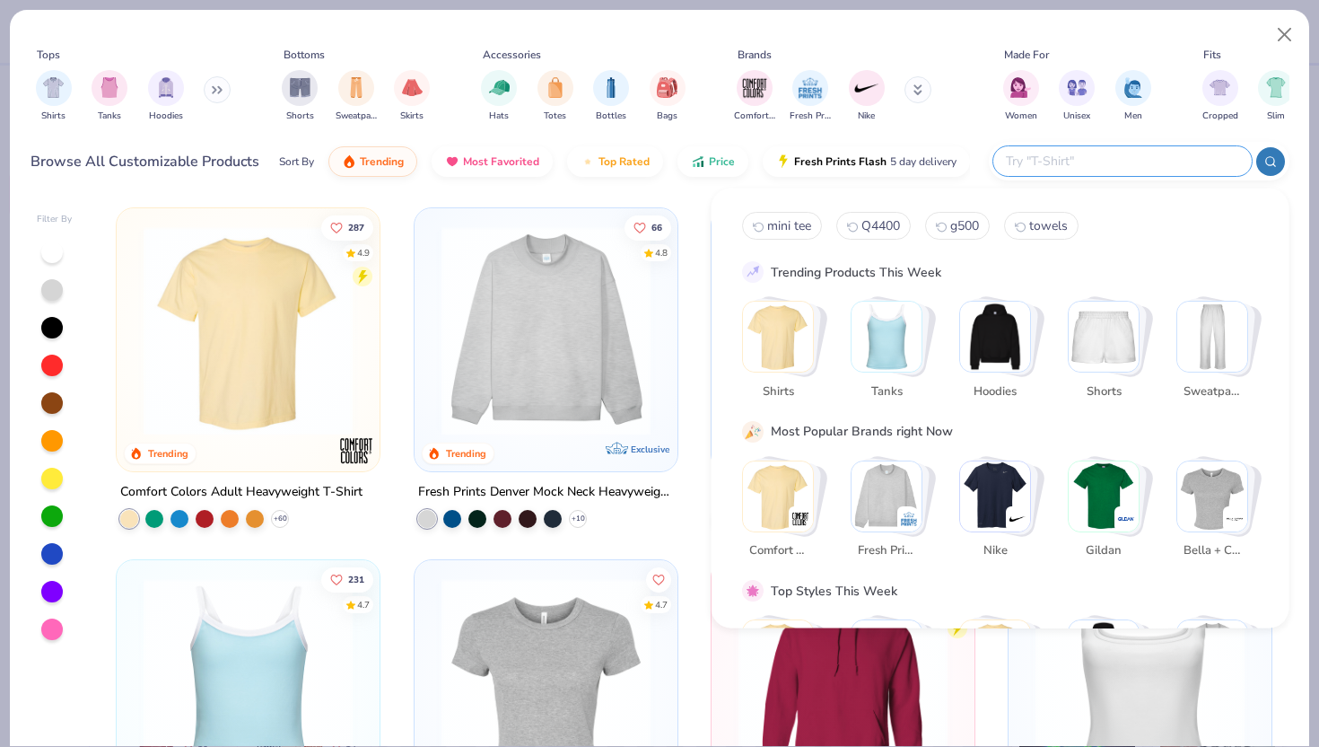
click at [1122, 161] on input "text" at bounding box center [1121, 161] width 235 height 21
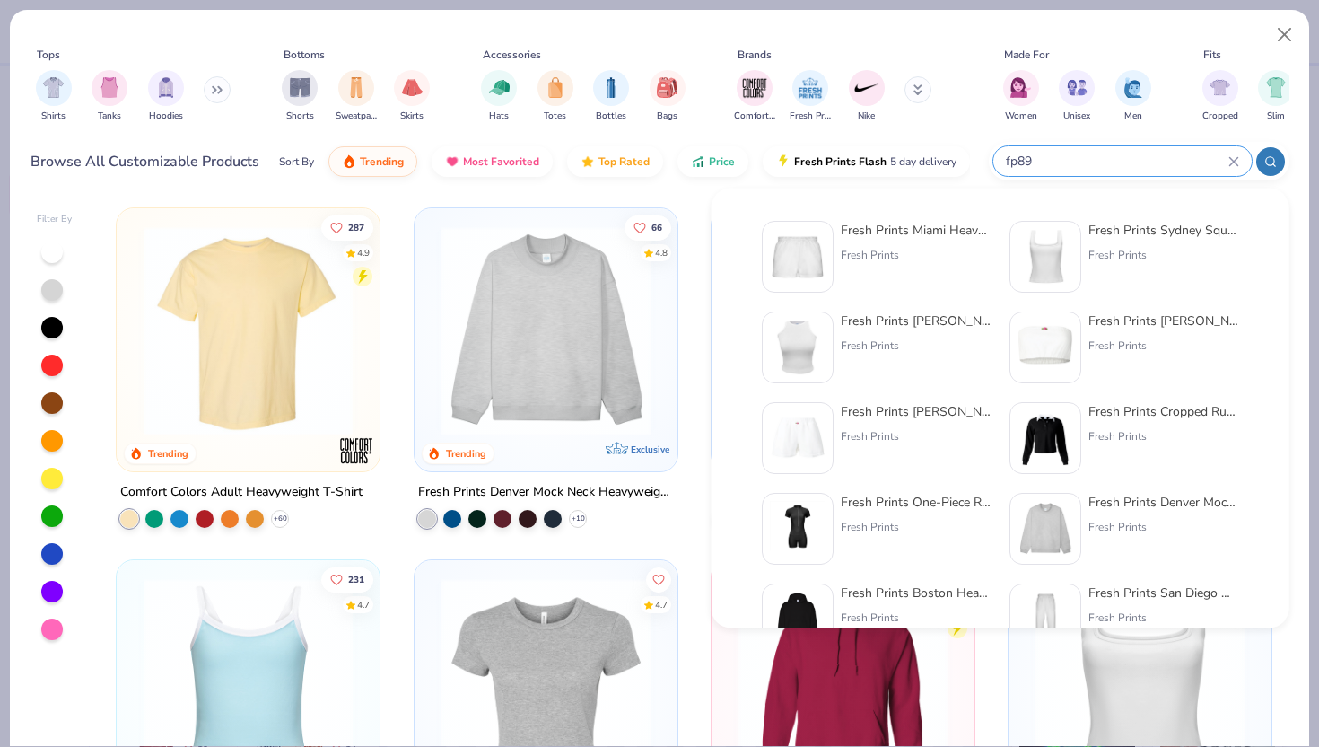
type input "fp89"
click at [811, 266] on img at bounding box center [798, 257] width 56 height 56
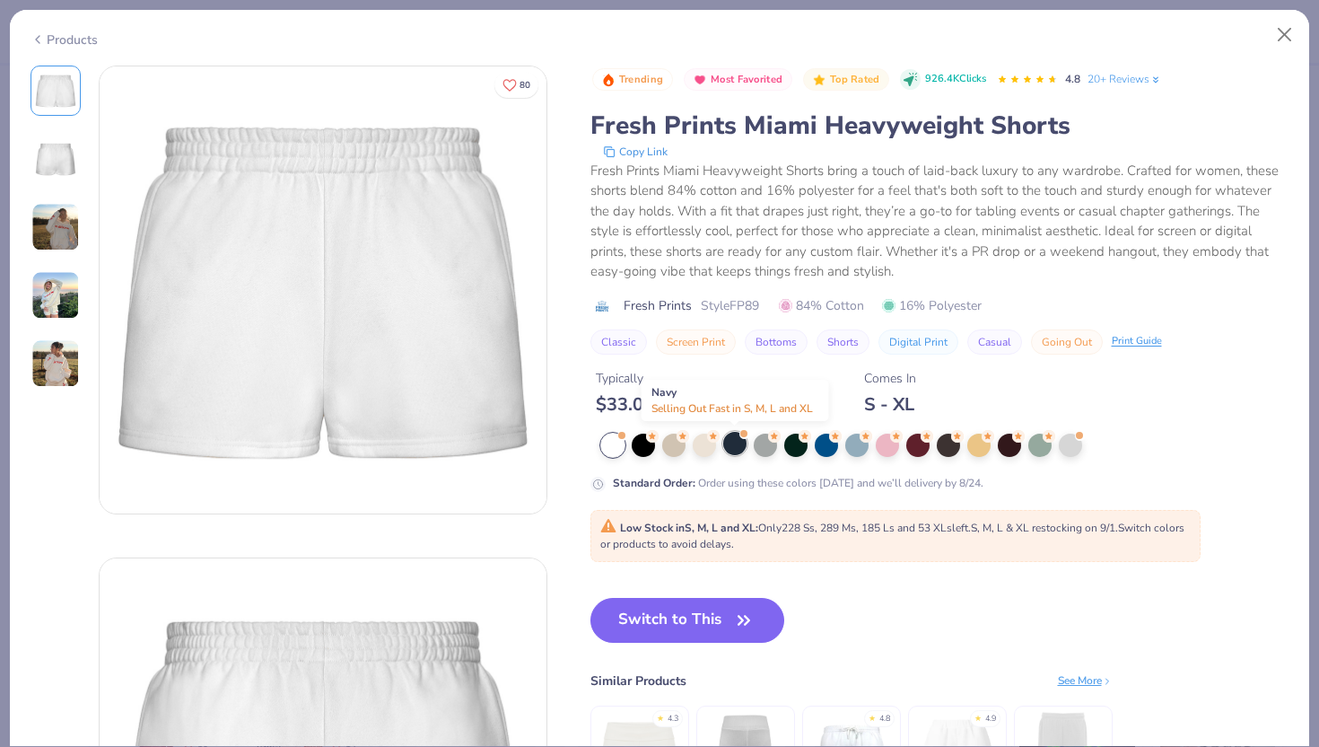
click at [737, 439] on div at bounding box center [734, 443] width 23 height 23
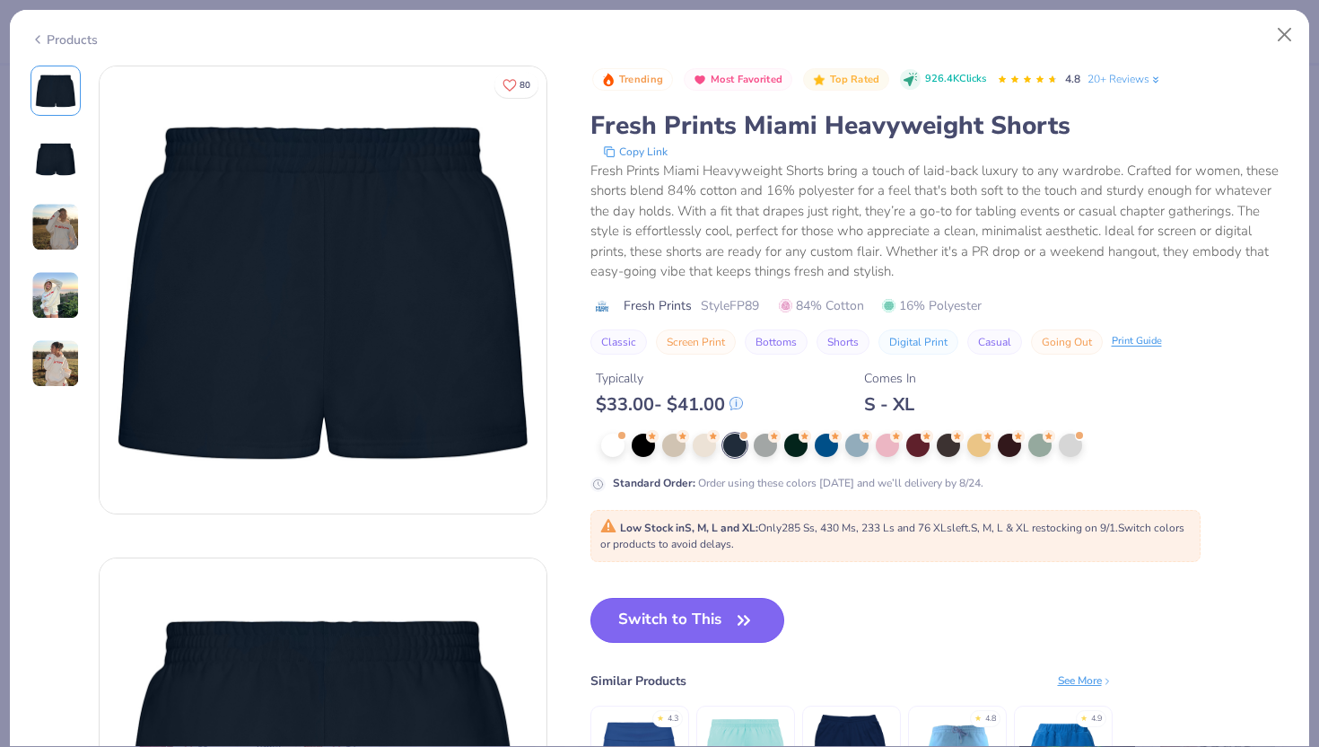
click at [674, 621] on button "Switch to This" at bounding box center [687, 620] width 195 height 45
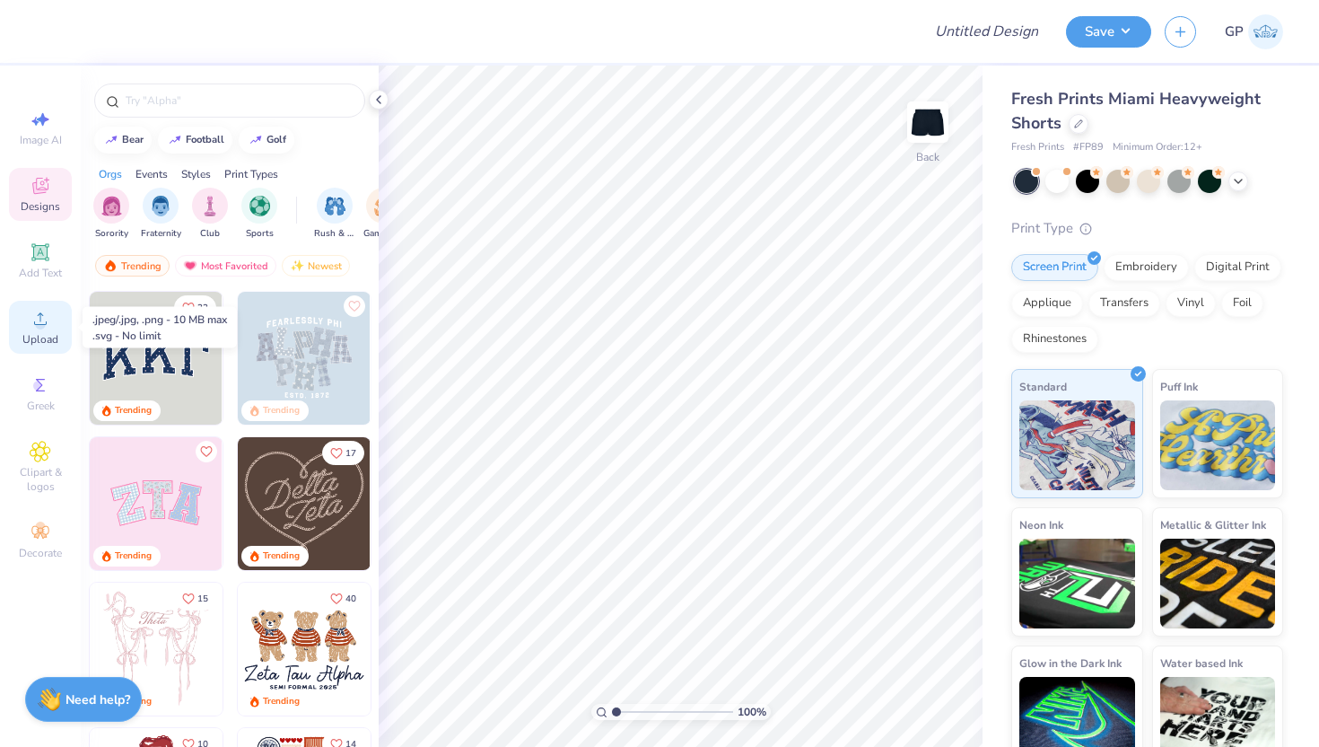
click at [34, 345] on span "Upload" at bounding box center [40, 339] width 36 height 14
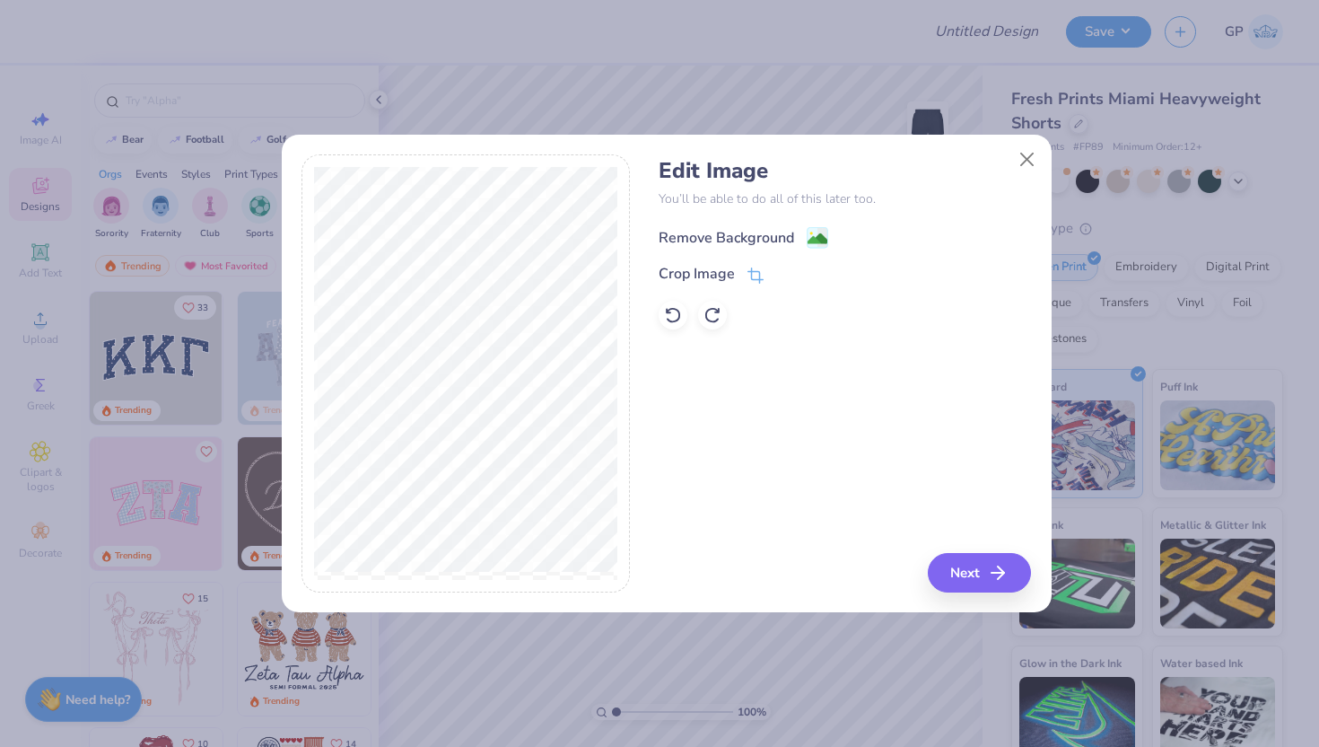
click at [735, 240] on div "Remove Background" at bounding box center [727, 238] width 136 height 22
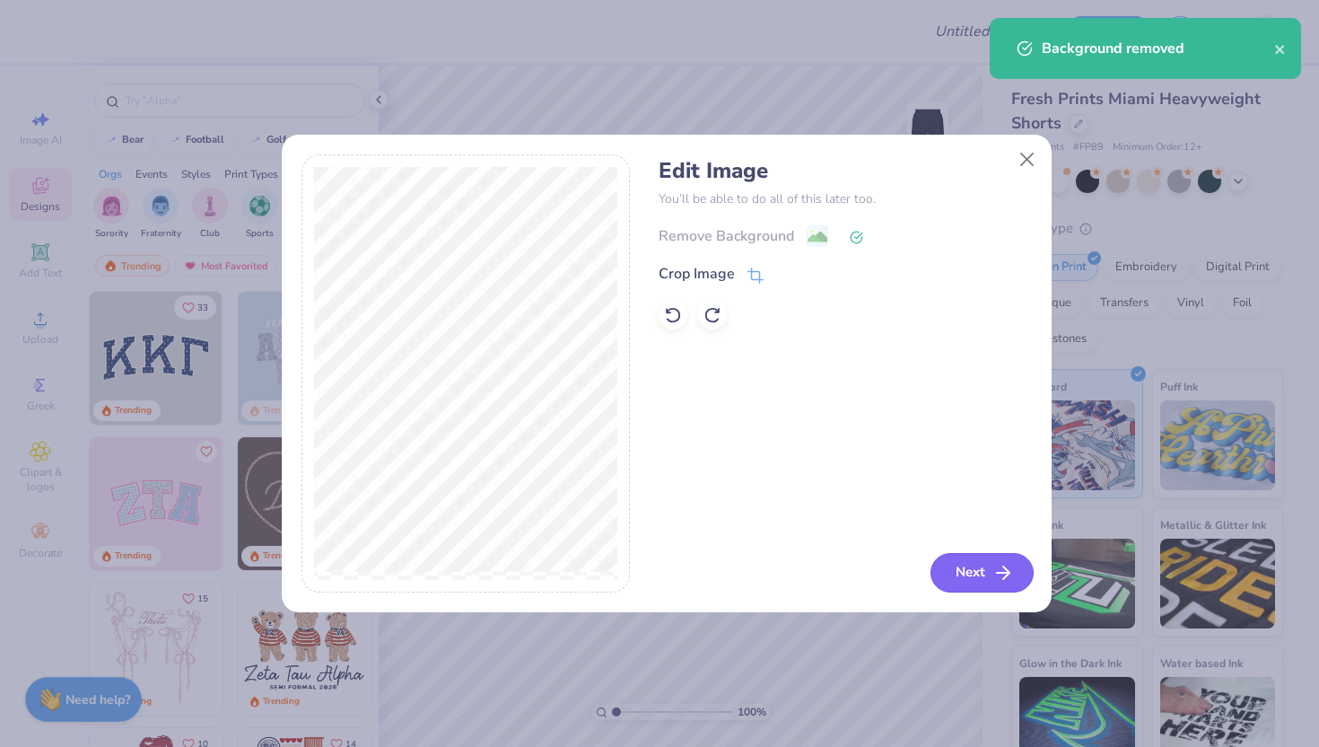
click at [966, 575] on button "Next" at bounding box center [982, 572] width 103 height 39
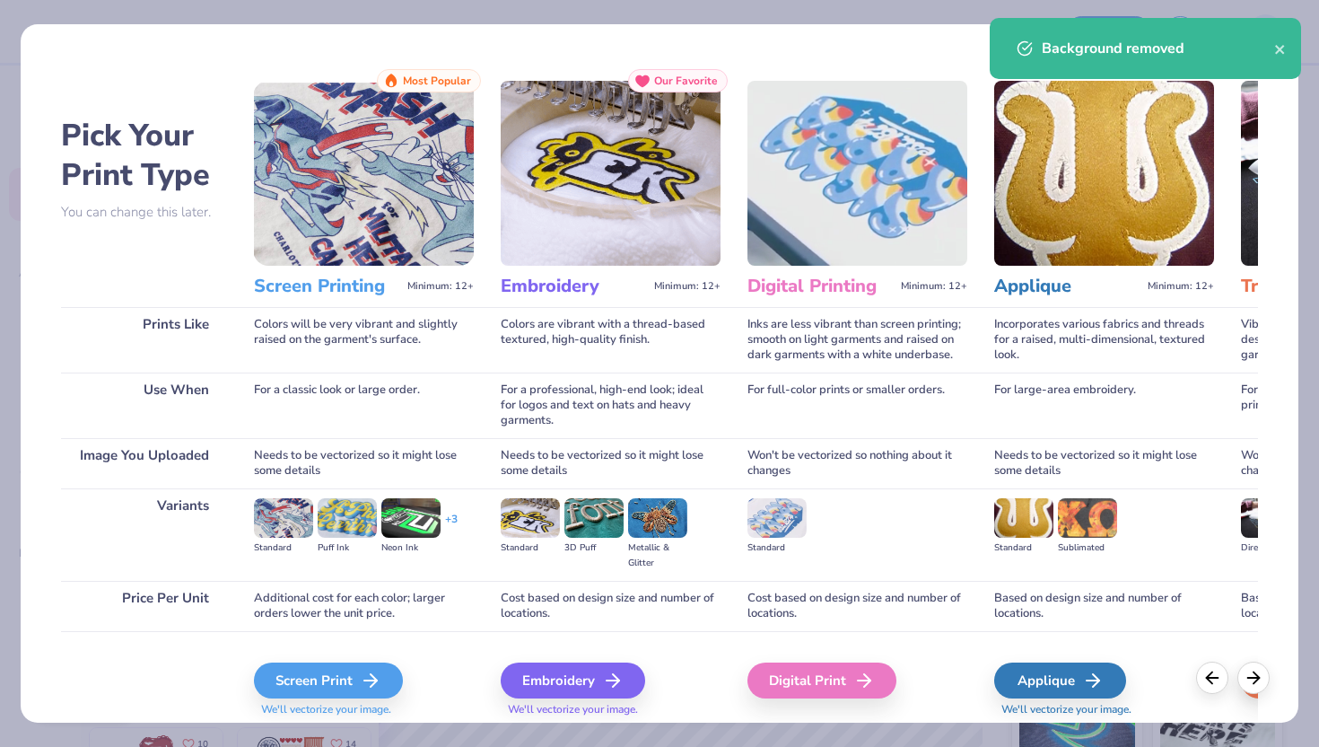
scroll to position [58, 0]
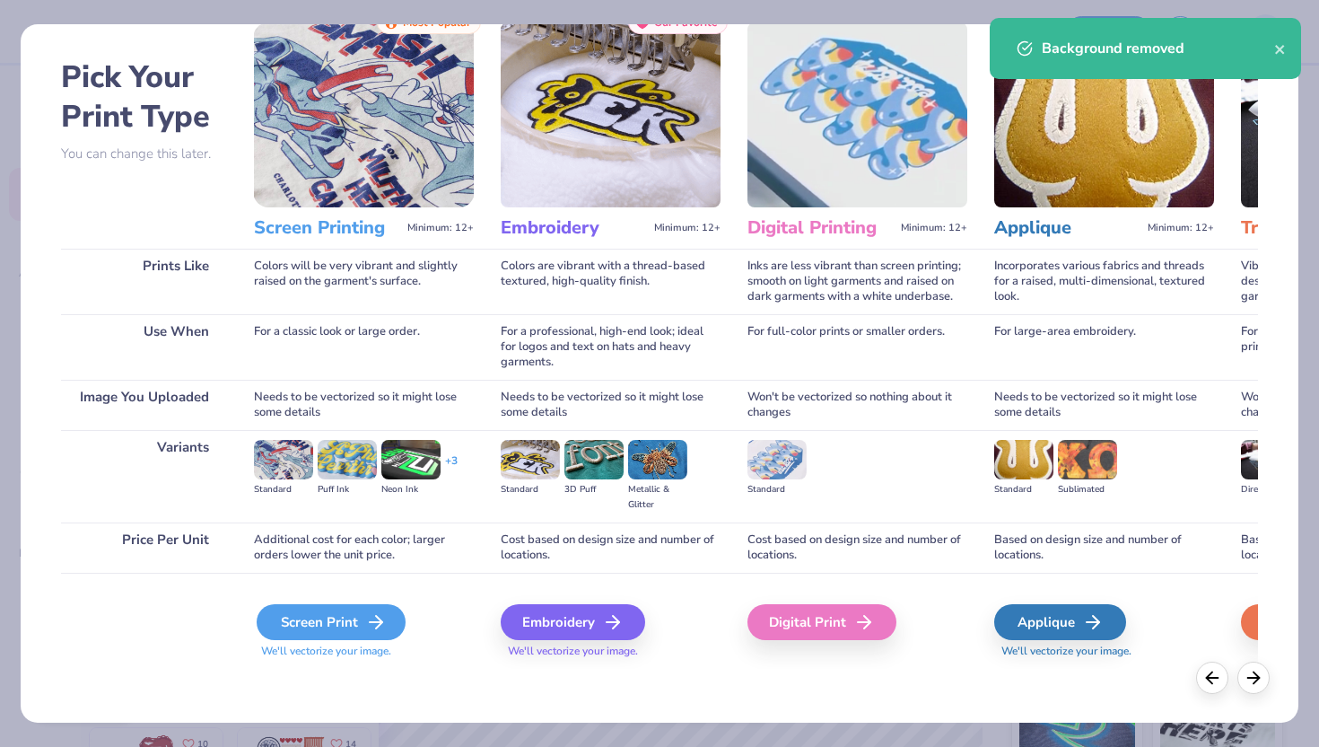
click at [314, 630] on div "Screen Print" at bounding box center [331, 622] width 149 height 36
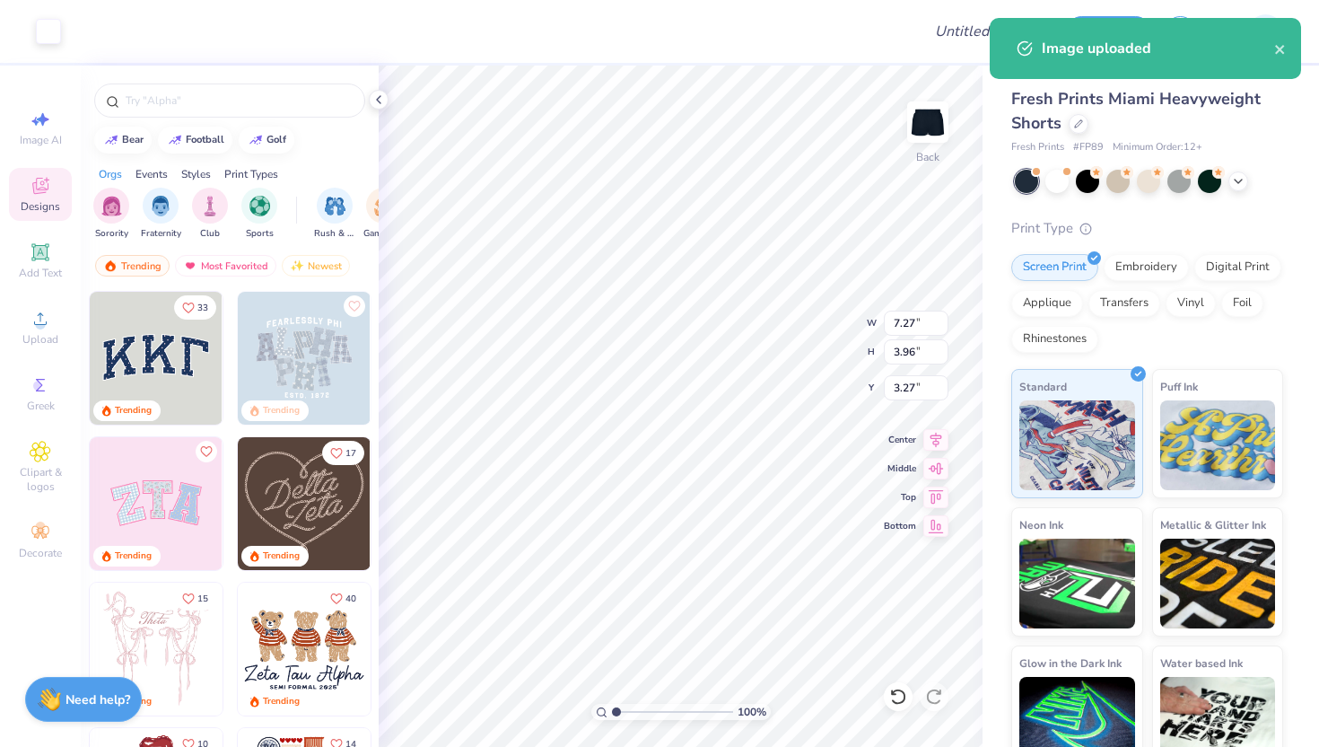
type input "3.43"
type input "1.87"
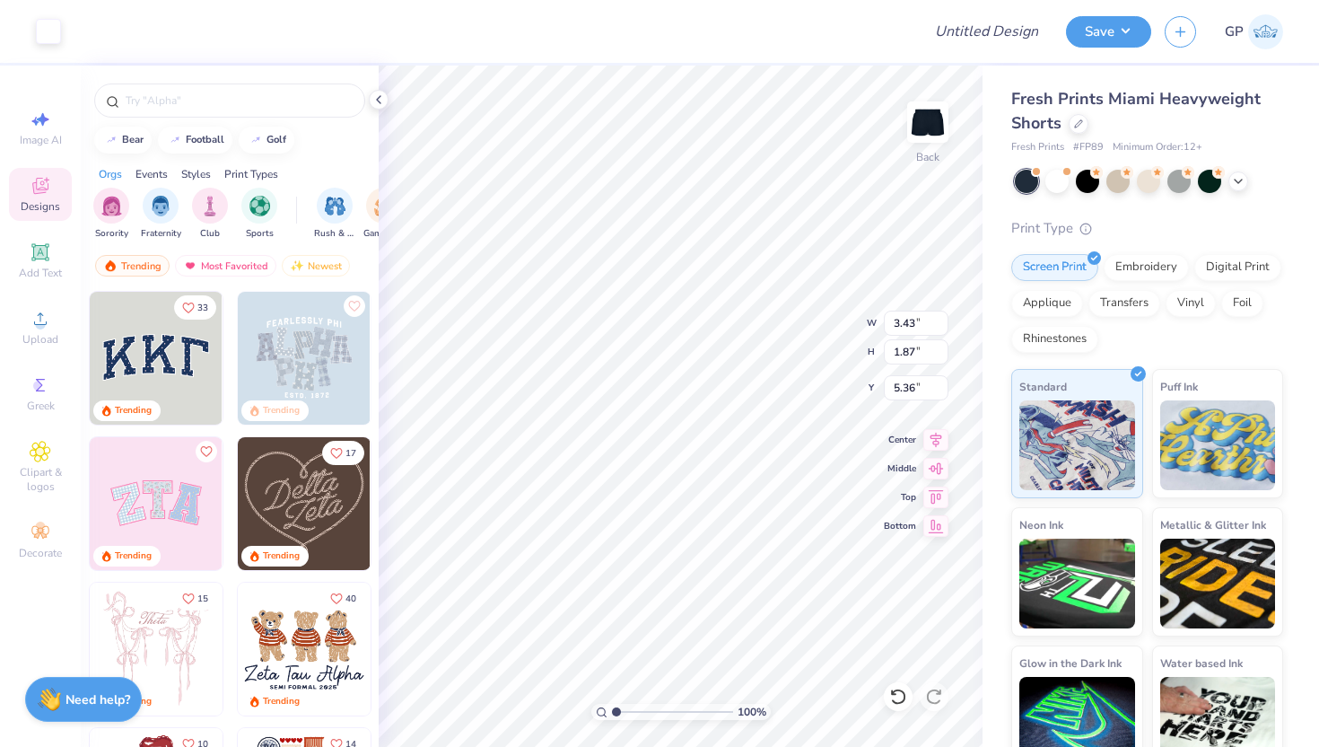
type input "6.36"
type input "4.39"
type input "2.39"
type input "5.84"
type input "4.66"
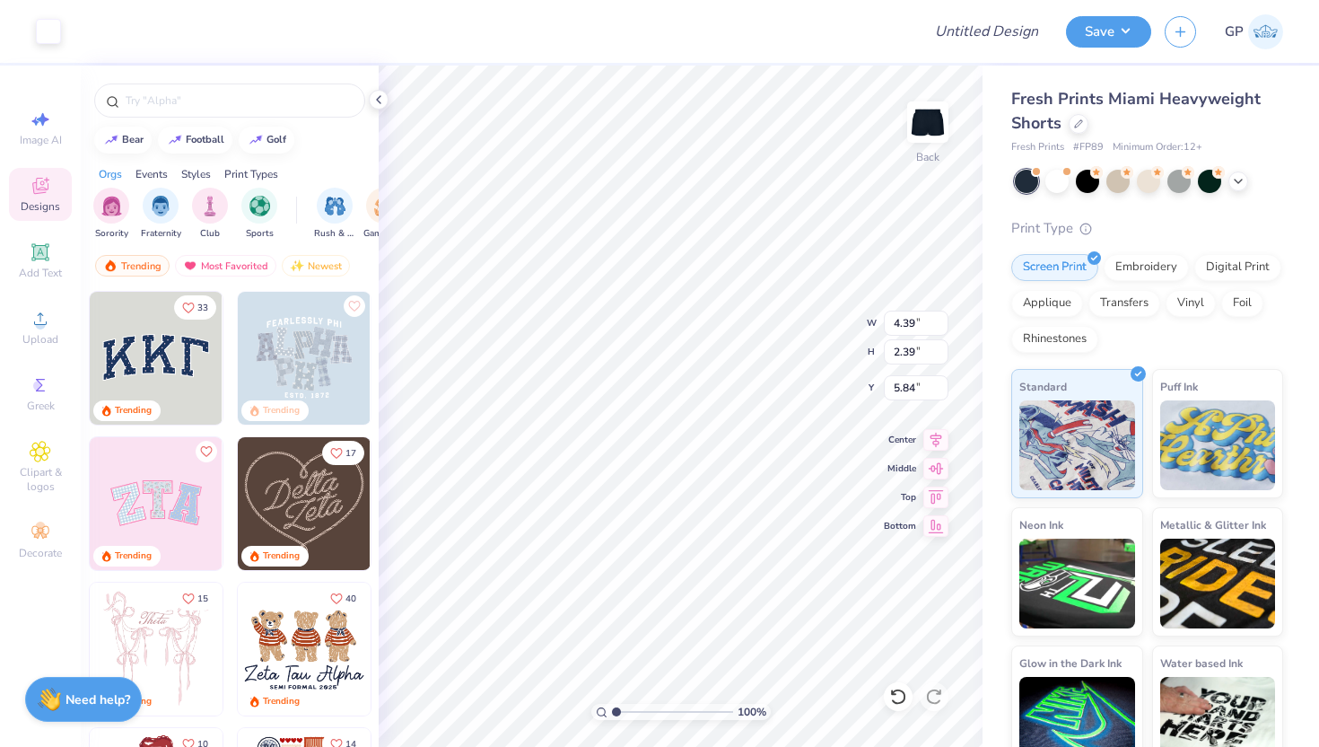
type input "2.53"
type input "5.70"
type input "3.40"
type input "1.85"
type input "6.38"
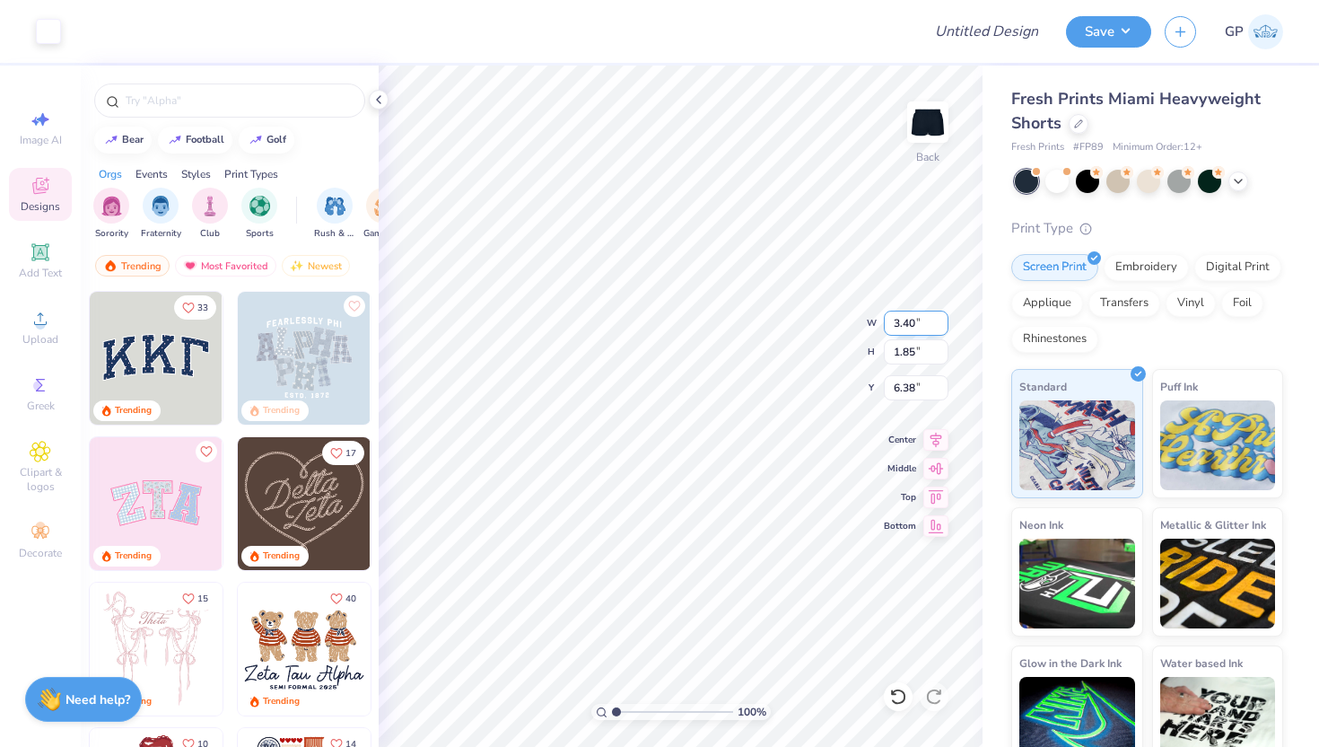
click at [915, 321] on input "3.40" at bounding box center [916, 322] width 65 height 25
type input "3"
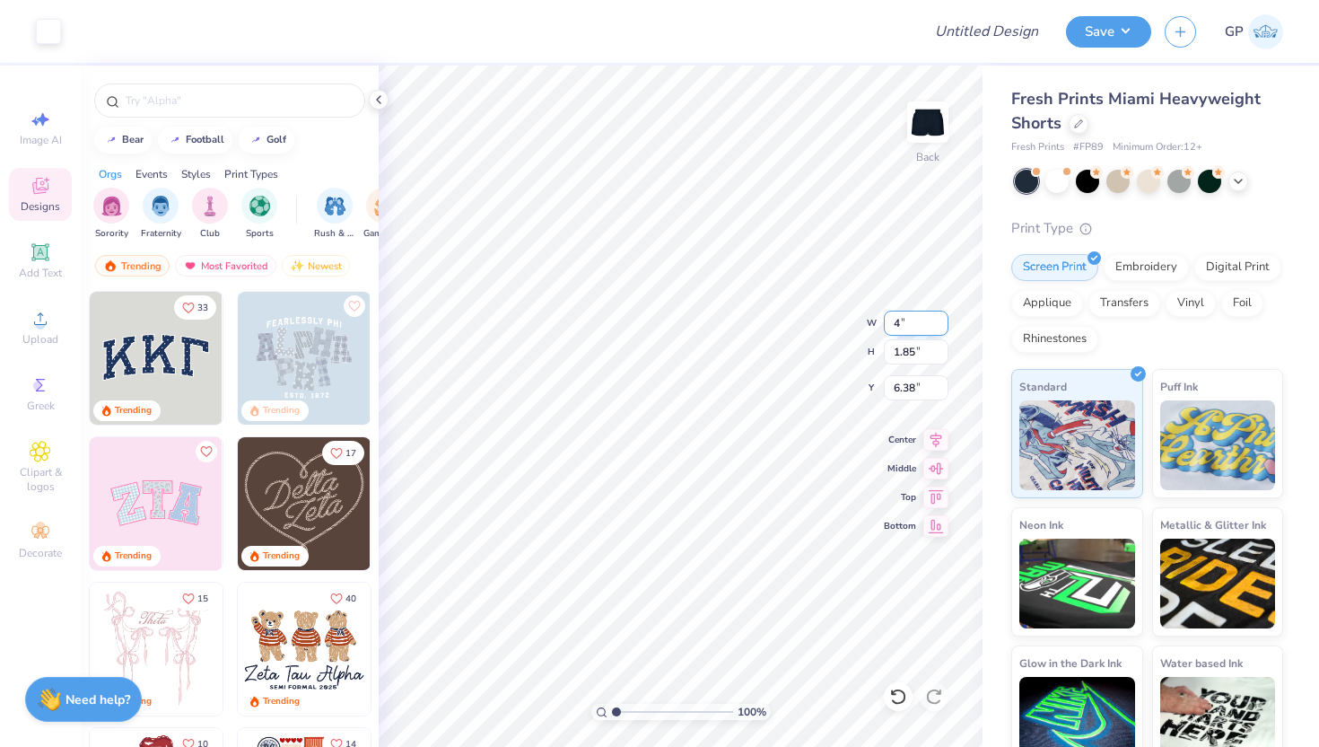
type input "4.00"
type input "2.18"
type input "6.21"
type input "6.81"
type input "6.95"
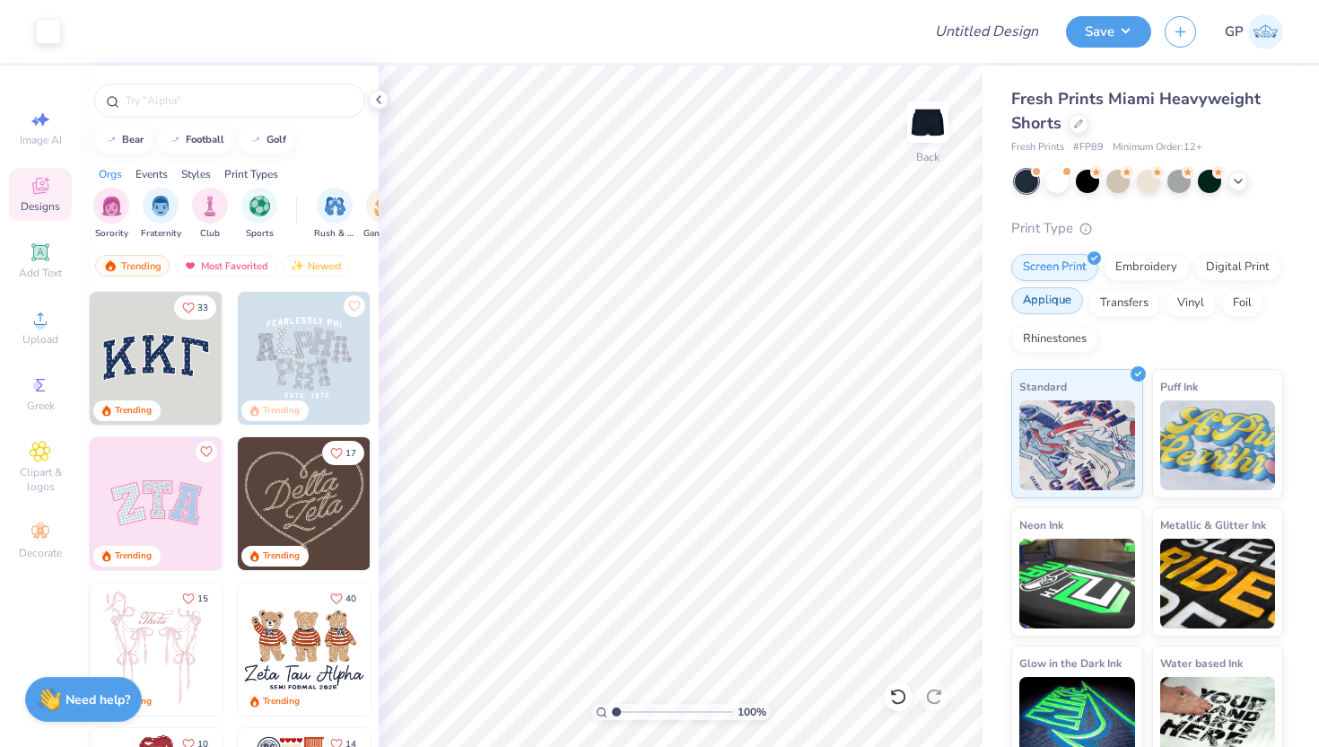
click at [1083, 313] on div "Applique" at bounding box center [1047, 300] width 72 height 27
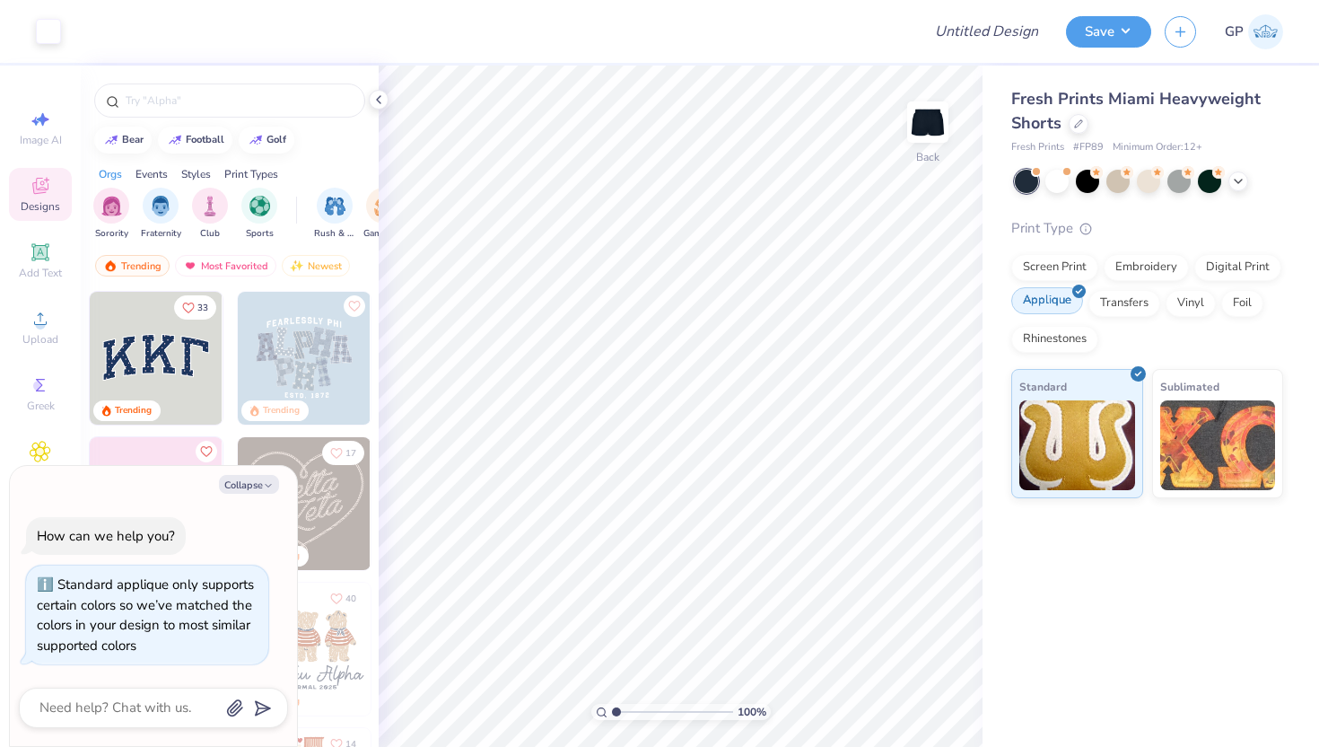
type textarea "x"
click at [972, 39] on input "Design Title" at bounding box center [1009, 31] width 88 height 36
type input "P"
type textarea "x"
type input "PA"
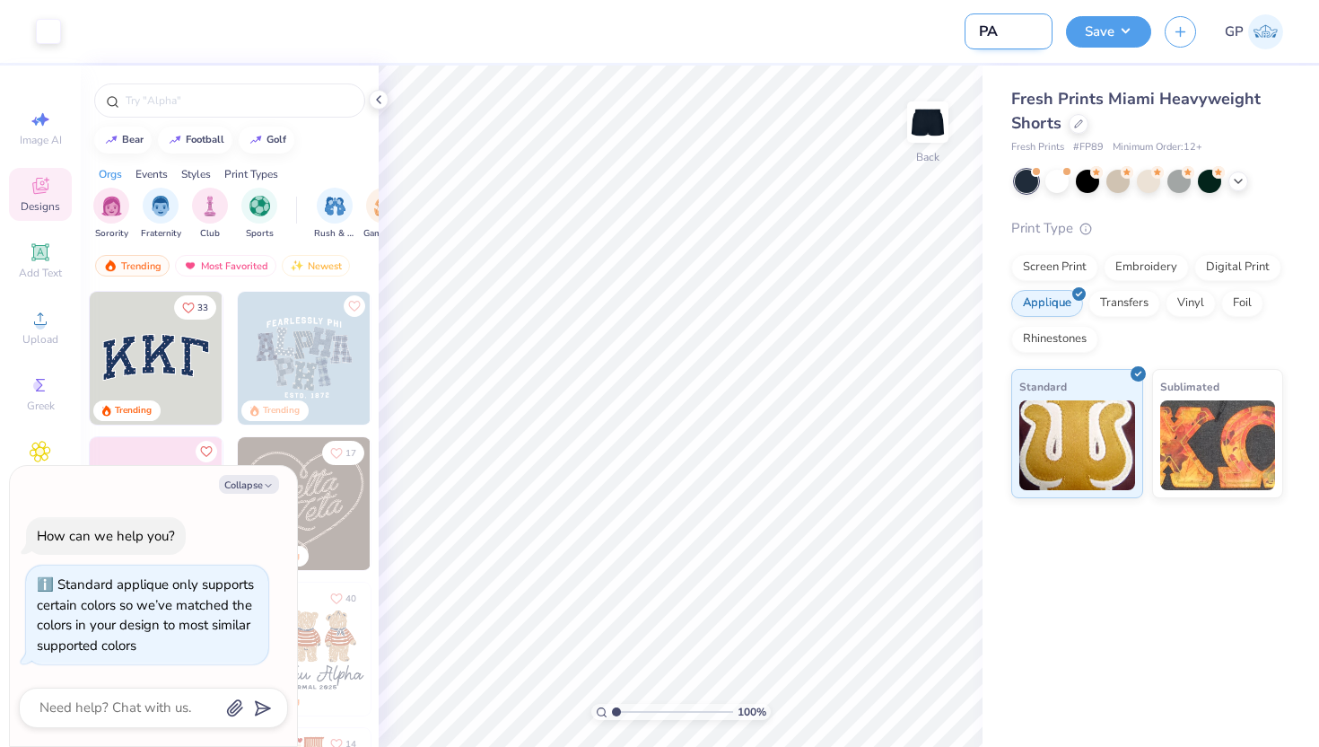
type textarea "x"
type input "PAr"
type textarea "x"
type input "PArk"
type textarea "x"
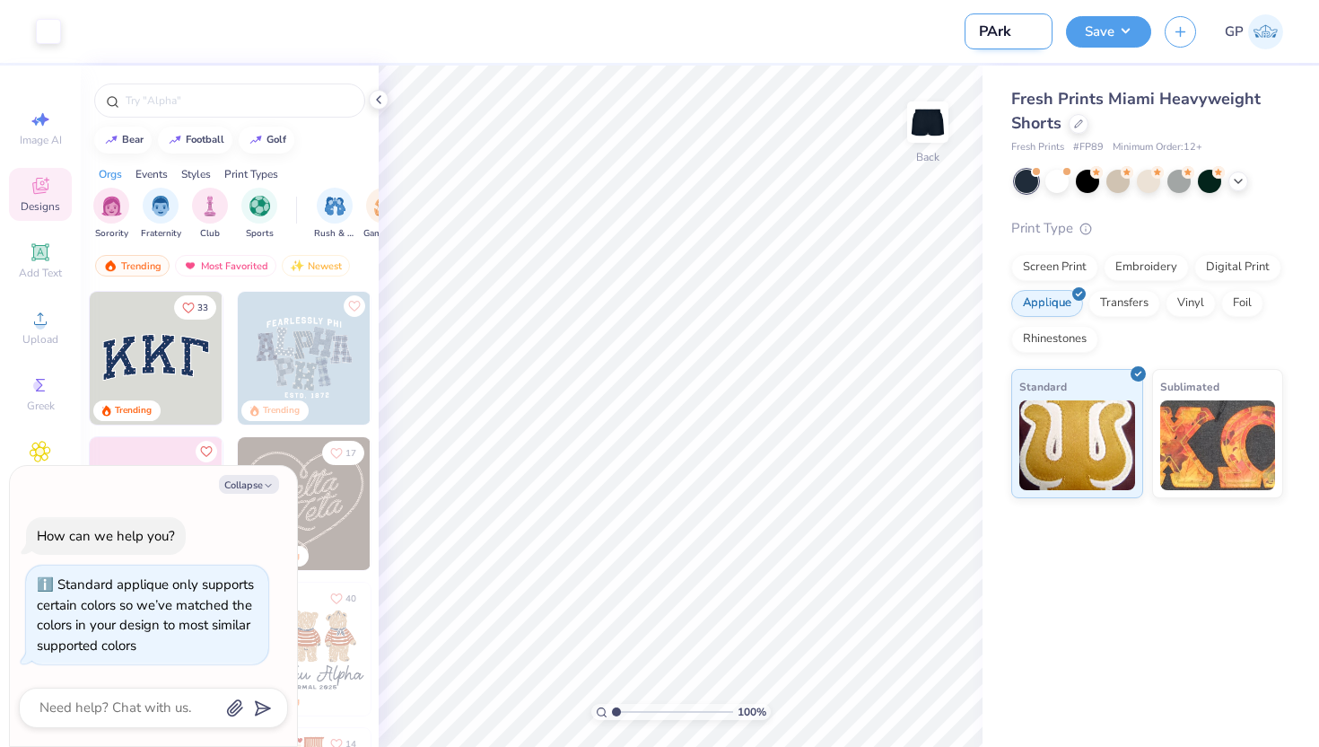
type input "[PERSON_NAME]"
type textarea "x"
type input "[PERSON_NAME]"
type textarea "x"
type input "[PERSON_NAME] b"
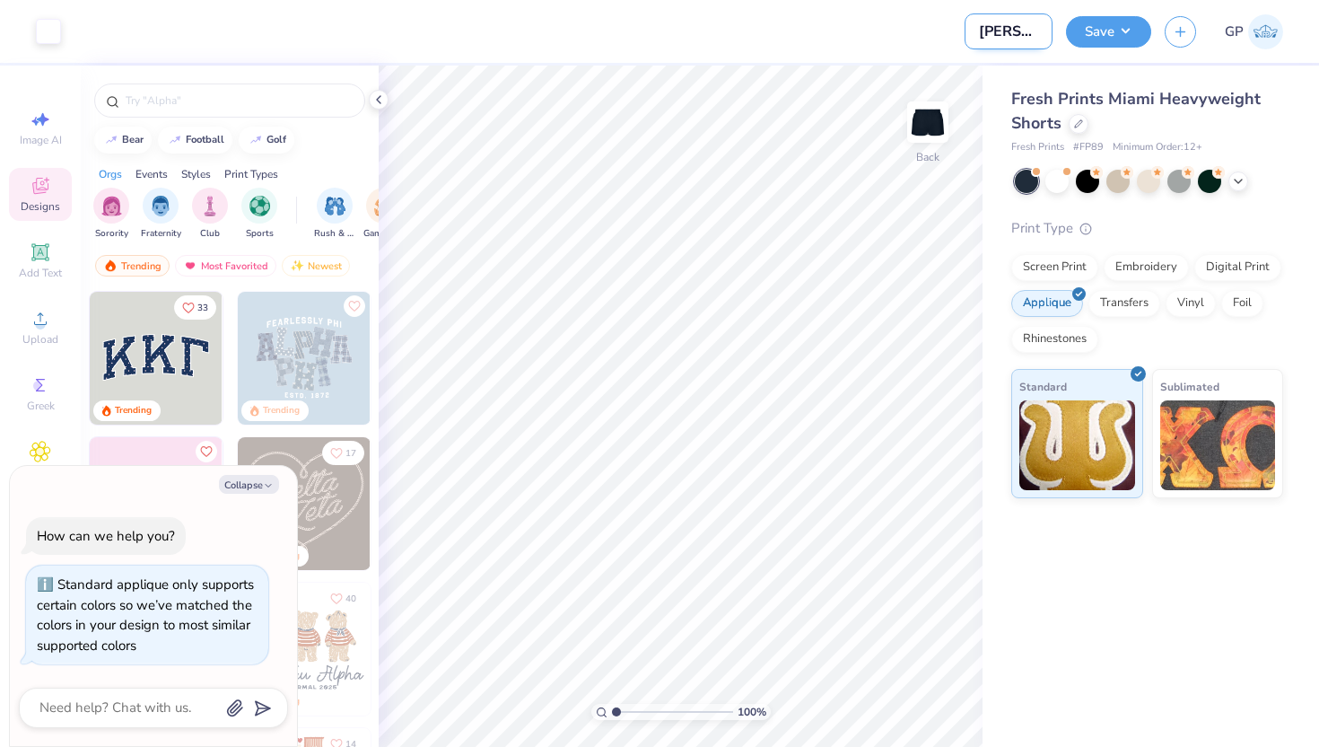
type textarea "x"
type input "[PERSON_NAME]"
type textarea "x"
type input "[PERSON_NAME]"
type textarea "x"
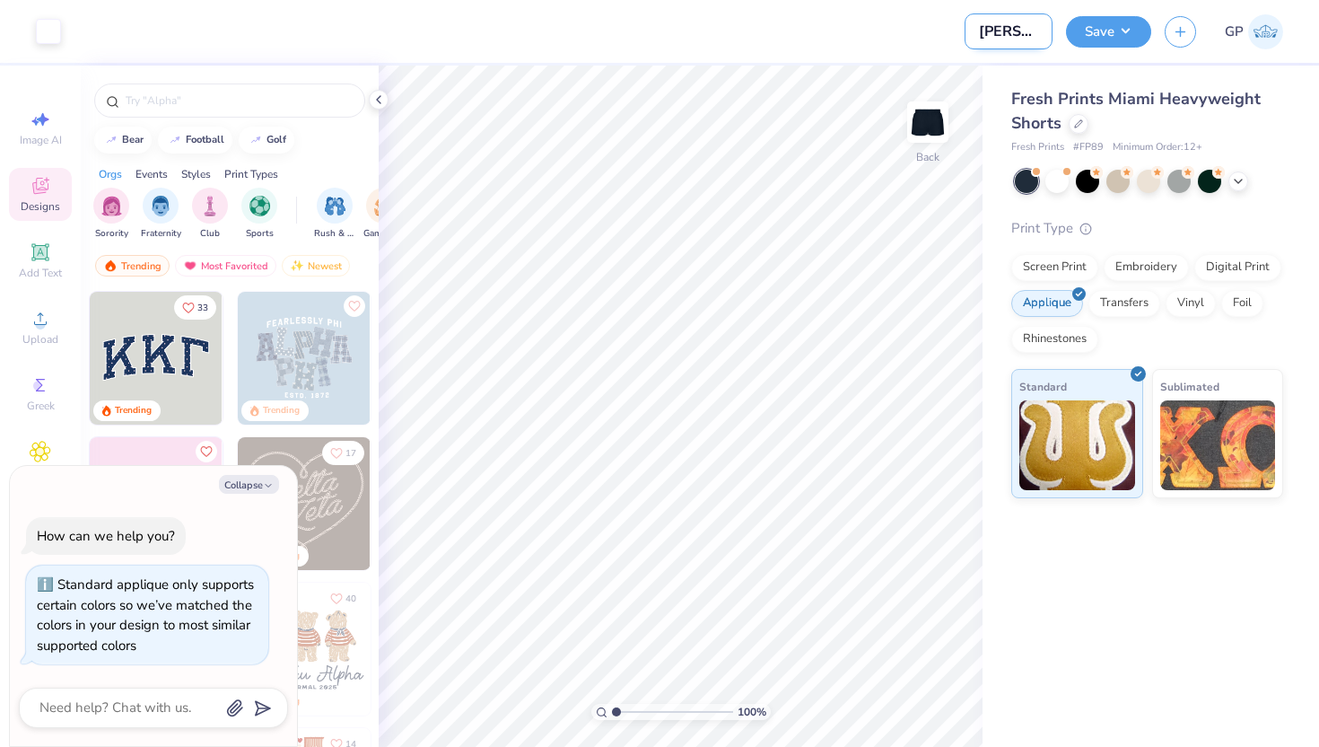
type input "PArk"
type textarea "x"
type input "PAr"
type textarea "x"
type input "PA"
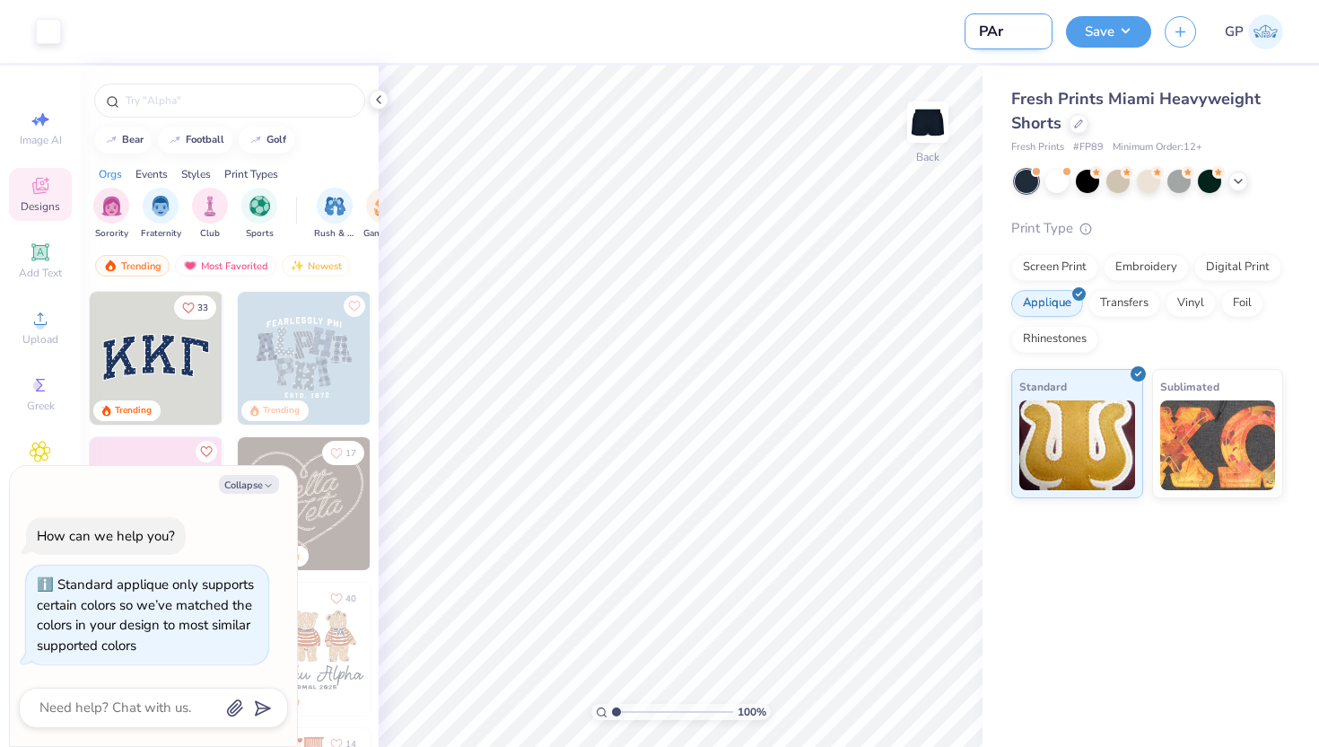
type textarea "x"
type input "P"
type textarea "x"
type input "P"
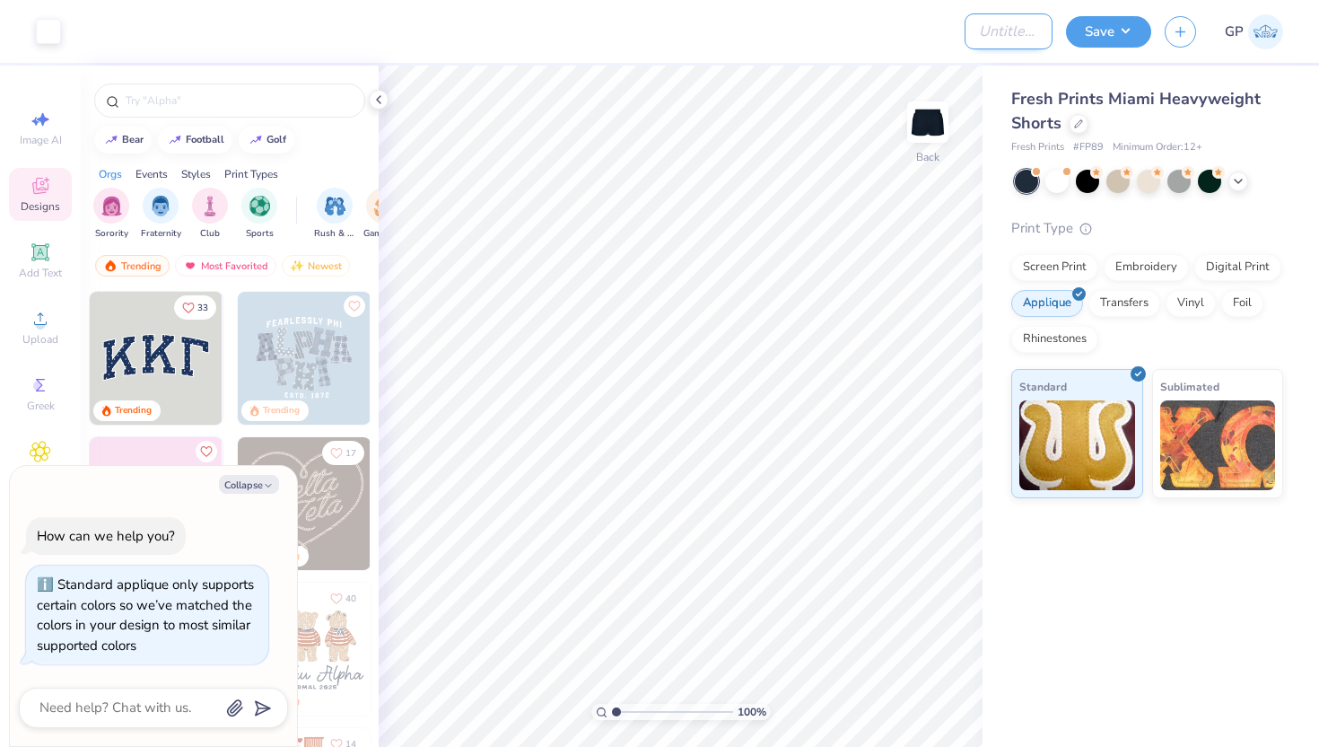
type textarea "x"
type input "PA"
type textarea "x"
type input "PAR"
type textarea "x"
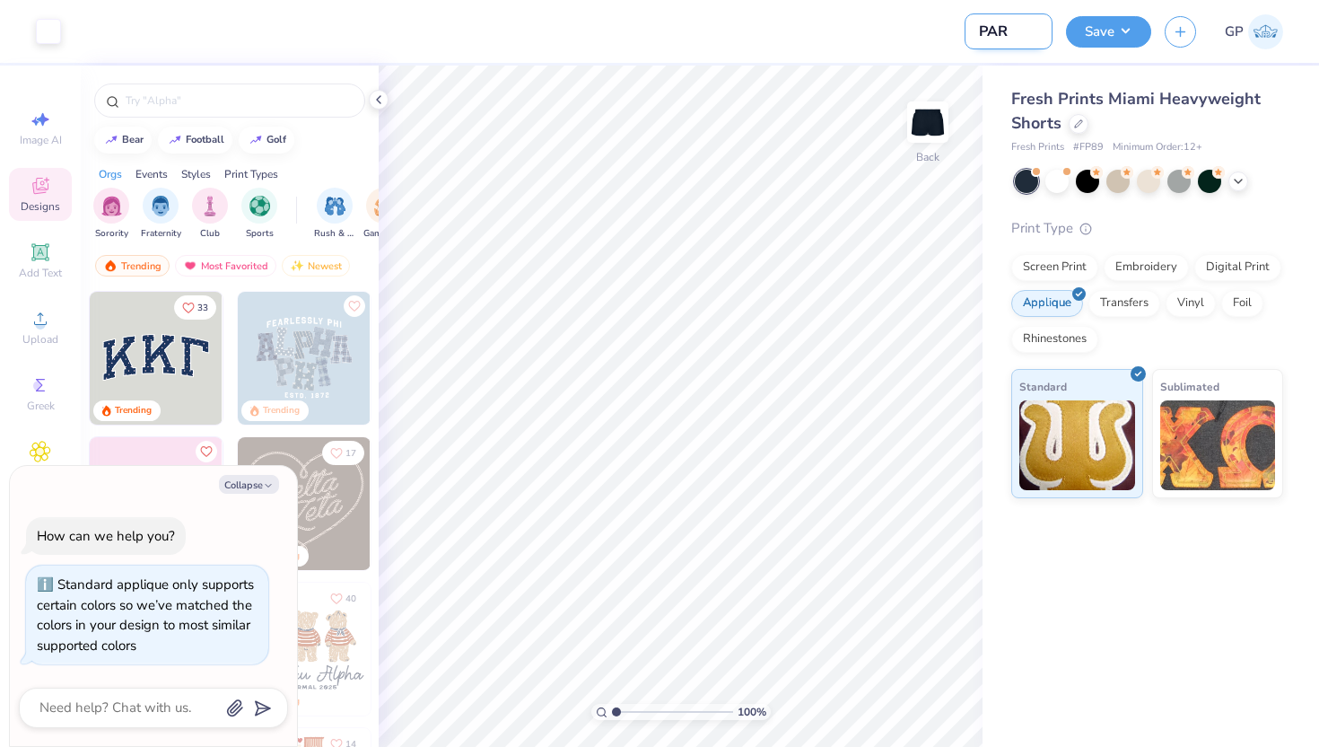
type input "PARK"
type textarea "x"
type input "[PERSON_NAME]"
type textarea "x"
type input "[PERSON_NAME]"
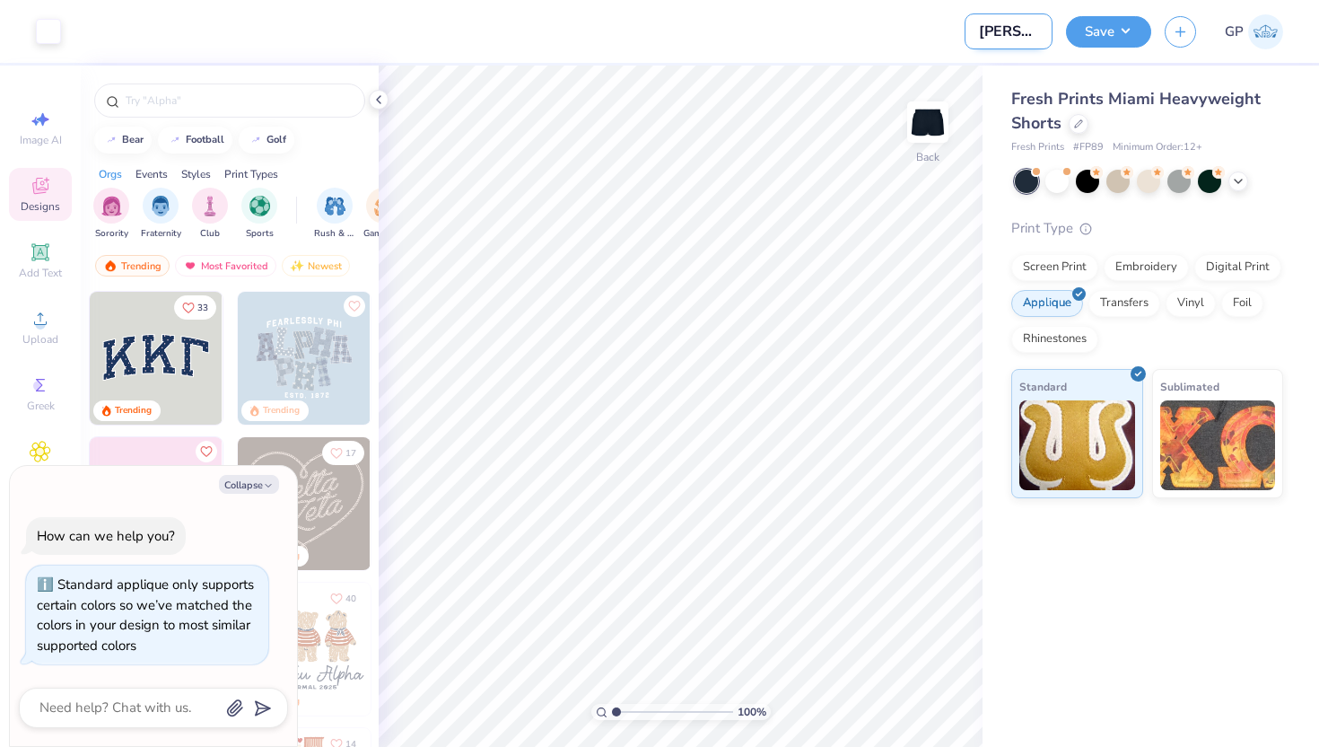
type textarea "x"
type input "[PERSON_NAME] B"
type textarea "x"
type input "[PERSON_NAME]"
type textarea "x"
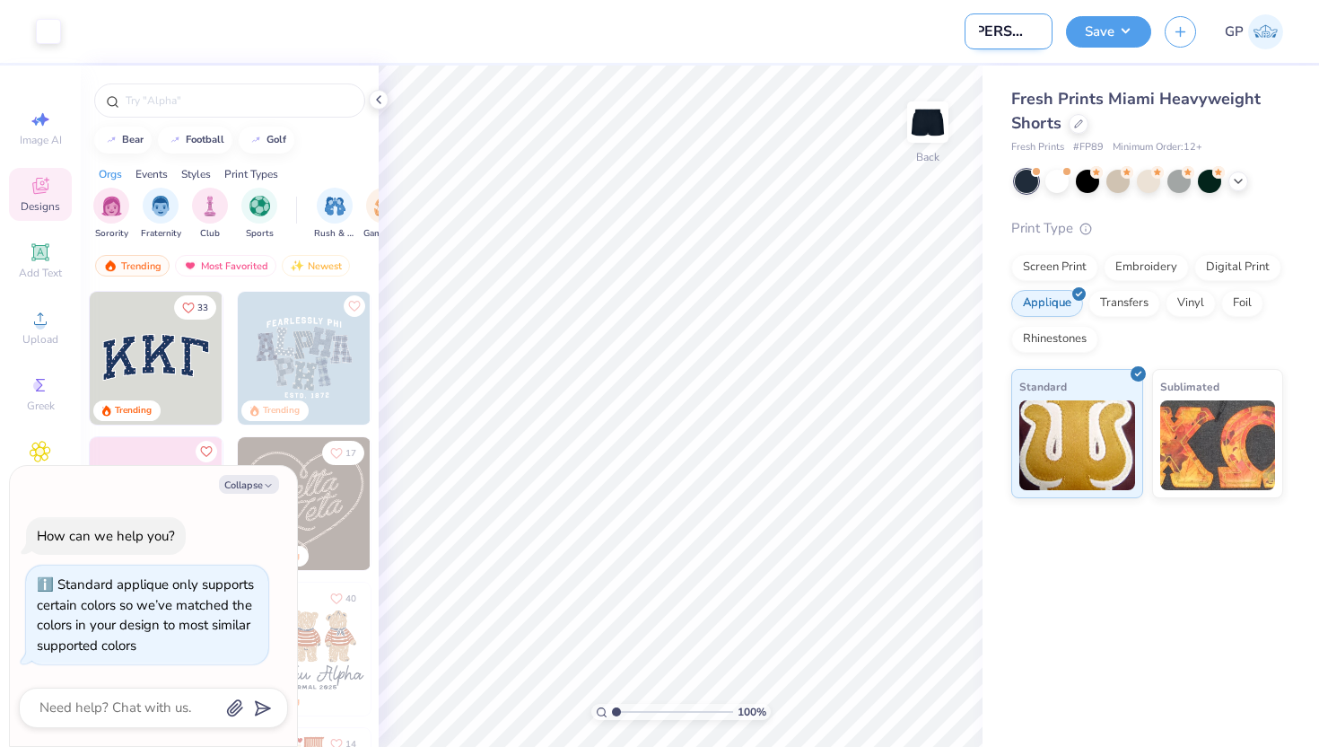
type input "[PERSON_NAME] Bot"
type textarea "x"
type input "[PERSON_NAME]"
type textarea "x"
type input "[PERSON_NAME]"
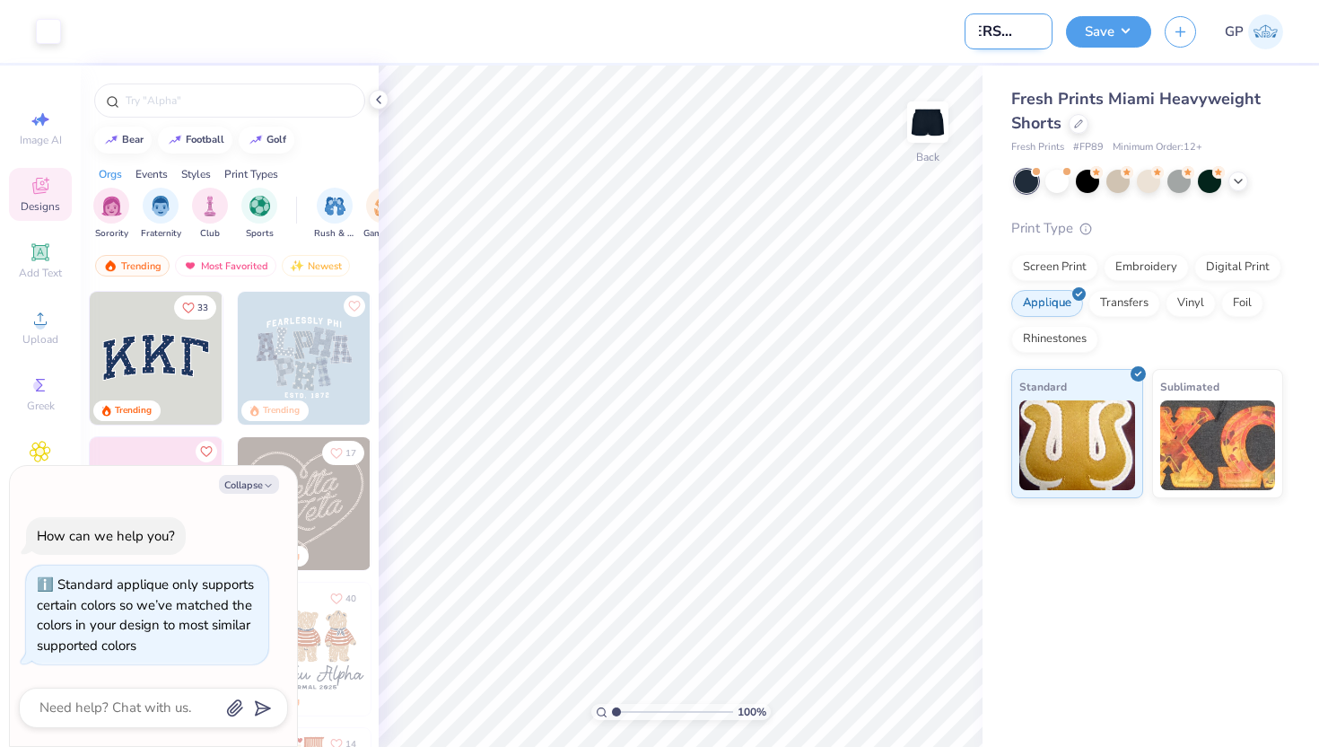
type textarea "x"
type input "[PERSON_NAME] Bottom"
type textarea "x"
type input "[PERSON_NAME]"
type textarea "x"
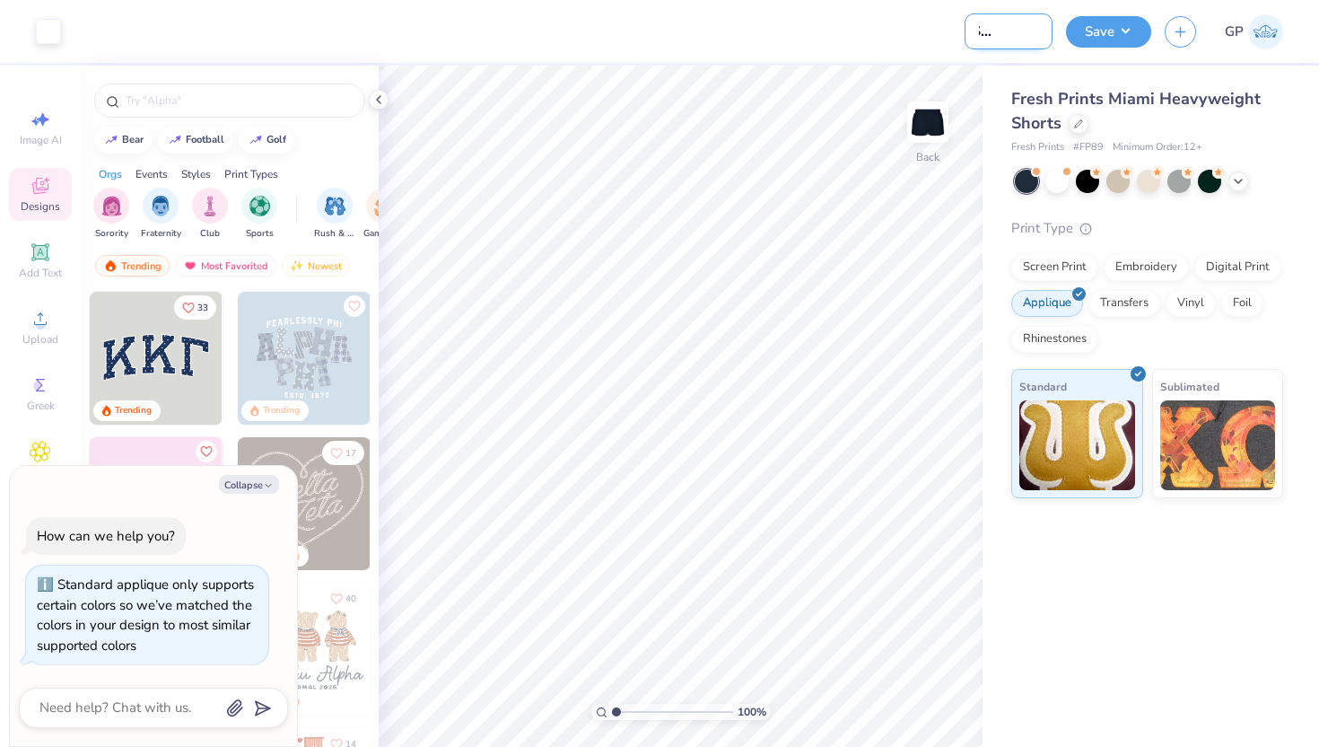
scroll to position [0, 48]
type input "[PERSON_NAME]"
click at [1084, 28] on button "Save" at bounding box center [1108, 28] width 85 height 31
type textarea "x"
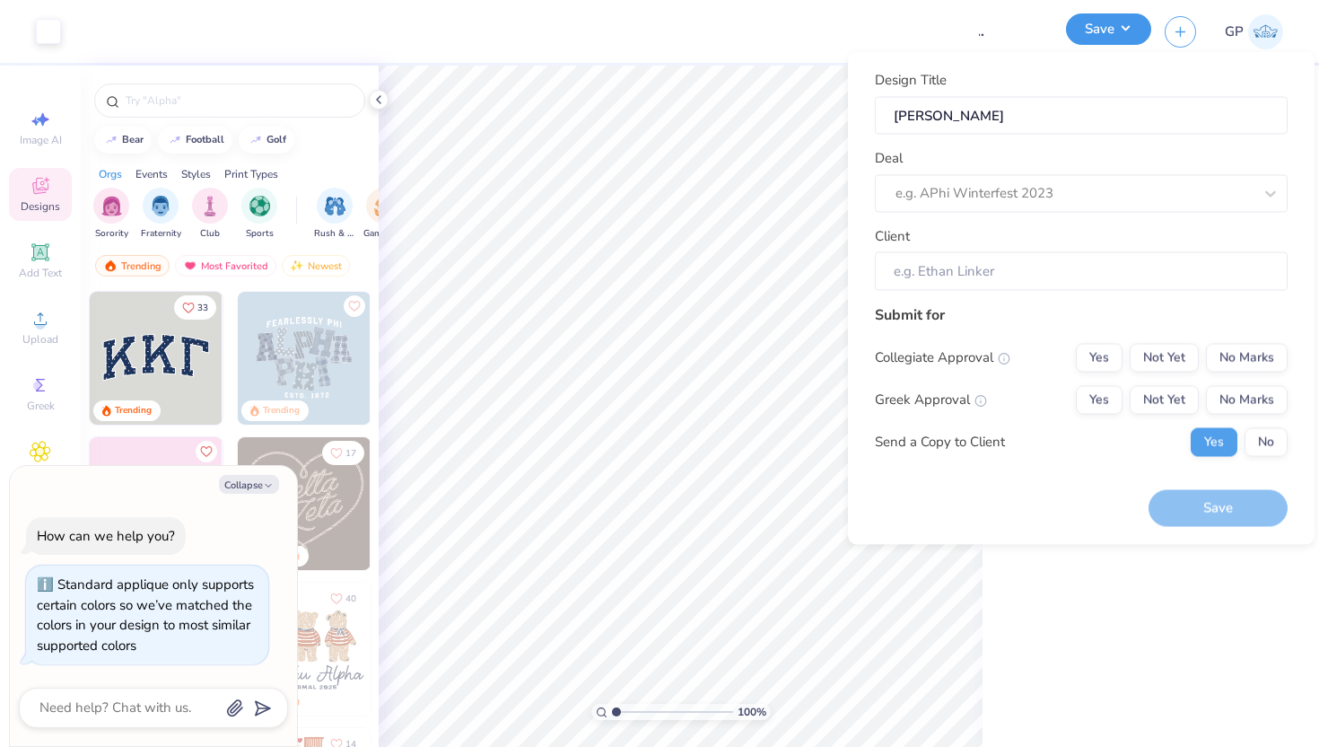
scroll to position [0, 0]
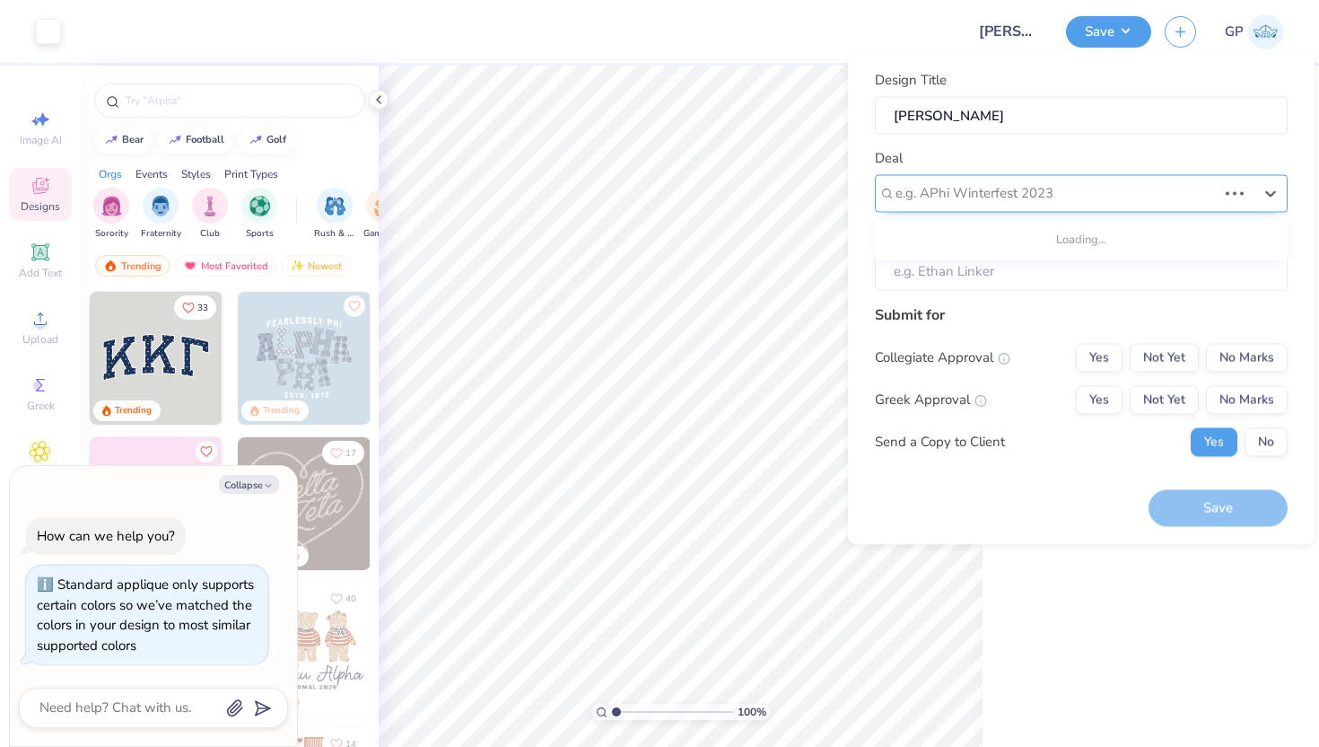
click at [1190, 192] on div at bounding box center [1056, 193] width 321 height 24
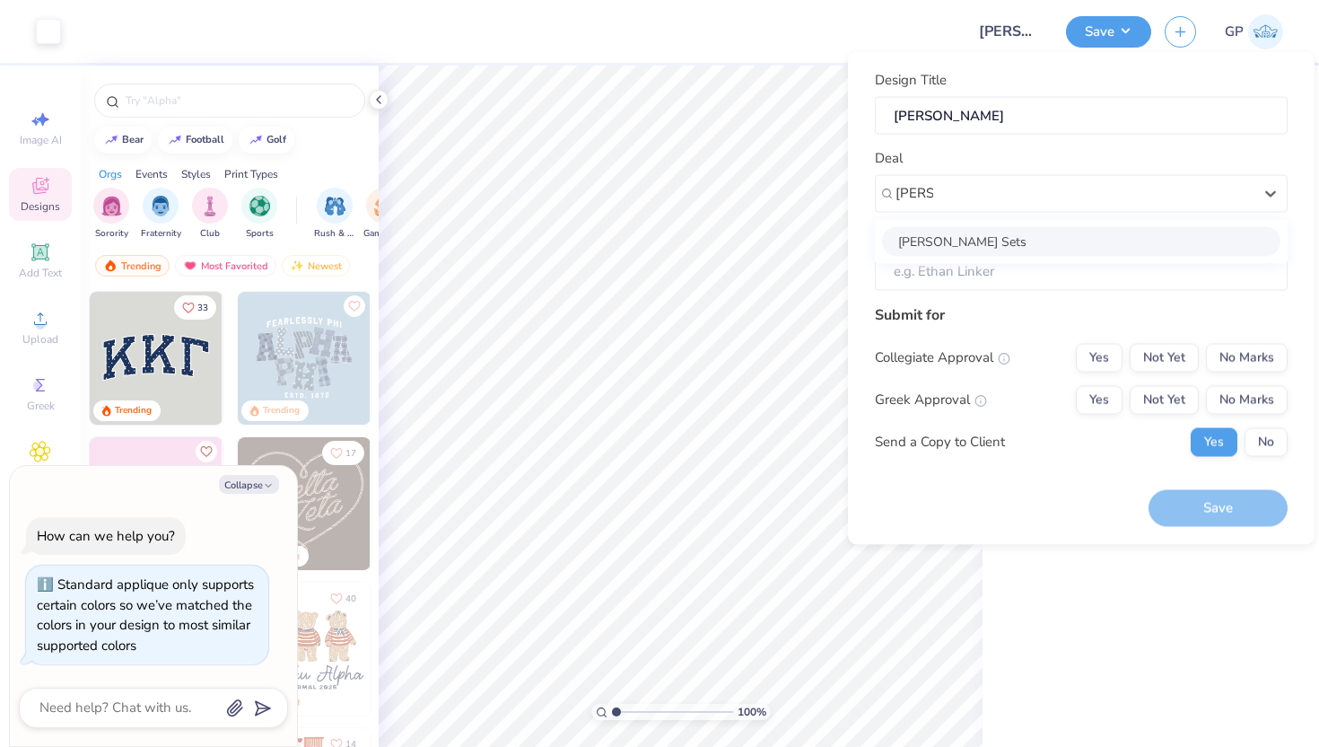
click at [1044, 232] on div "[PERSON_NAME] Sets" at bounding box center [1081, 241] width 398 height 30
type input "[PERSON_NAME]"
type textarea "x"
type input "[PERSON_NAME]"
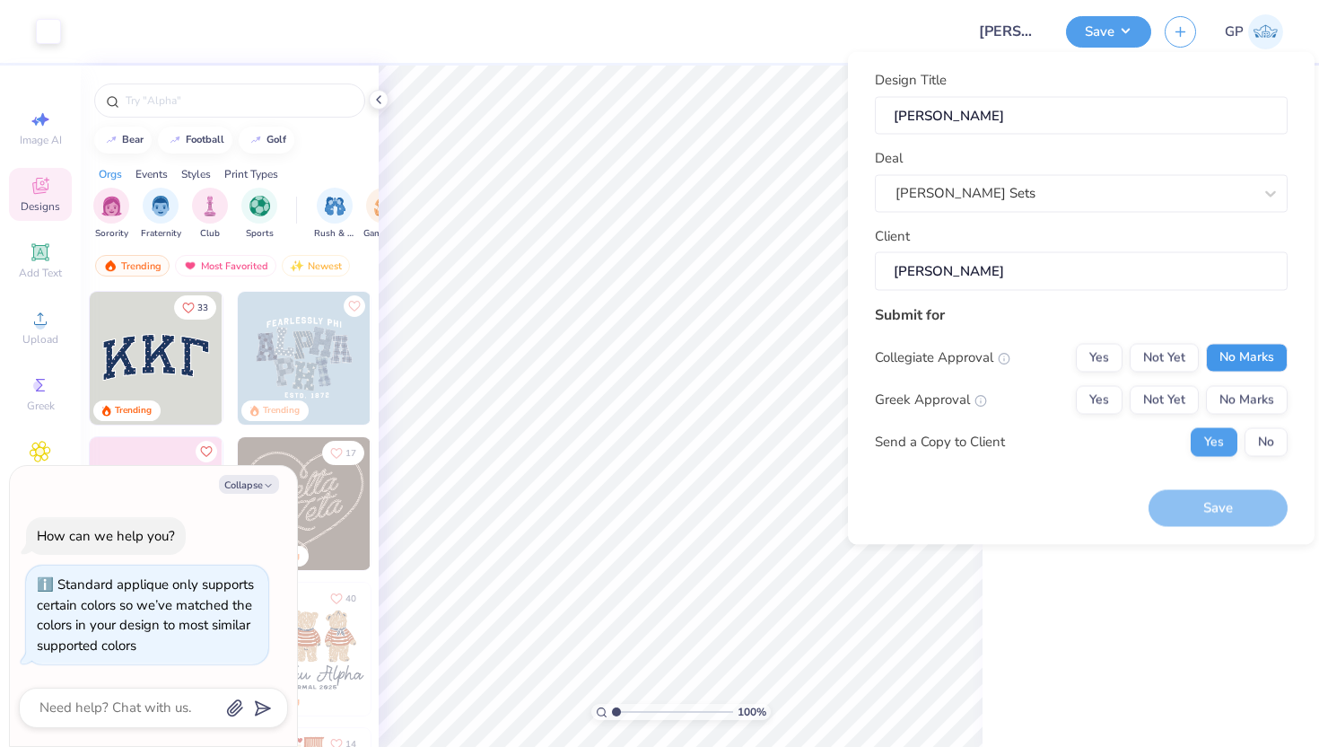
click at [1243, 354] on button "No Marks" at bounding box center [1247, 357] width 82 height 29
click at [1113, 401] on button "Yes" at bounding box center [1099, 399] width 47 height 29
click at [1225, 499] on button "Save" at bounding box center [1218, 508] width 139 height 37
type textarea "x"
